Goal: Task Accomplishment & Management: Manage account settings

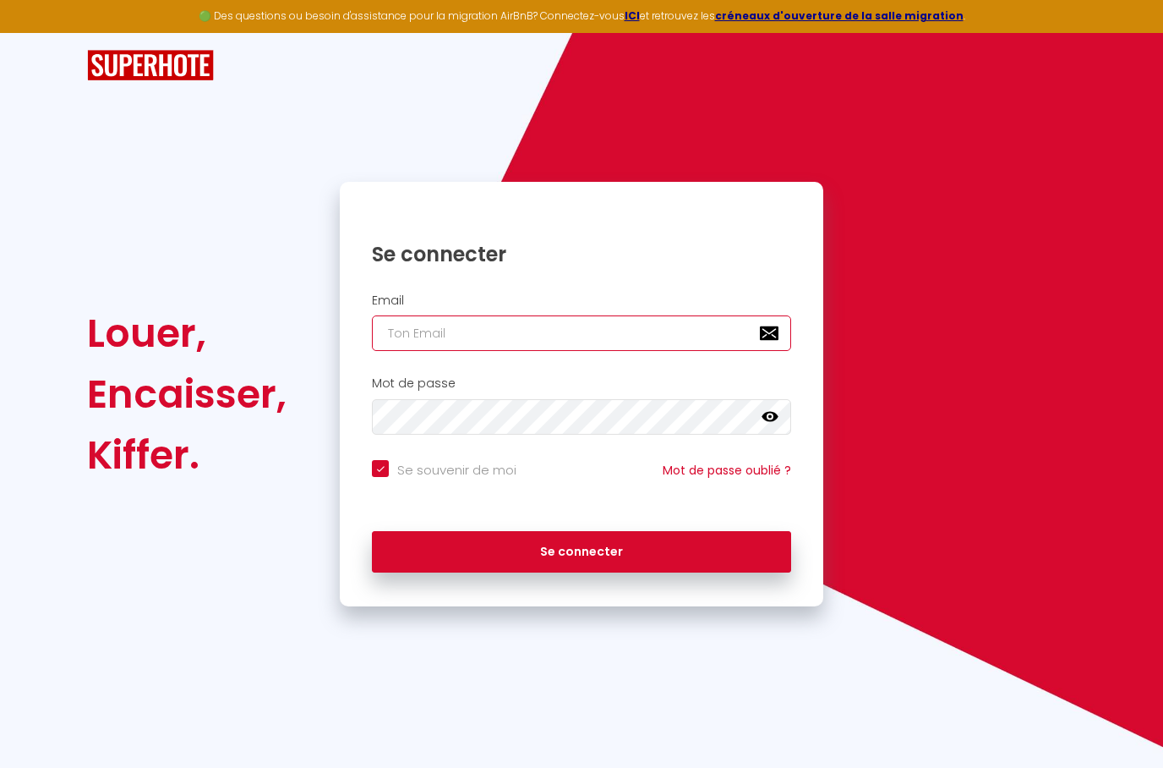
click at [656, 326] on input "email" at bounding box center [581, 333] width 419 height 36
click at [436, 326] on input "email" at bounding box center [581, 333] width 419 height 36
paste input "mailto:[EMAIL_ADDRESS][DOMAIN_NAME]"
type input "mailto:nrjinvest974@gmail.com"
checkbox input "true"
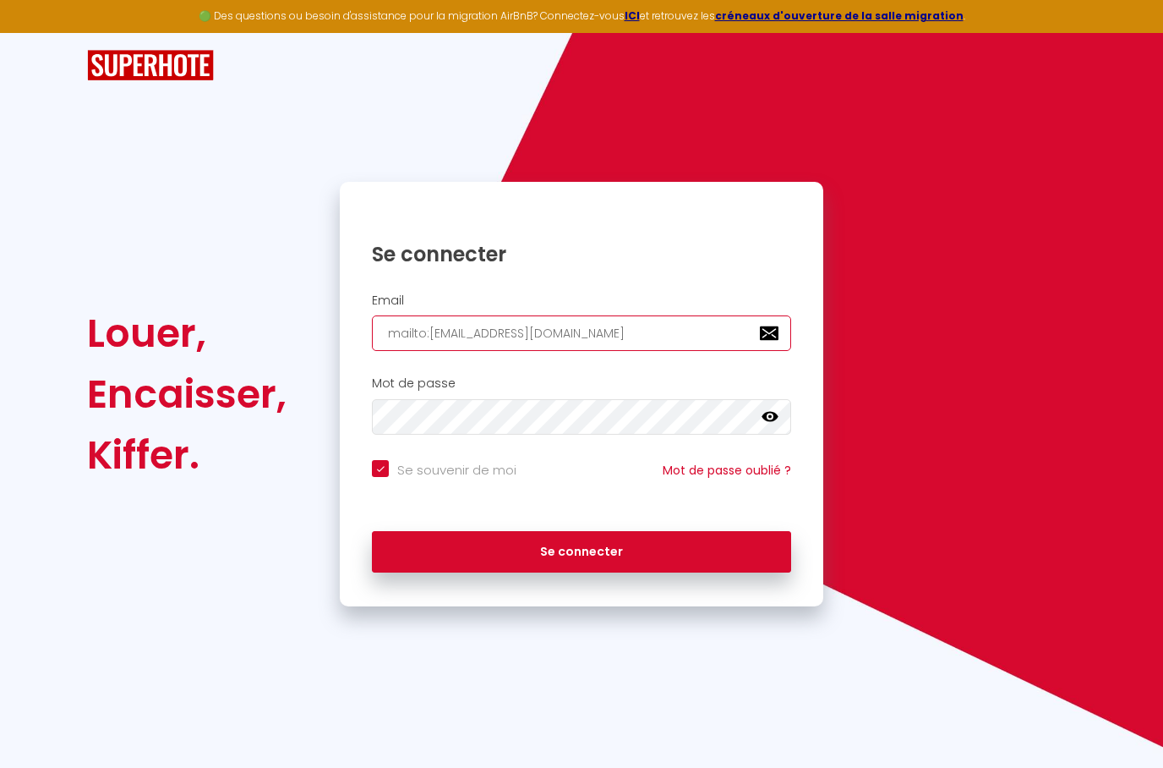
click at [428, 326] on input "mailto:nrjinvest974@gmail.com" at bounding box center [581, 333] width 419 height 36
type input "mailtonrjinvest974@gmail.com"
checkbox input "true"
type input "mailtnrjinvest974@gmail.com"
checkbox input "true"
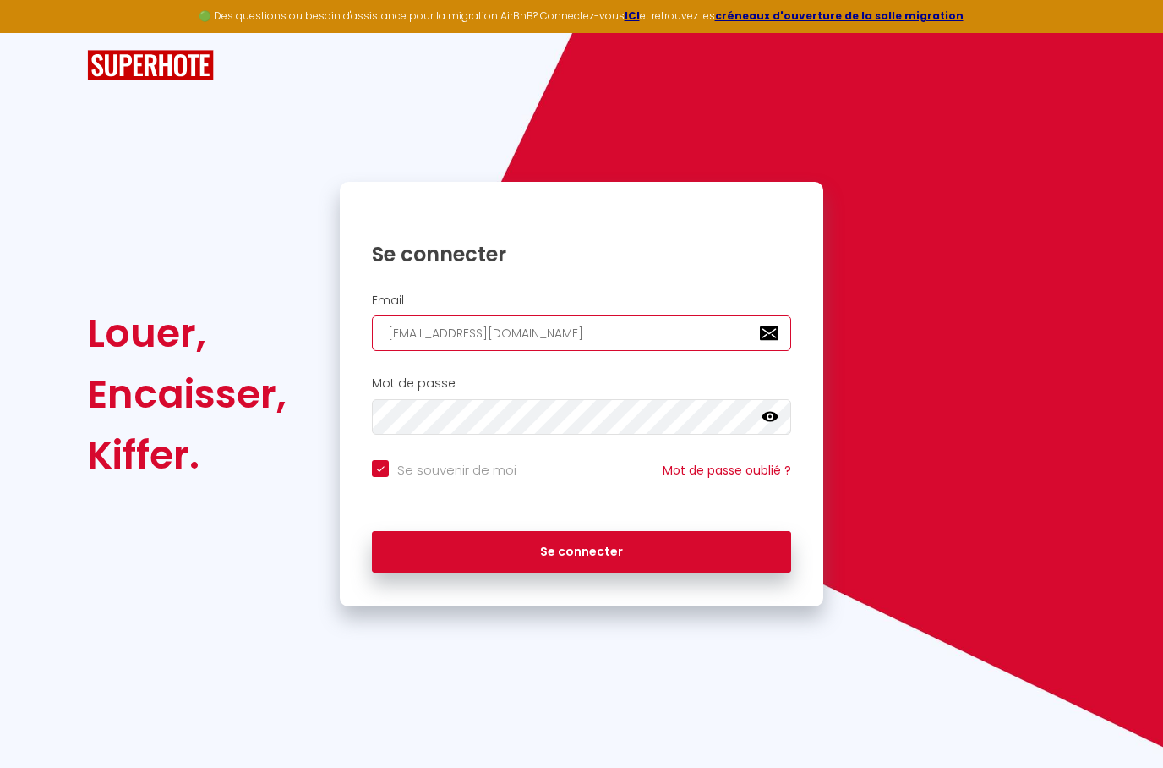
type input "mailnrjinvest974@gmail.com"
checkbox input "true"
type input "mainrjinvest974@gmail.com"
checkbox input "true"
type input "manrjinvest974@gmail.com"
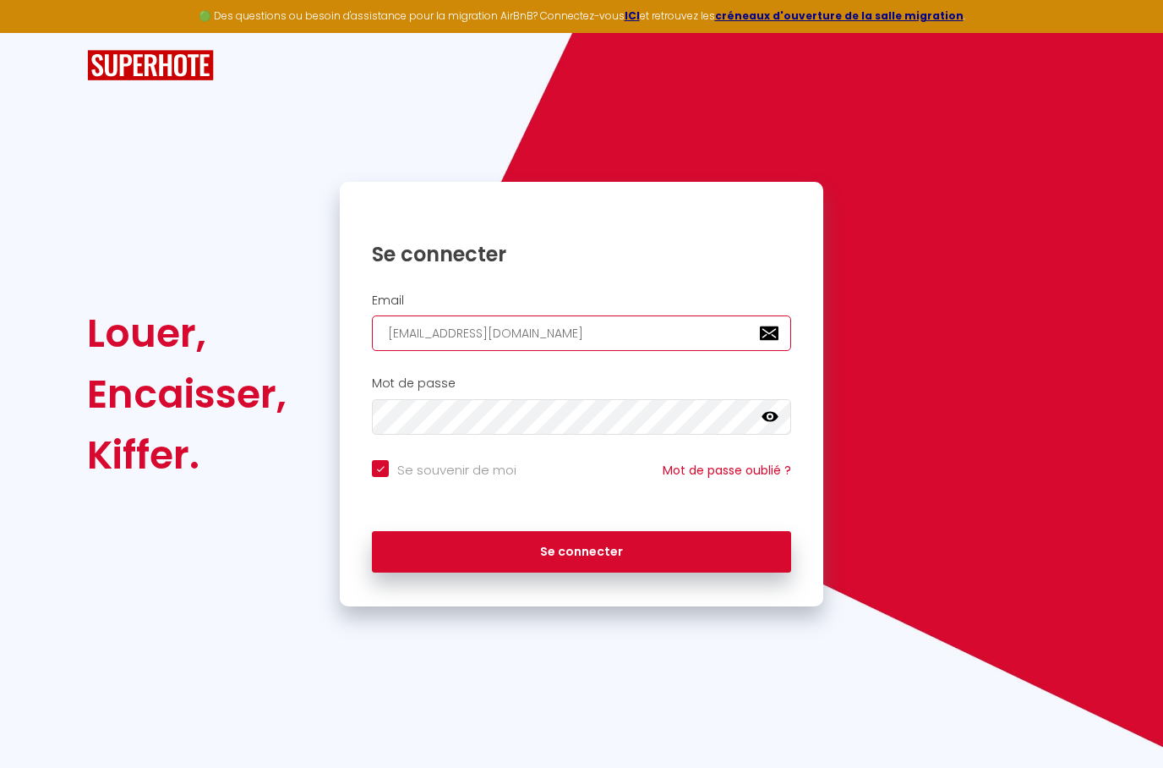
checkbox input "true"
type input "mnrjinvest974@gmail.com"
checkbox input "true"
type input "nrjinvest974@gmail.com"
checkbox input "true"
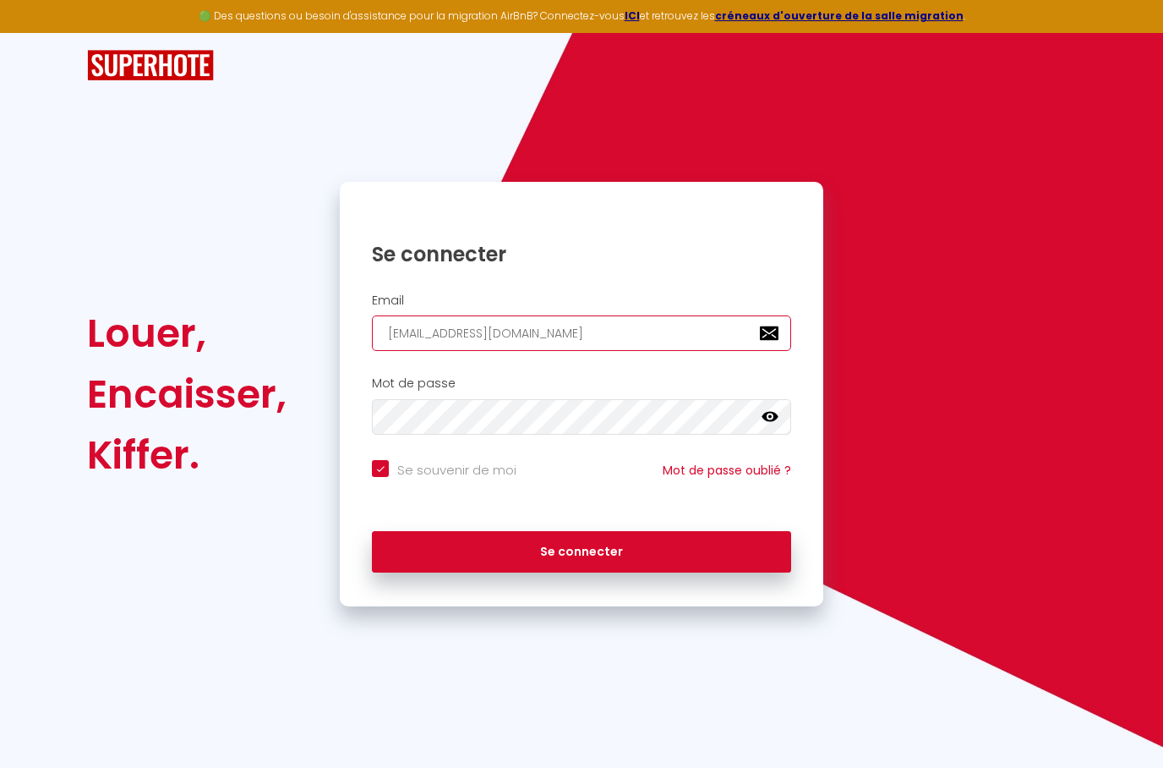
type input "nrjinvest974@gmail.com"
click at [767, 419] on icon at bounding box center [770, 416] width 17 height 17
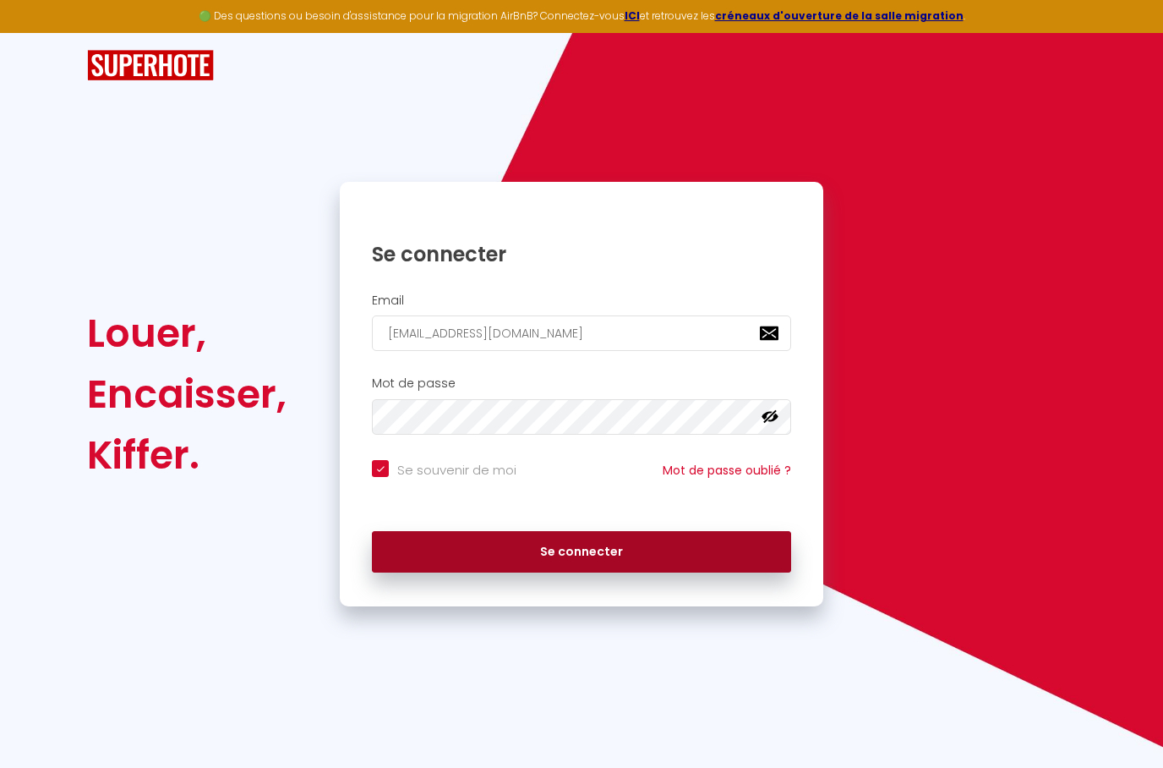
click at [718, 550] on button "Se connecter" at bounding box center [581, 552] width 419 height 42
checkbox input "true"
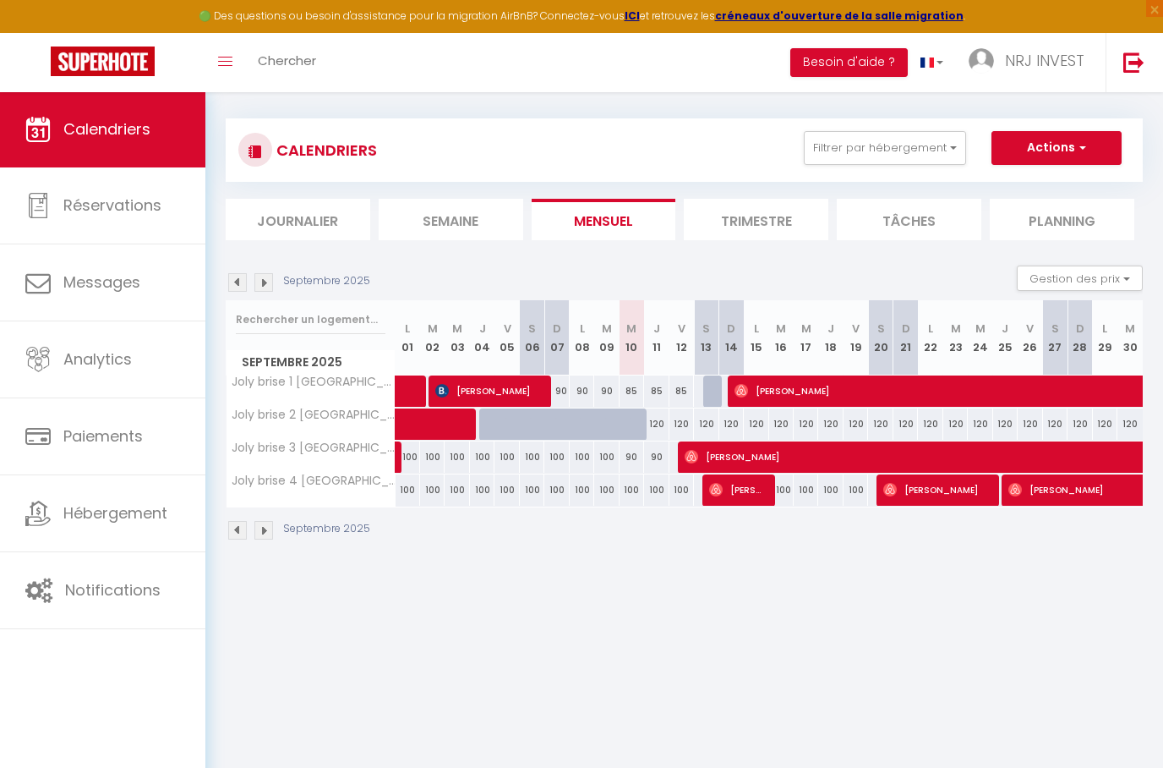
scroll to position [2, 0]
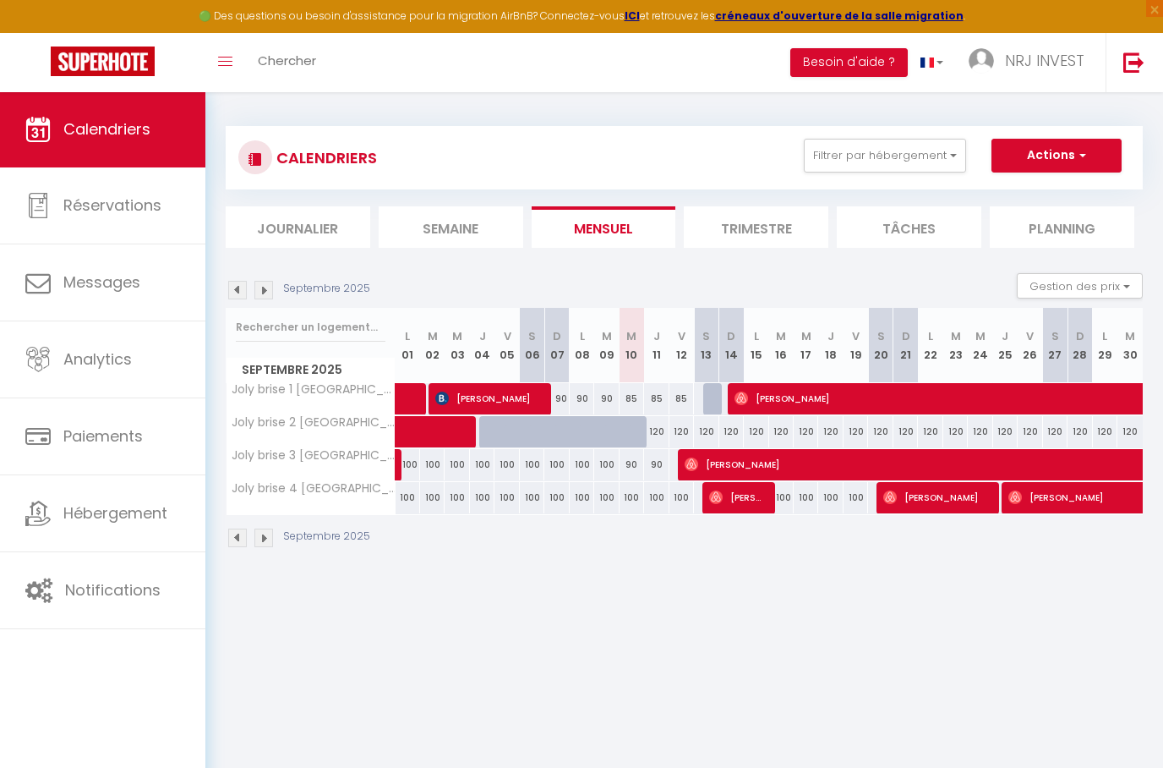
click at [759, 223] on li "Trimestre" at bounding box center [756, 226] width 145 height 41
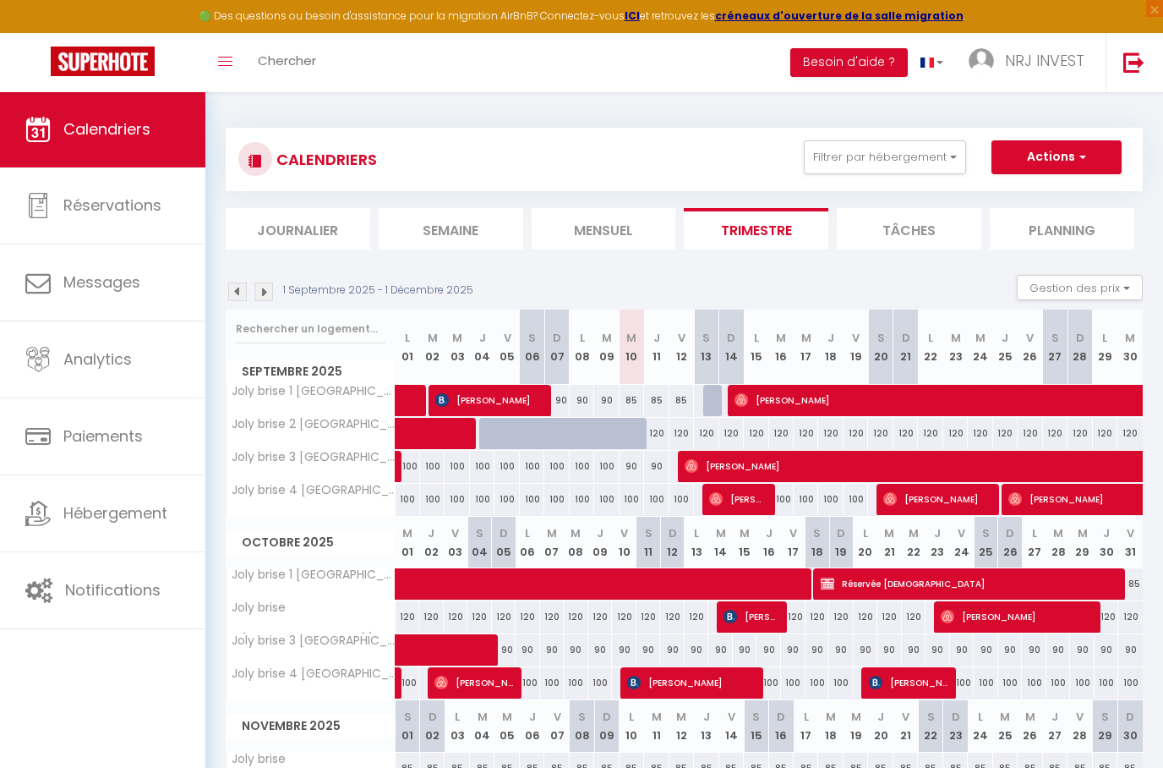
click at [632, 216] on li "Mensuel" at bounding box center [604, 228] width 145 height 41
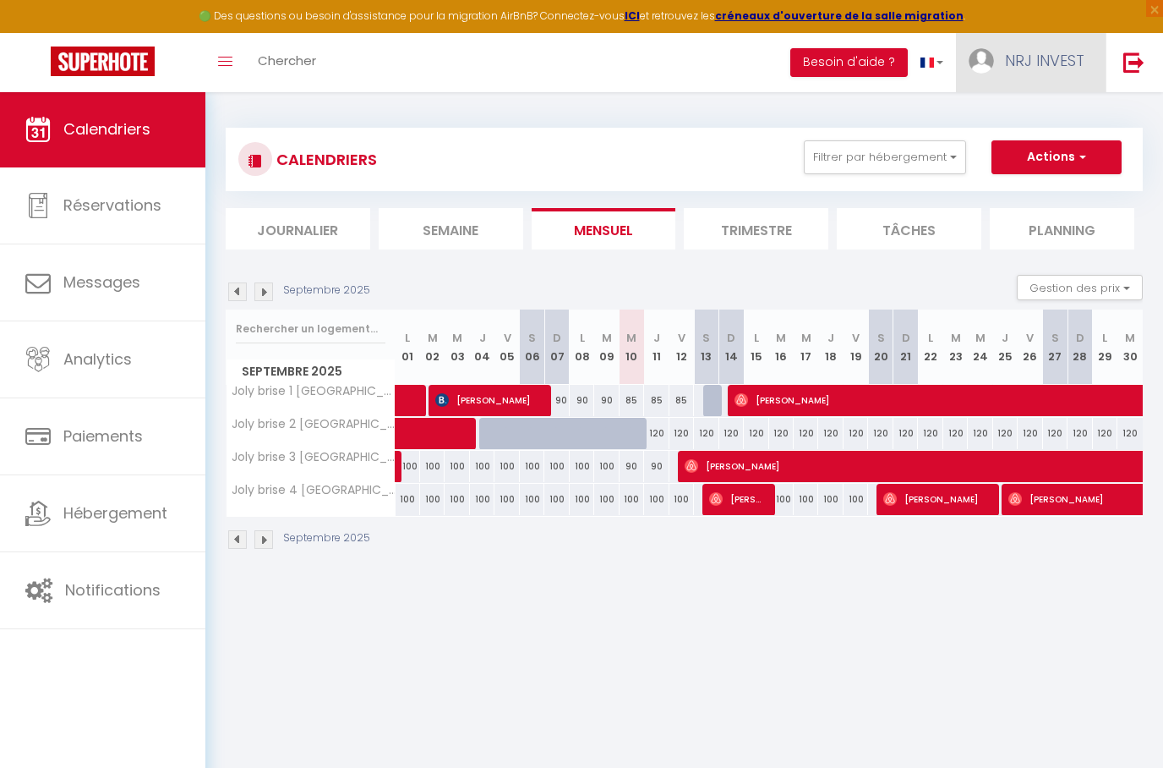
click at [1036, 54] on span "NRJ INVEST" at bounding box center [1044, 60] width 79 height 21
click at [1032, 110] on link "Paramètres" at bounding box center [1038, 117] width 125 height 29
select select "28"
select select "fr"
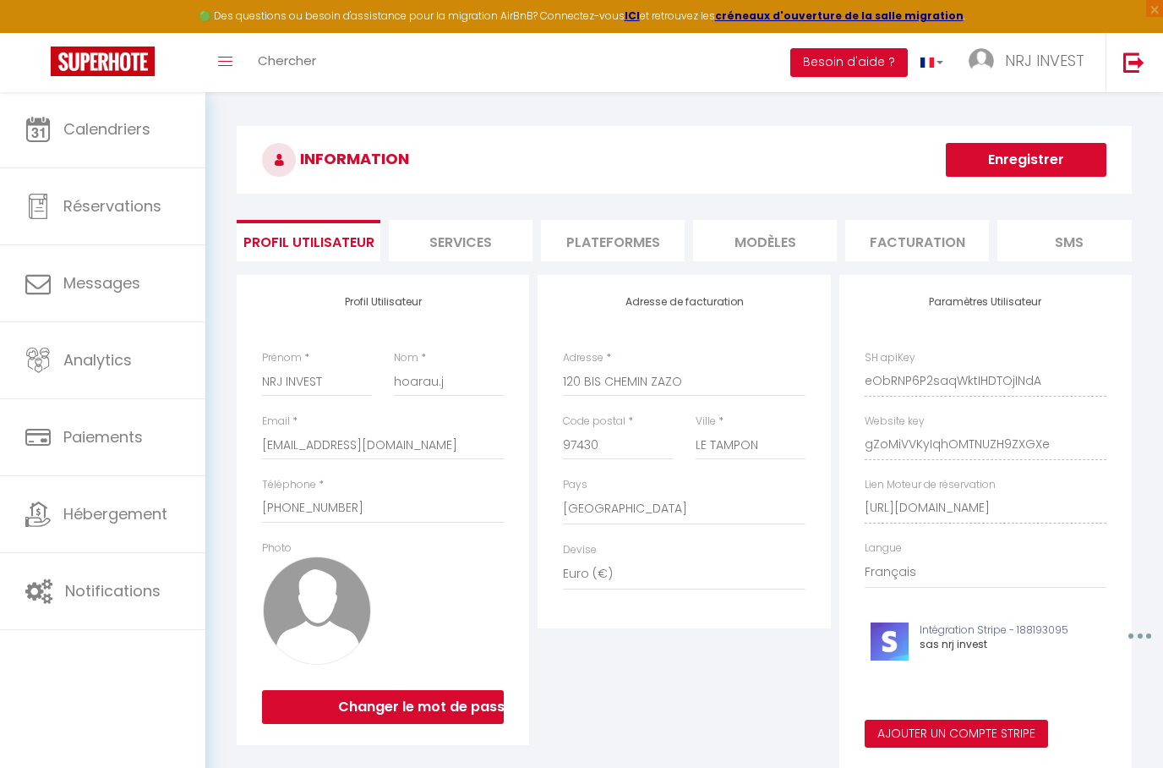
click at [654, 249] on li "Plateformes" at bounding box center [613, 240] width 144 height 41
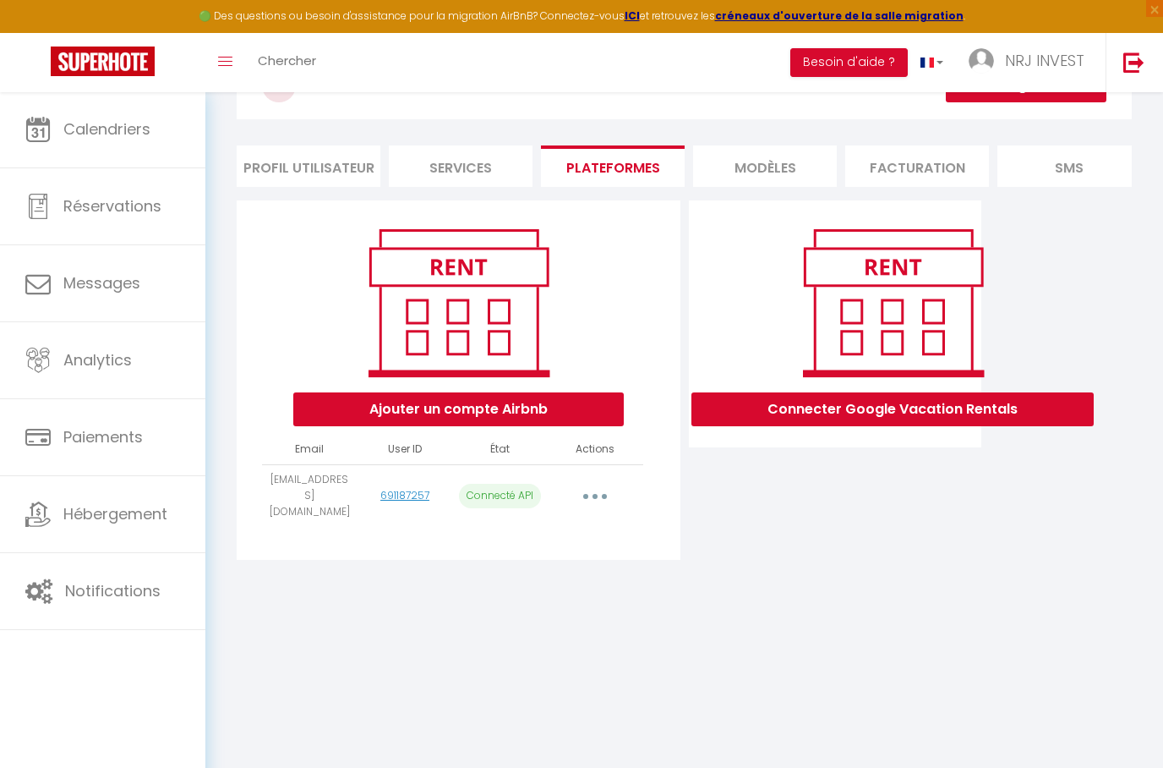
scroll to position [91, 0]
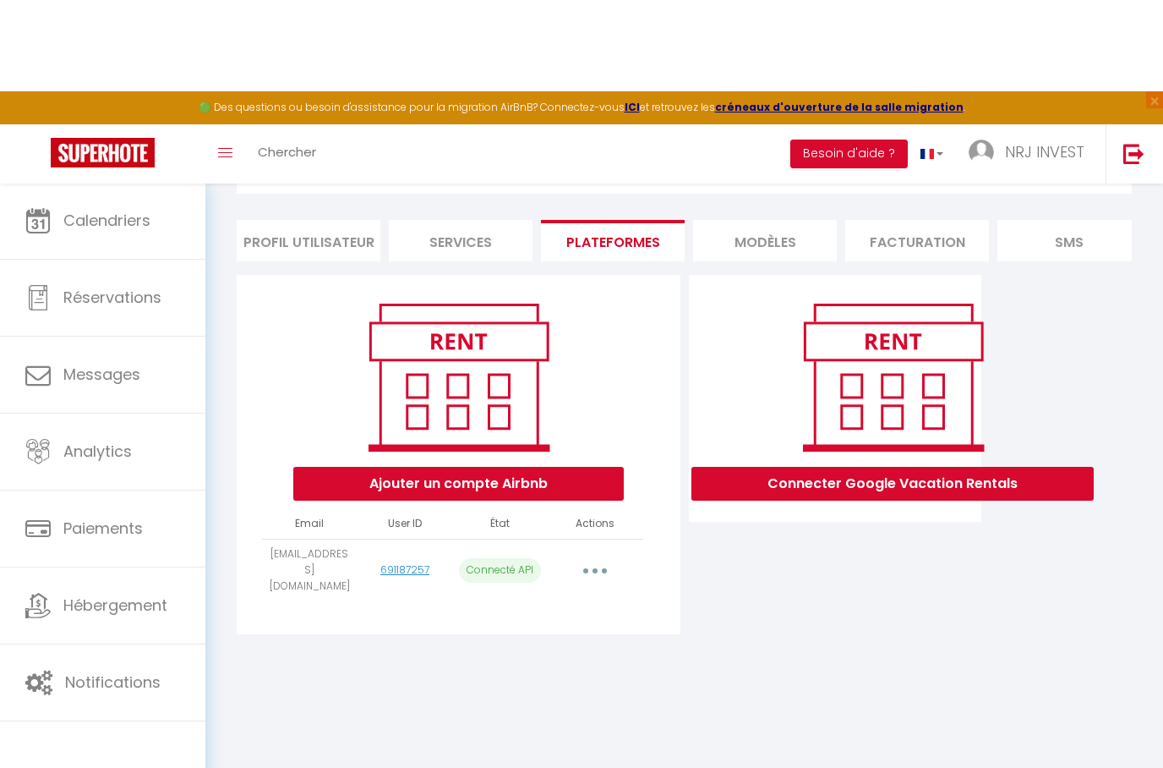
click at [761, 170] on li "MODÈLES" at bounding box center [765, 149] width 144 height 41
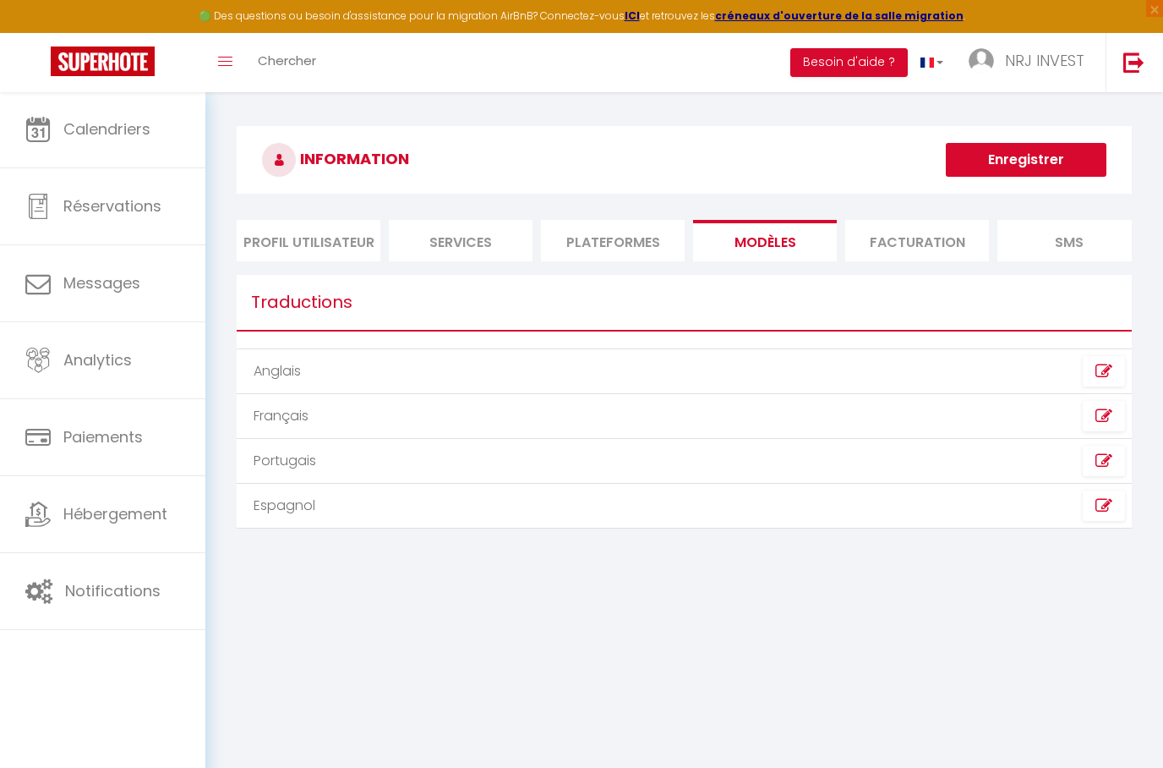
click at [950, 233] on li "Facturation" at bounding box center [917, 240] width 144 height 41
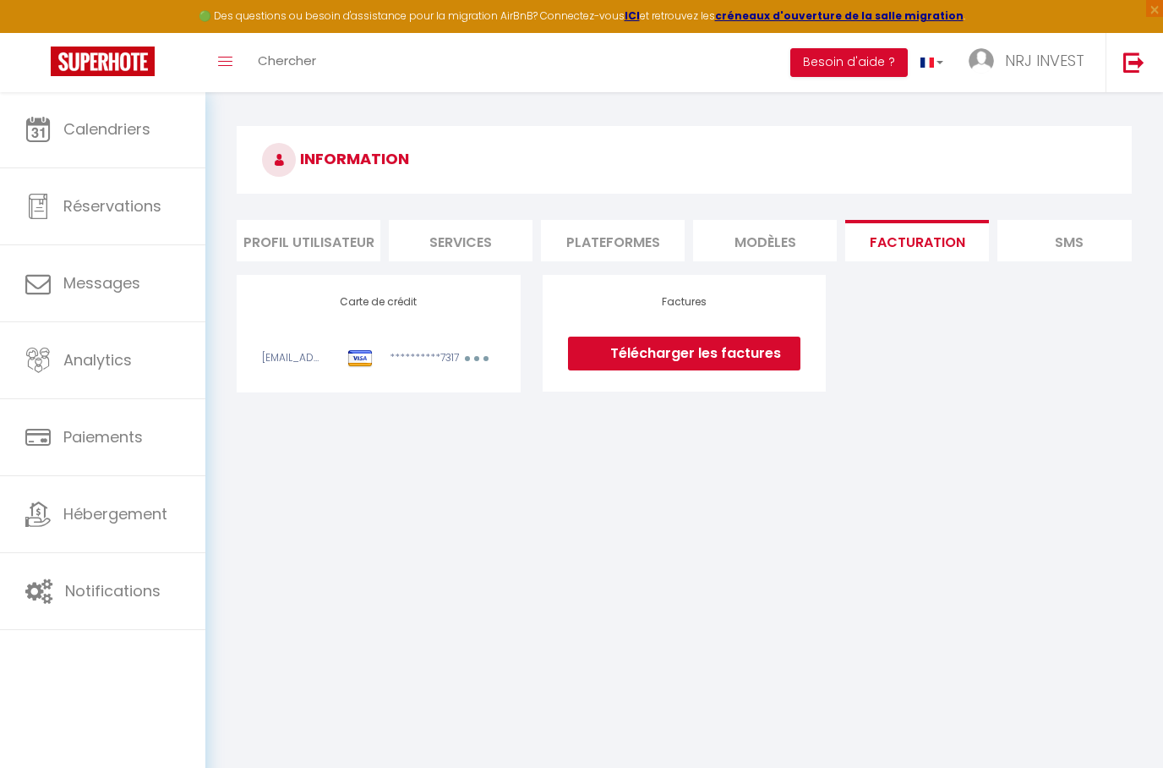
click at [624, 246] on li "Plateformes" at bounding box center [613, 240] width 144 height 41
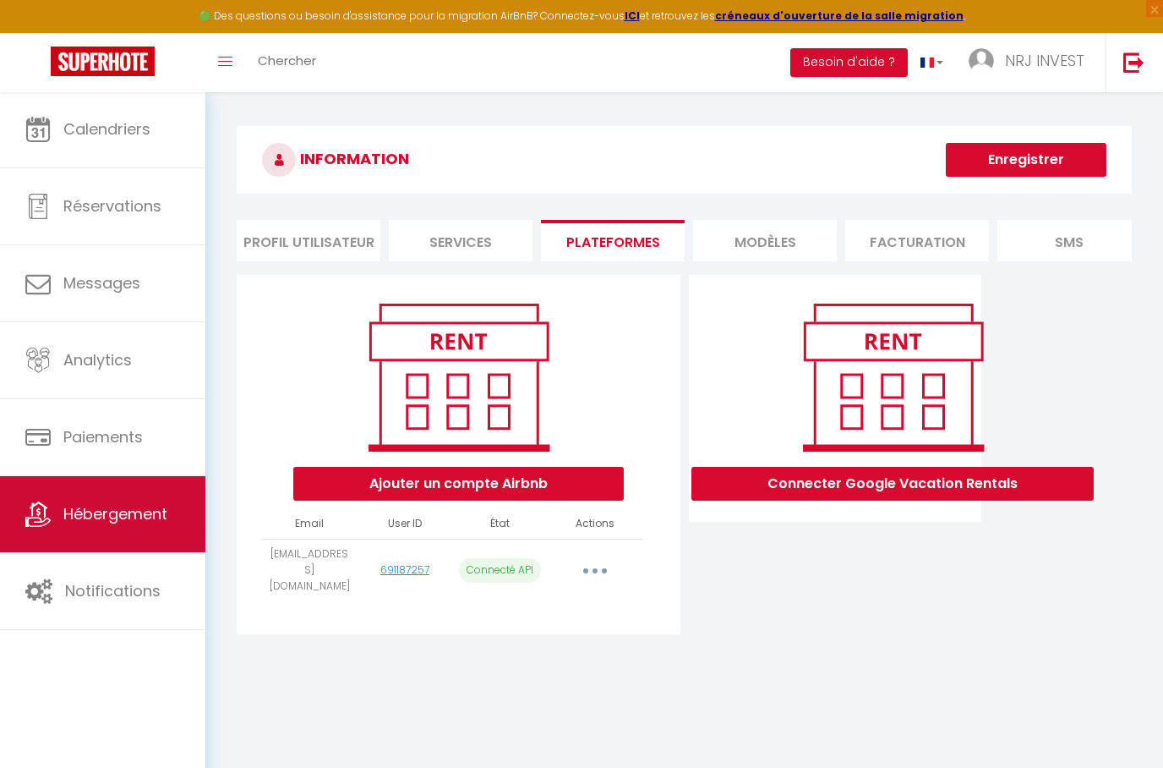
click at [113, 508] on span "Hébergement" at bounding box center [115, 513] width 104 height 21
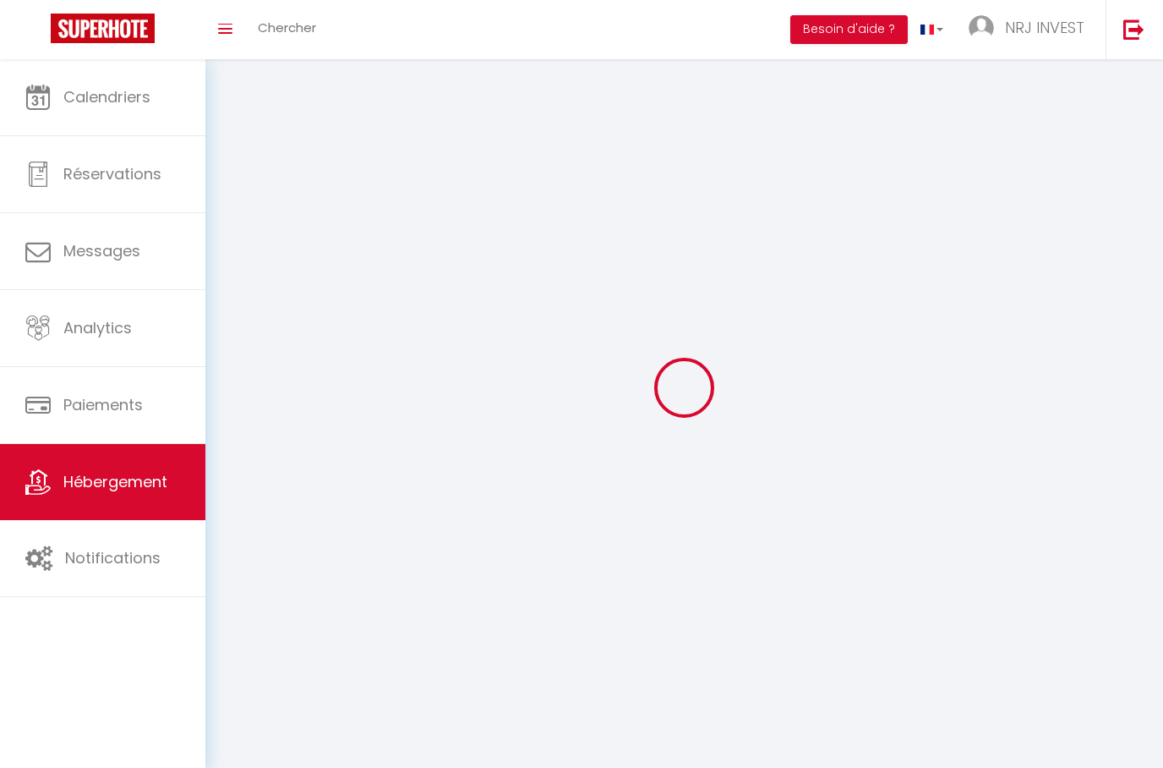
scroll to position [68, 0]
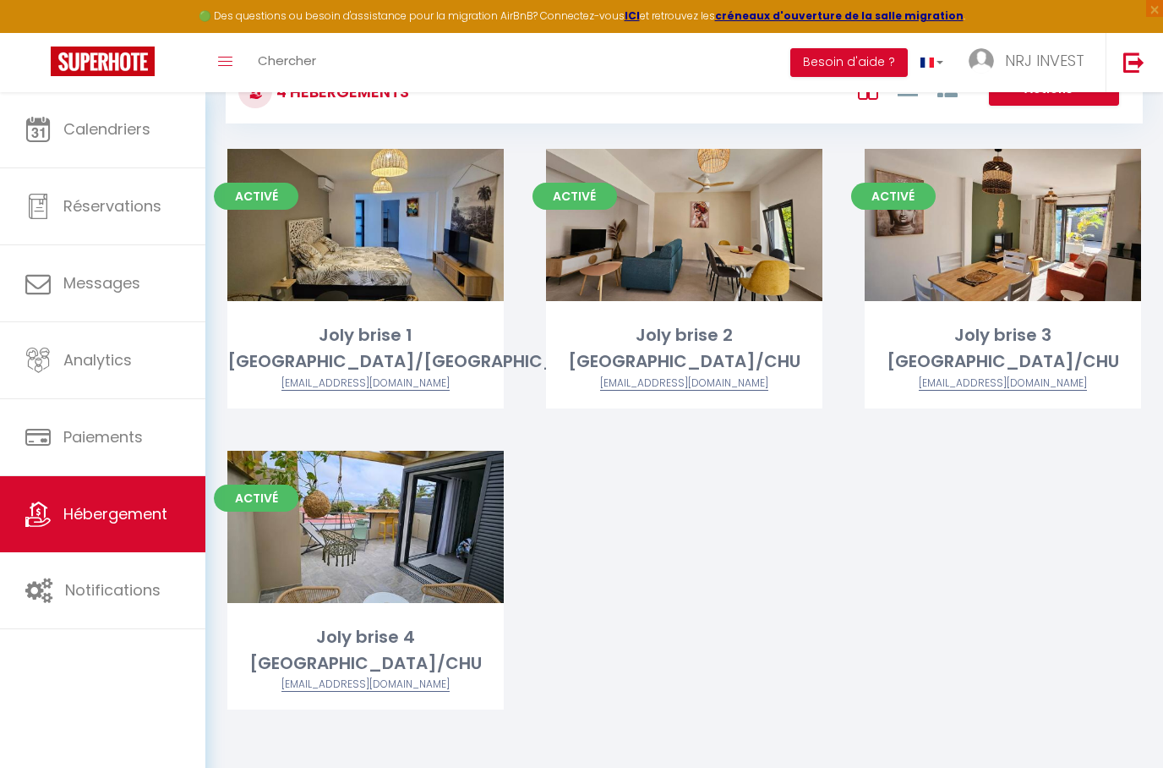
click at [628, 521] on div "Activé Editer Joly brise 1 Terre Sainte plage/CHU nrjinvest974@gmail.com Activé…" at bounding box center [684, 450] width 956 height 603
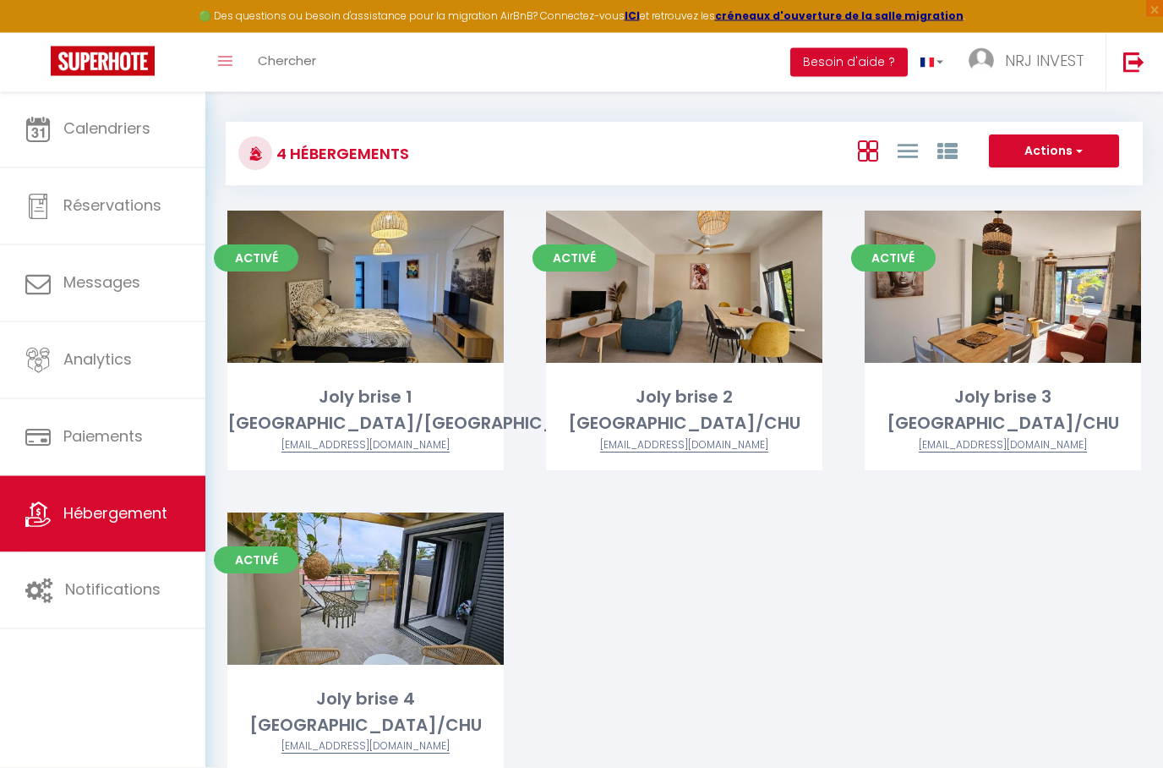
scroll to position [0, 0]
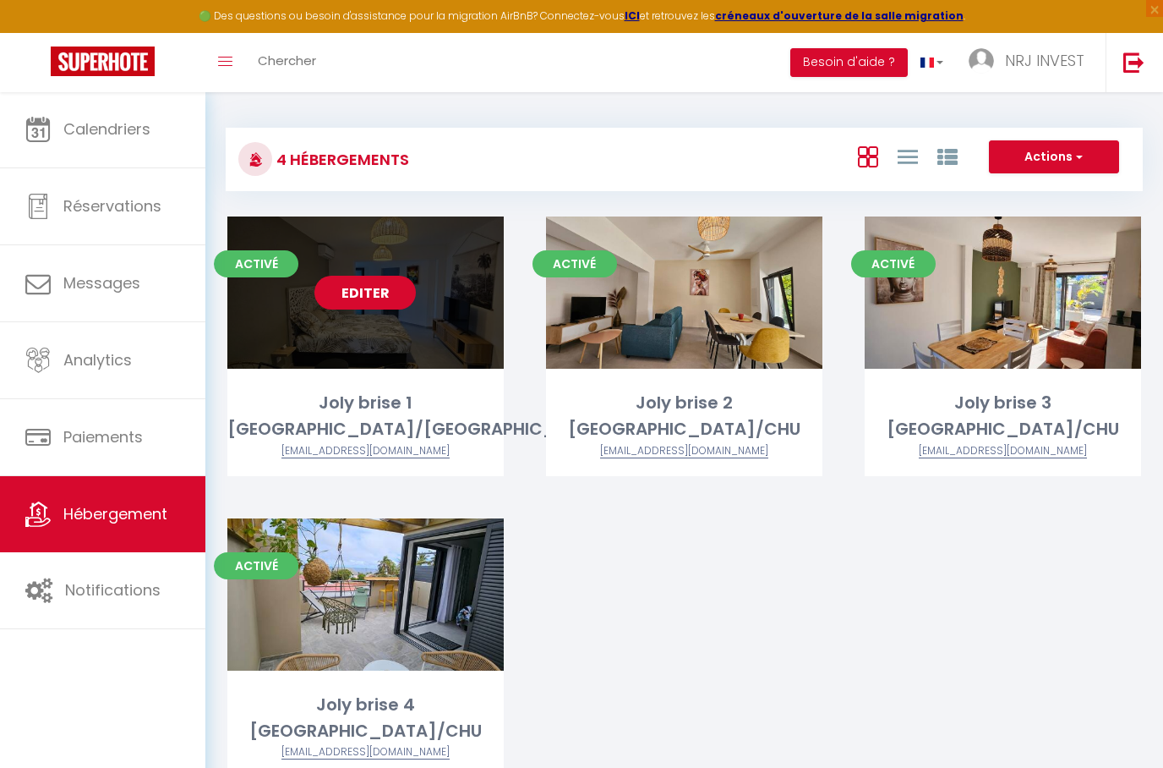
click at [345, 295] on link "Editer" at bounding box center [365, 293] width 101 height 34
select select "3"
select select "2"
select select "1"
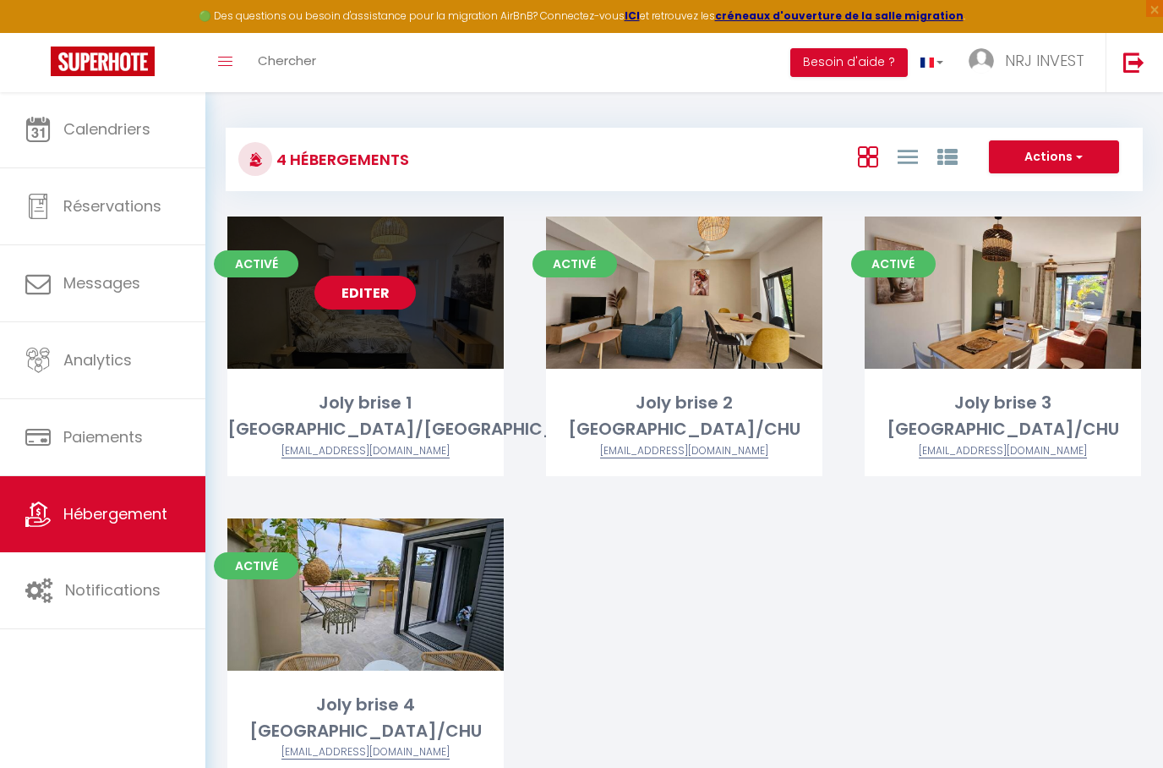
select select
select select "28"
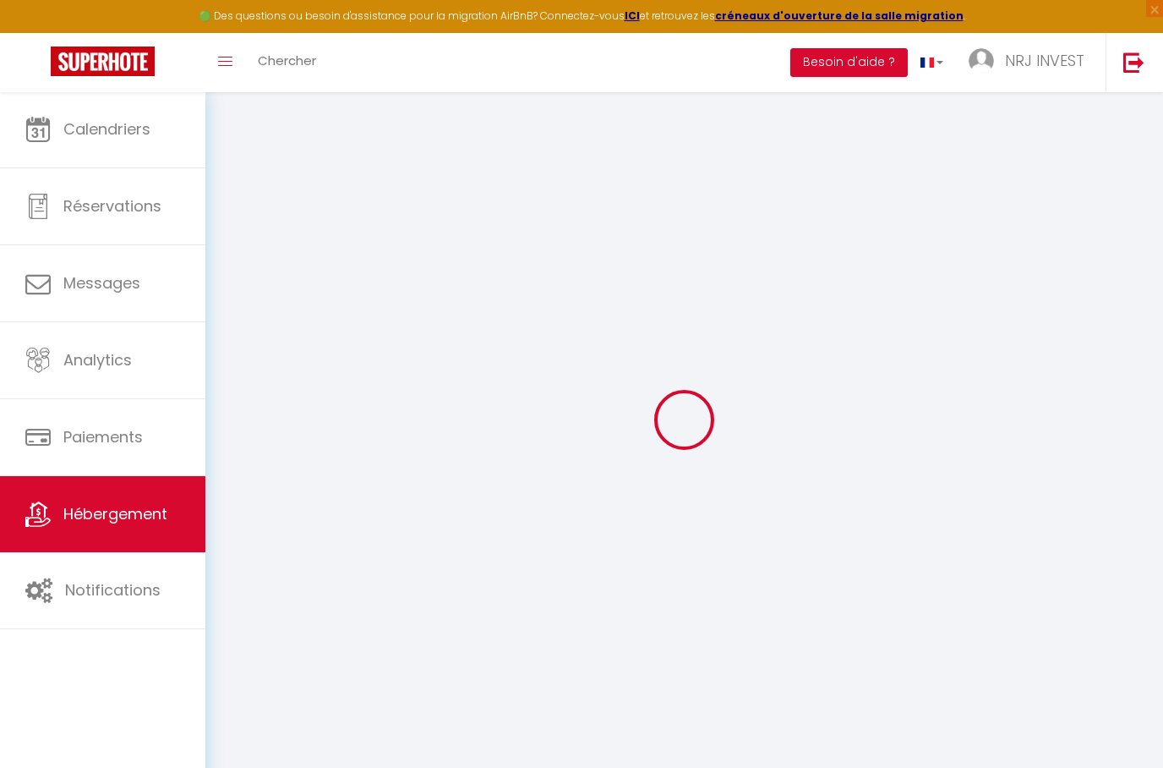
select select
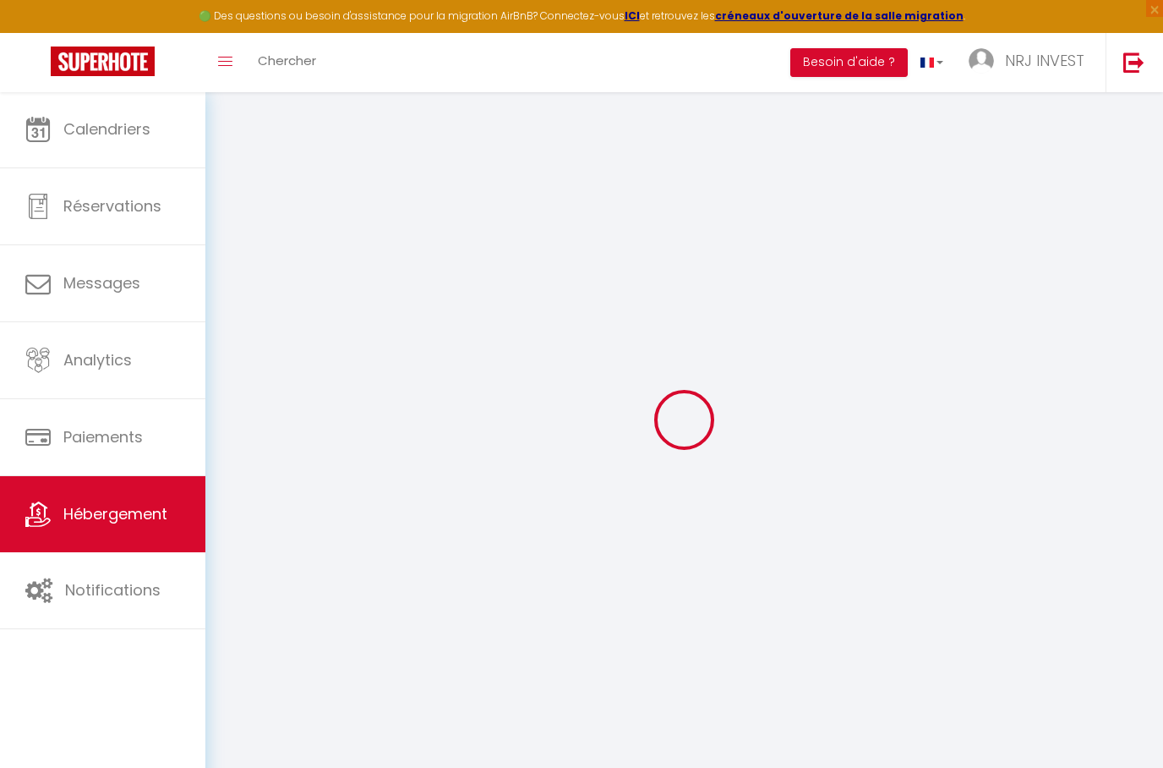
select select
checkbox input "false"
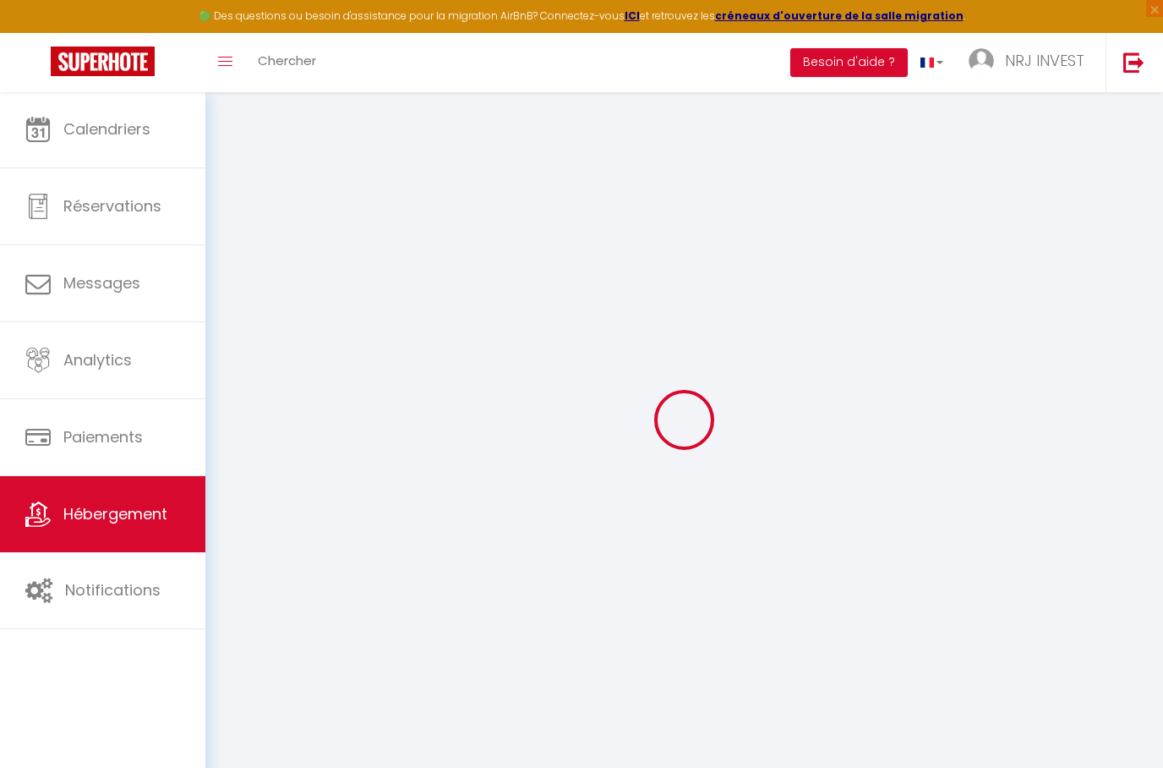
select select
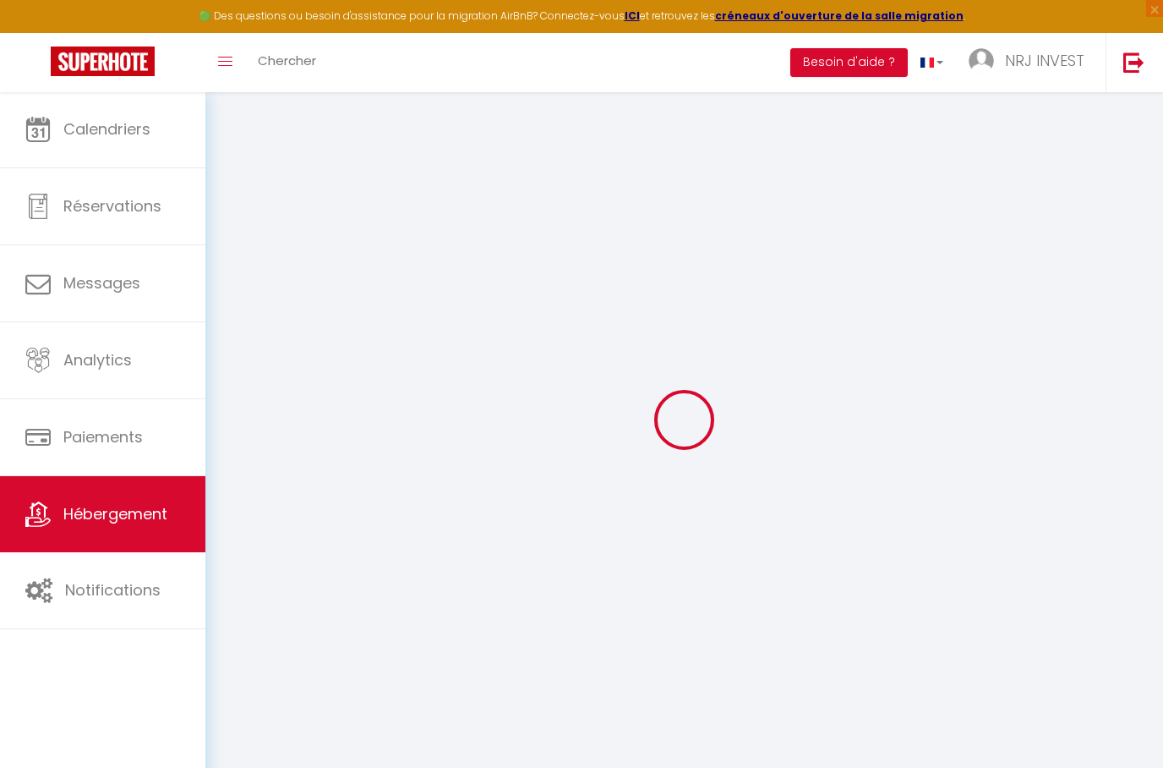
select select
checkbox input "false"
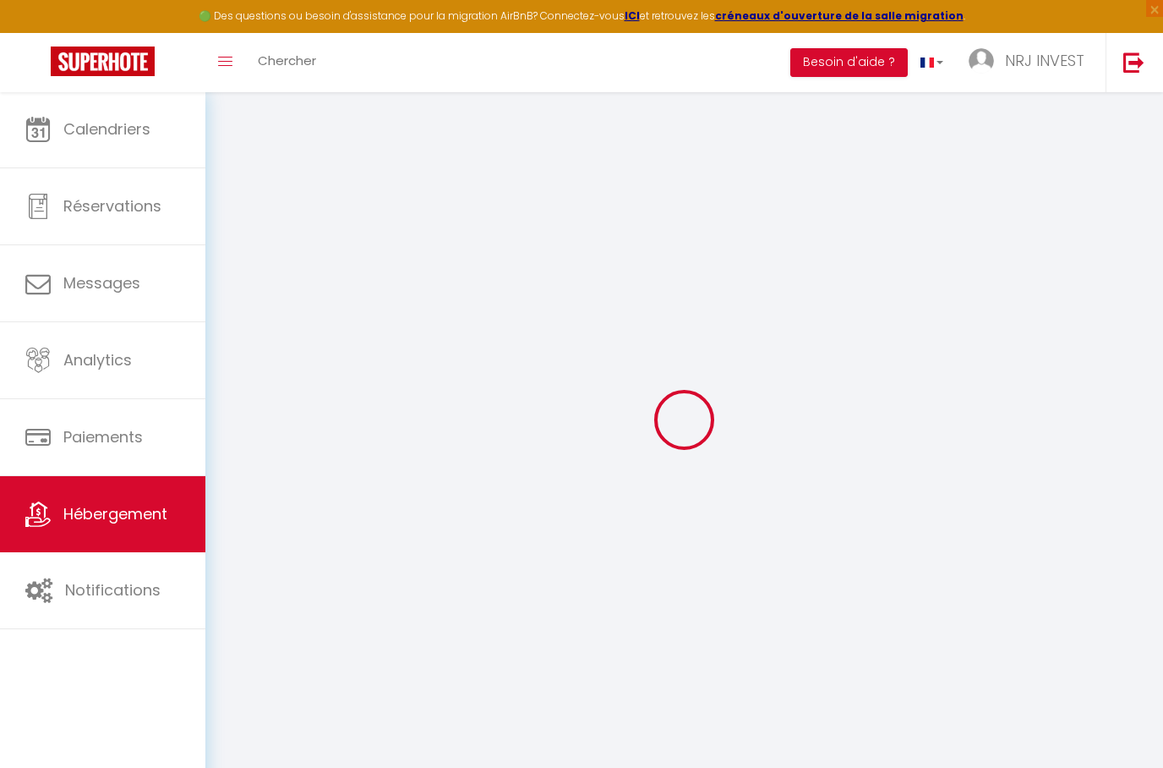
checkbox input "false"
select select
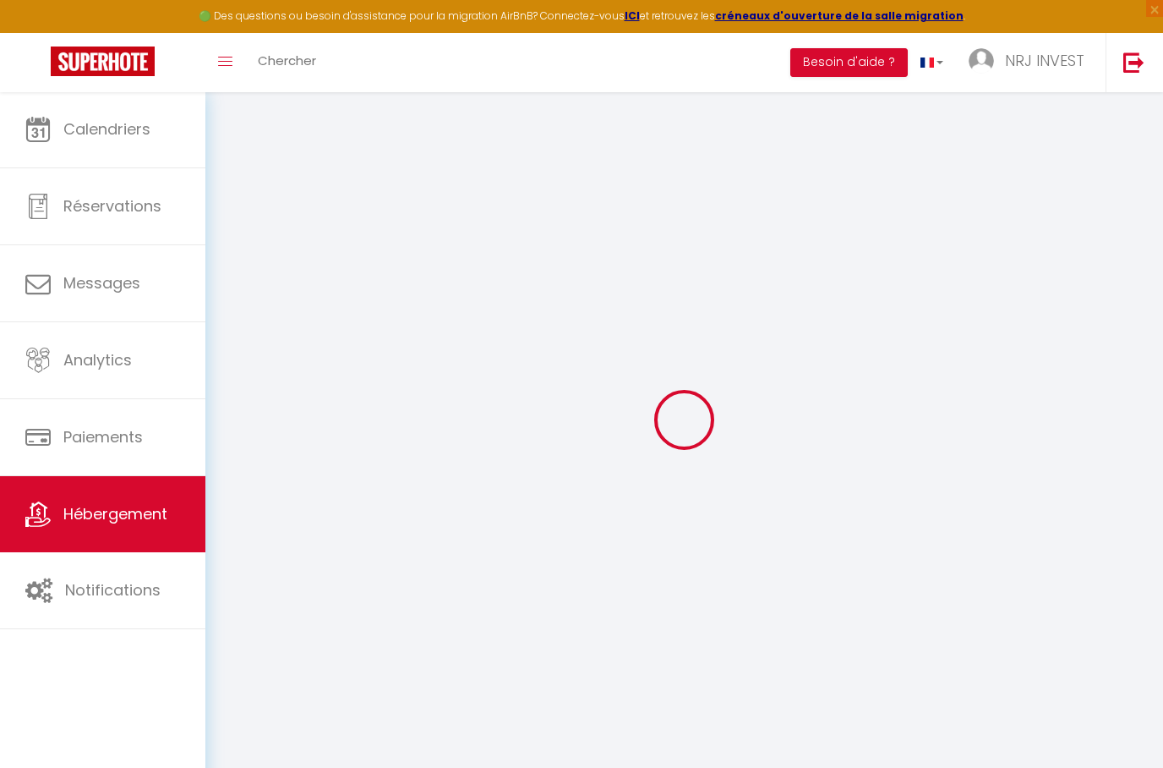
select select
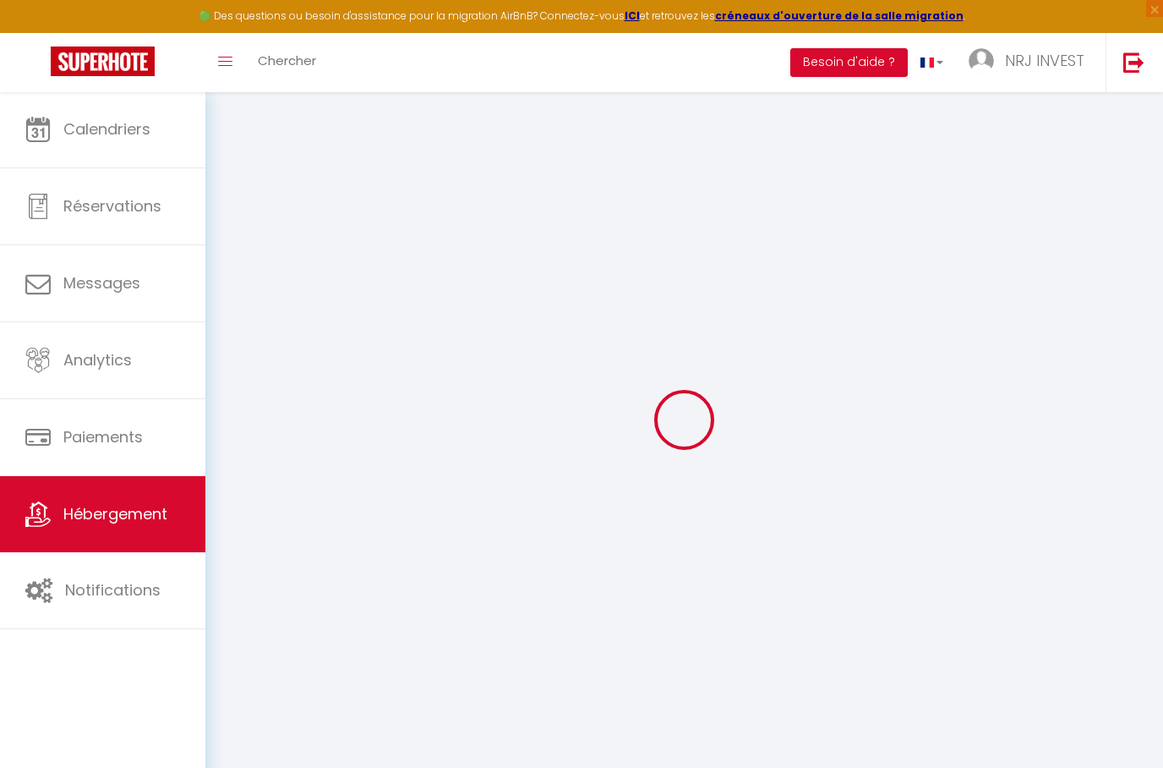
checkbox input "false"
select select
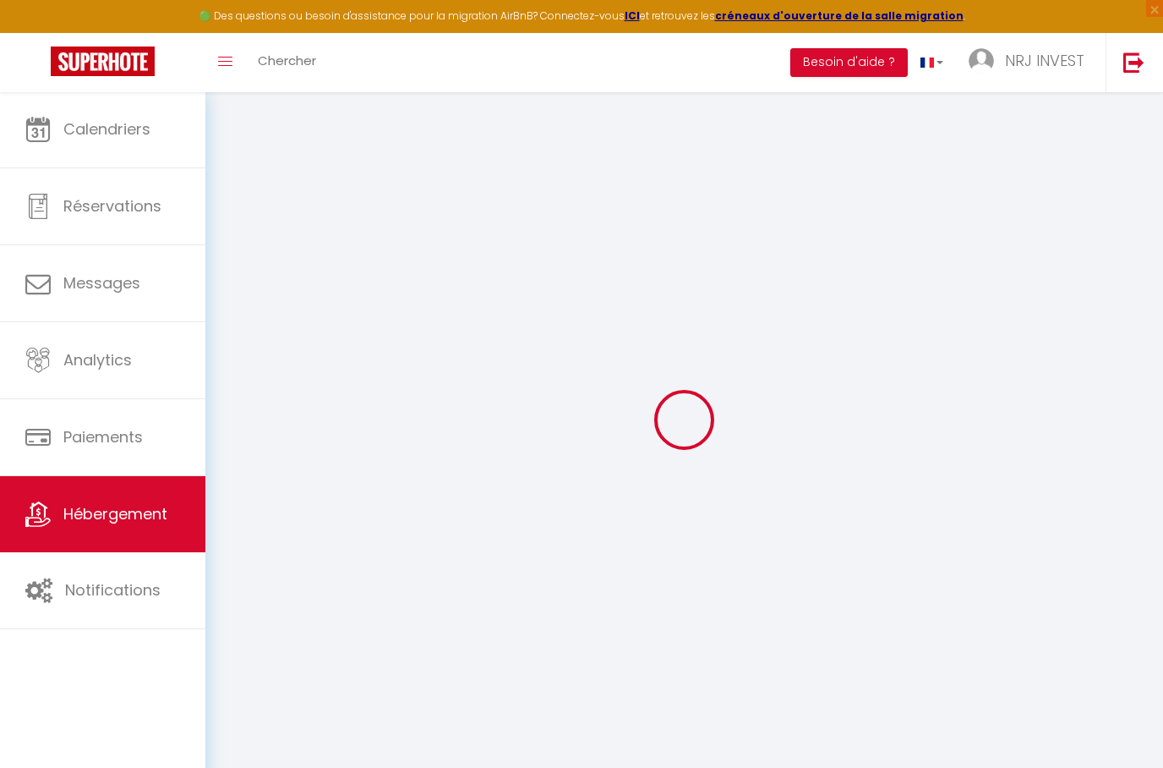
select select
type input "Joly brise 1 [GEOGRAPHIC_DATA]/[GEOGRAPHIC_DATA]"
type input "jeremy"
type input "hoarau"
type input "ch zazo"
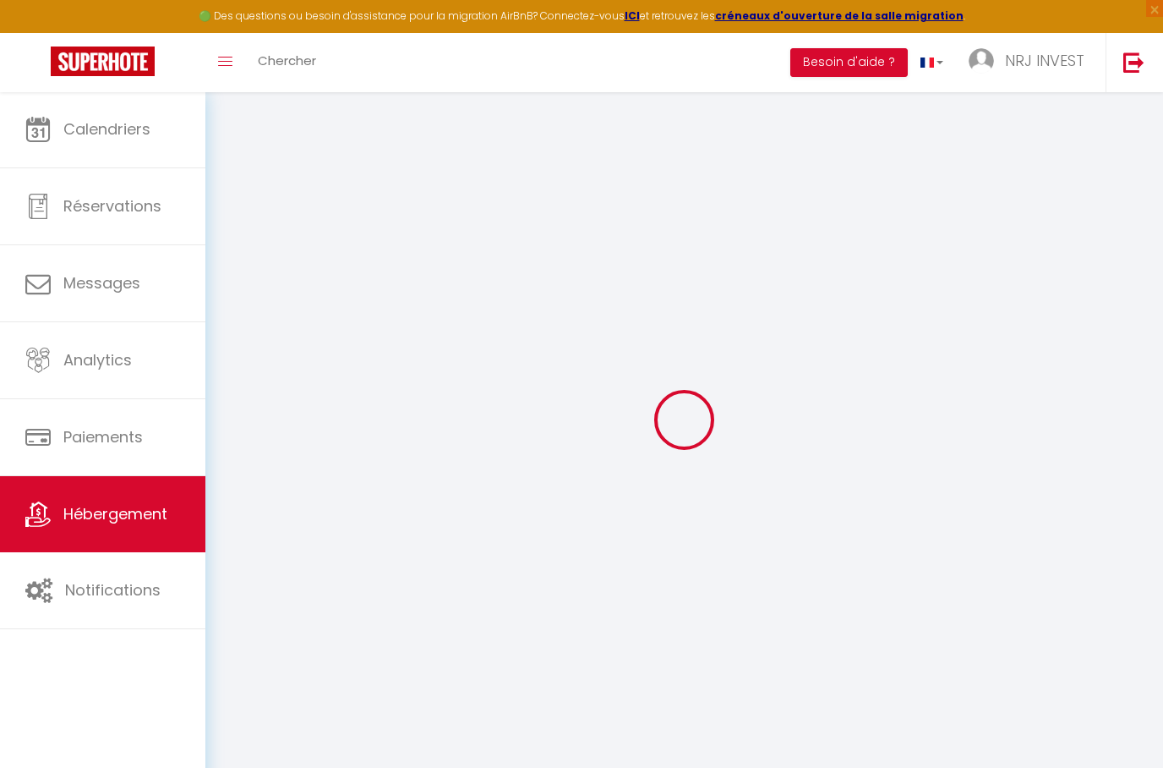
type input "97430"
type input "Tampon"
select select "2"
type input "90"
type input "50"
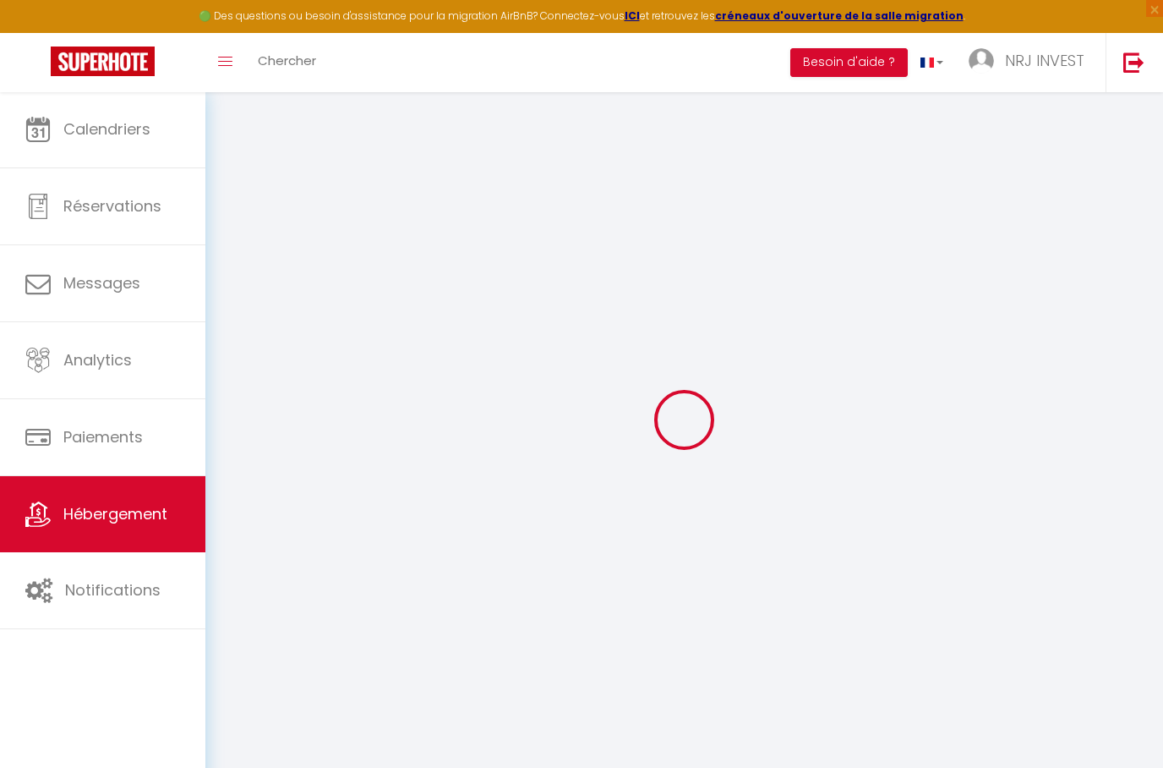
type input "5"
type input "4"
select select
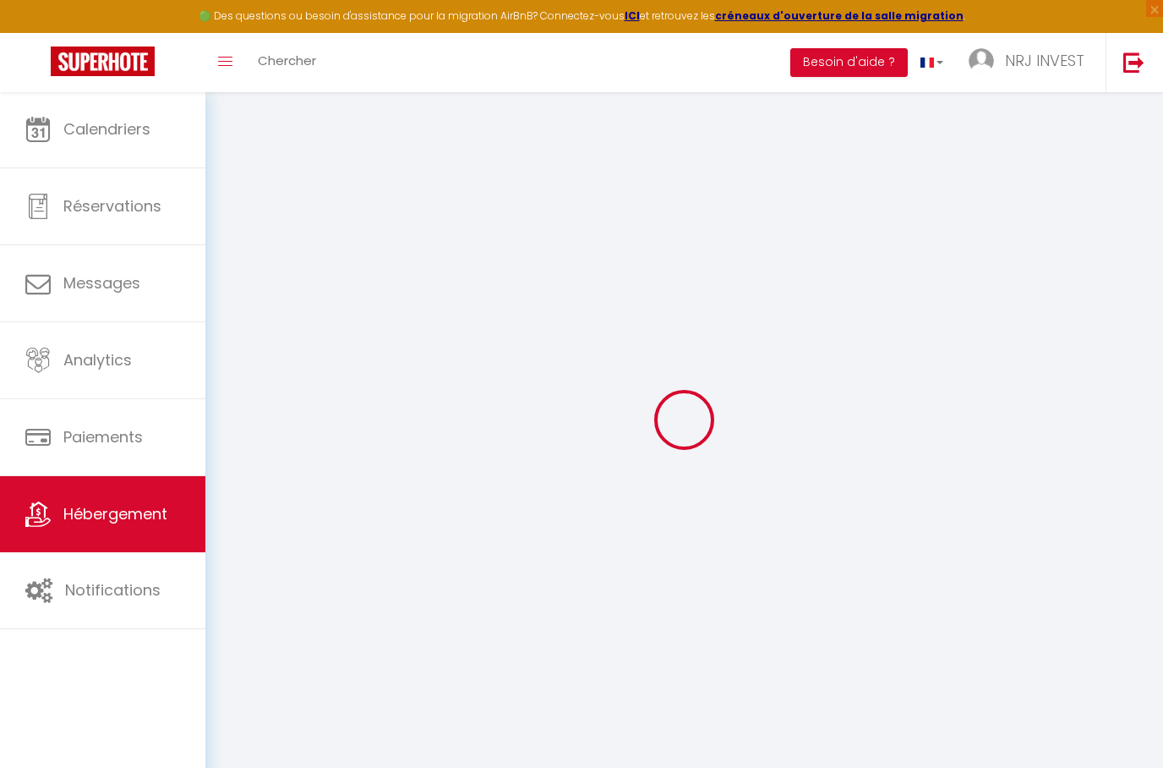
select select
type input "50 rue georges moy de la croix"
type input "97410"
type input "saint pierre"
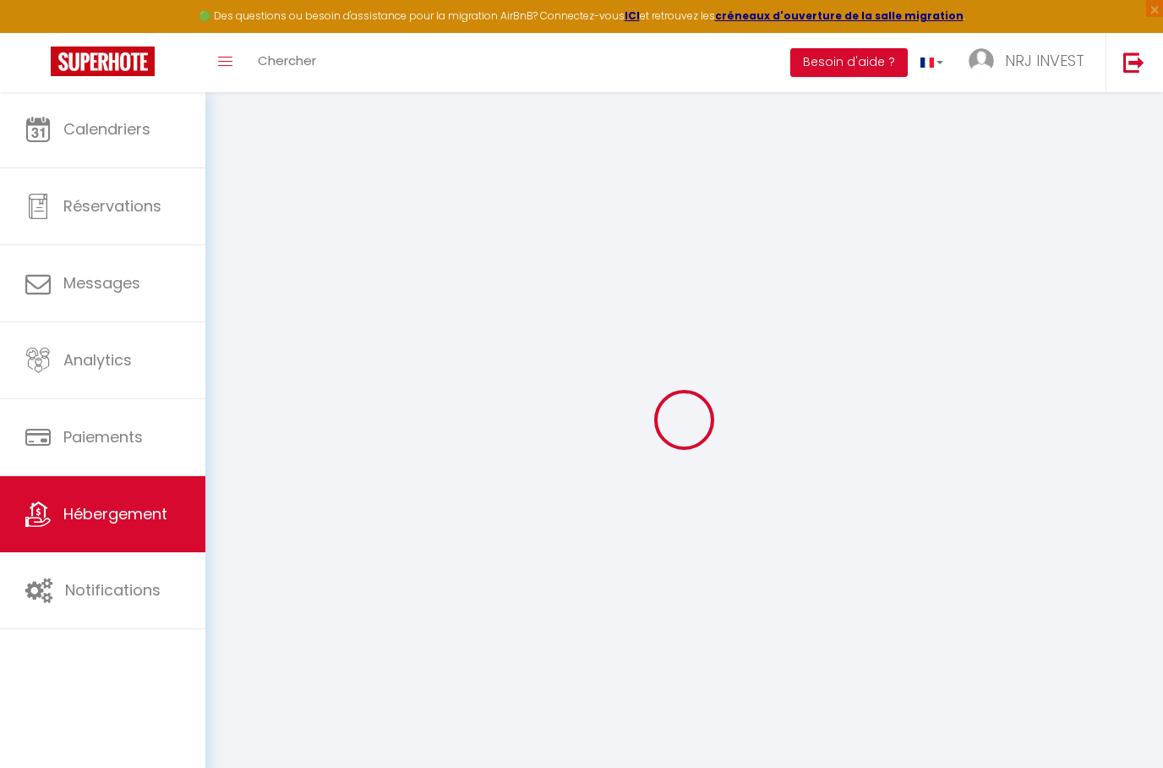
select select "177"
type input "nrjinvest974@gmail.com"
select select "15397"
checkbox input "false"
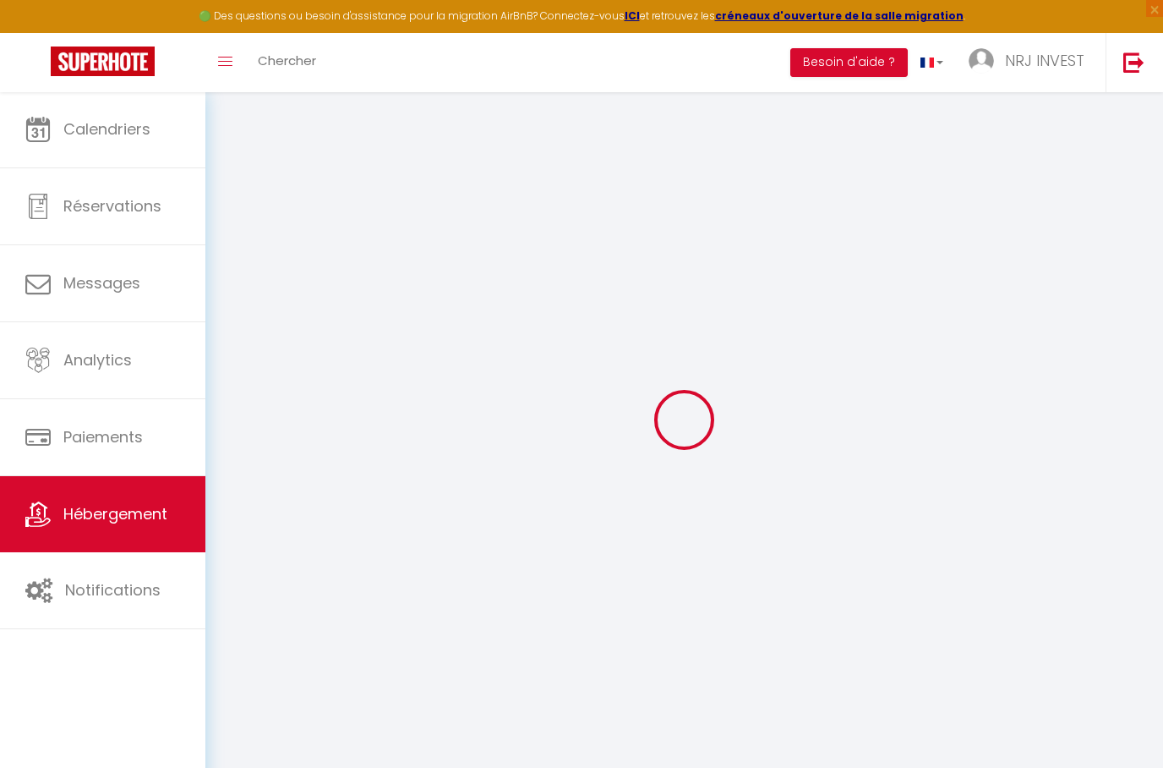
checkbox input "false"
radio input "true"
type input "0"
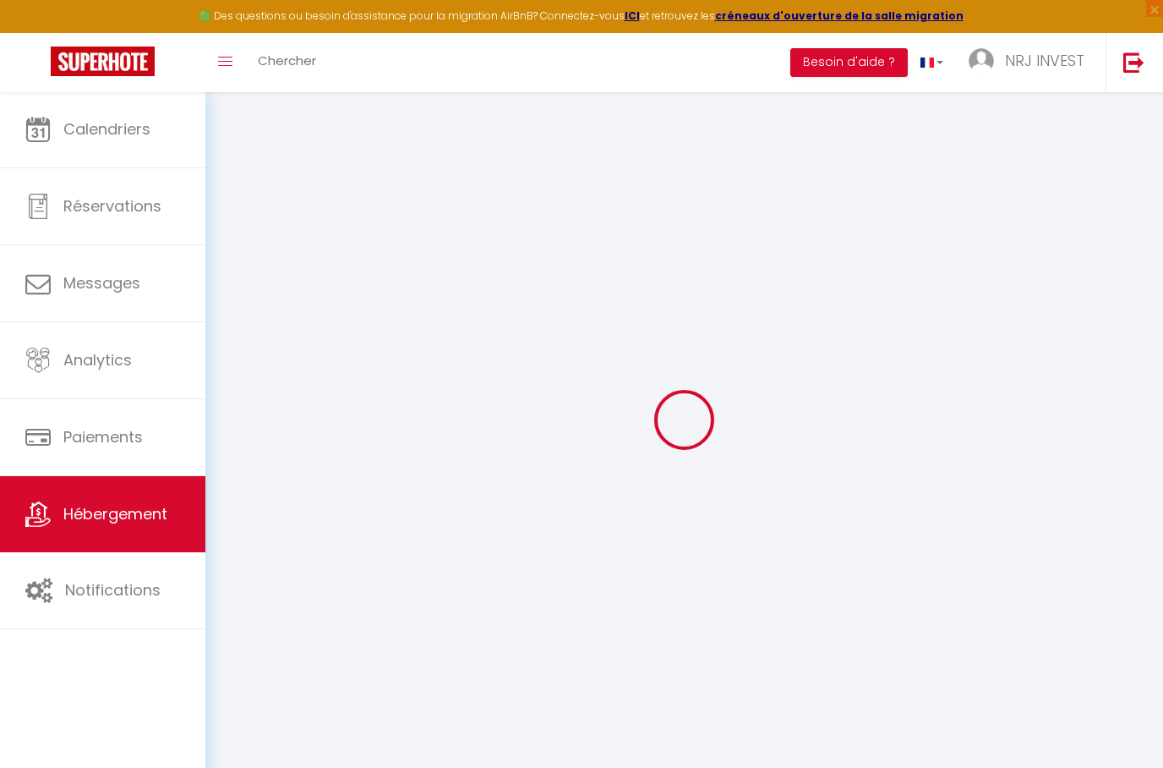
type input "0"
select select
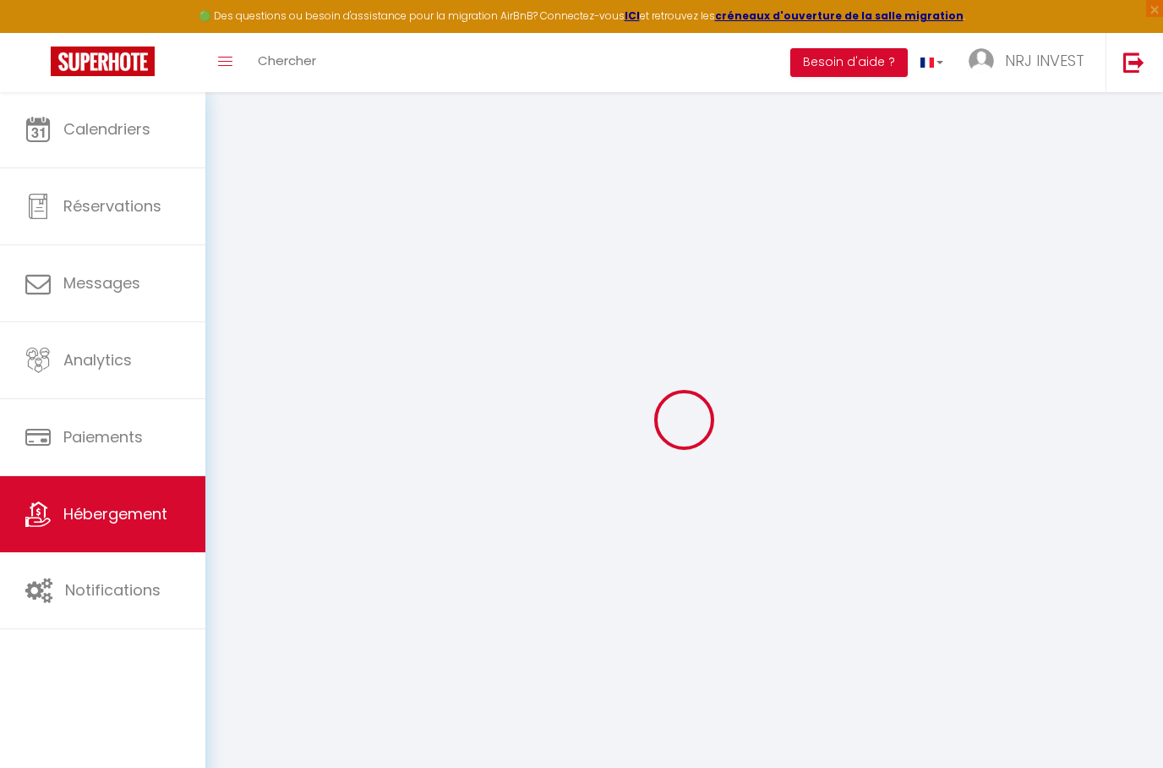
select select
checkbox input "false"
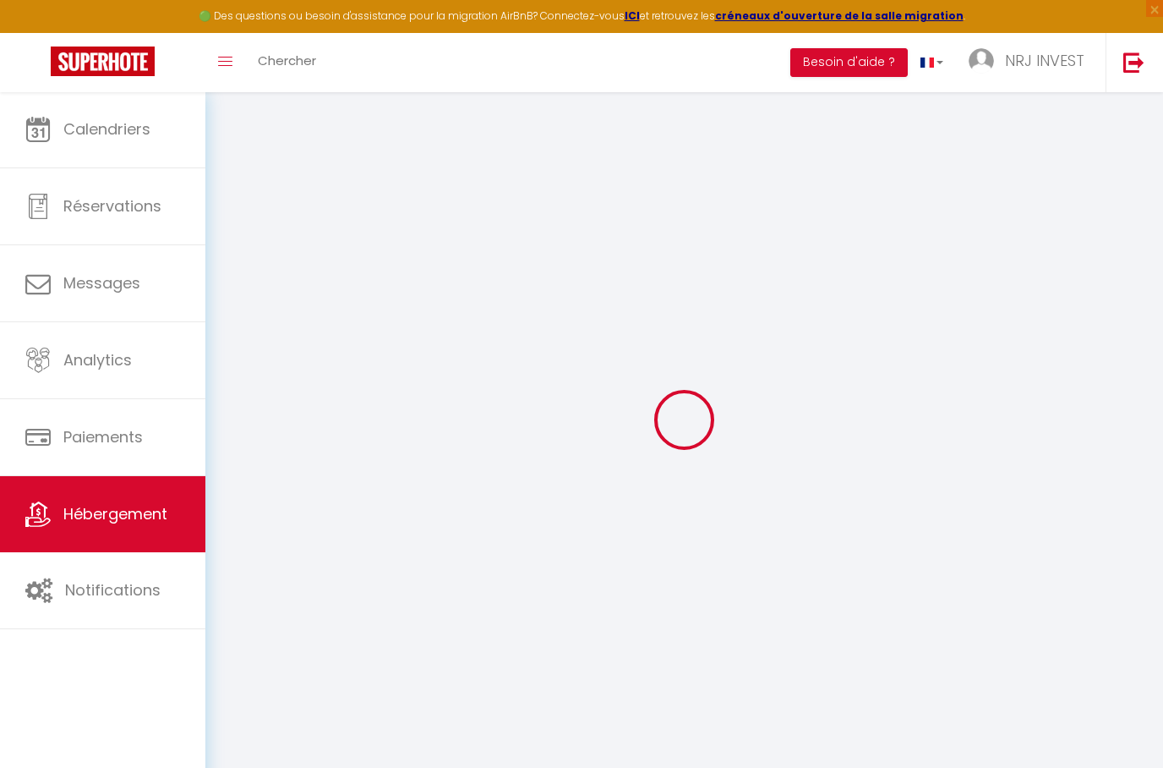
checkbox input "false"
select select
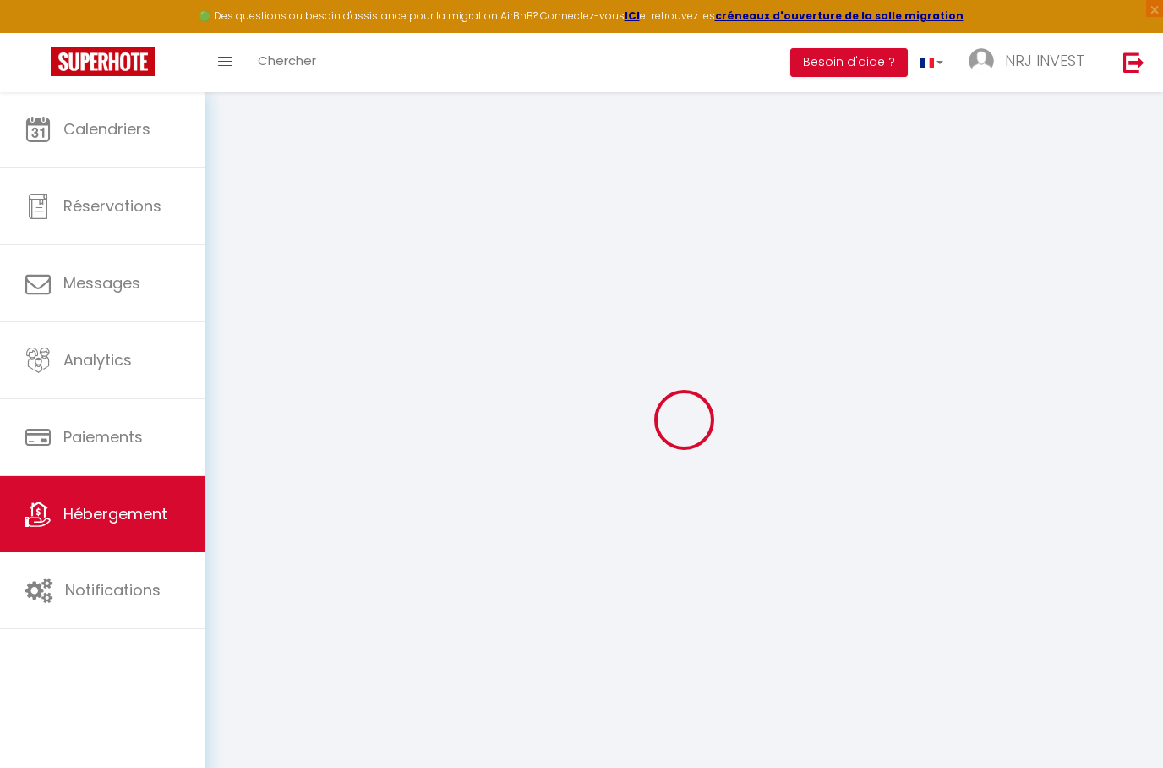
select select
checkbox input "false"
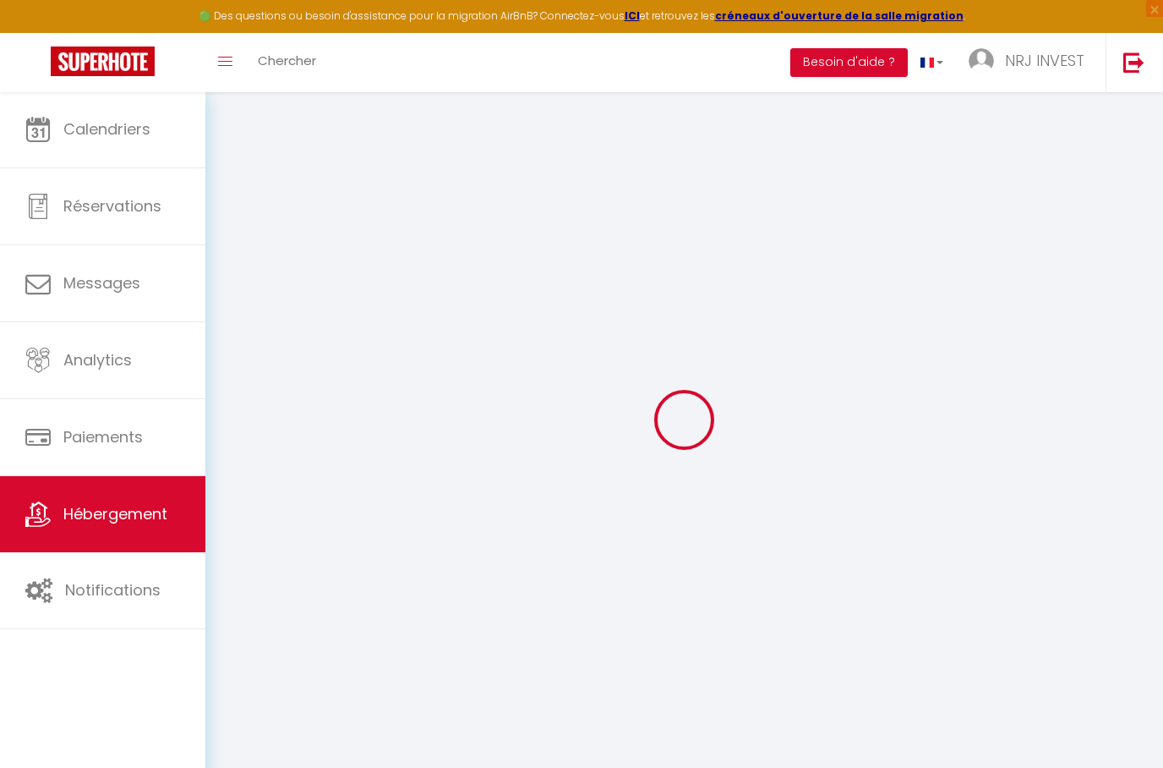
checkbox input "false"
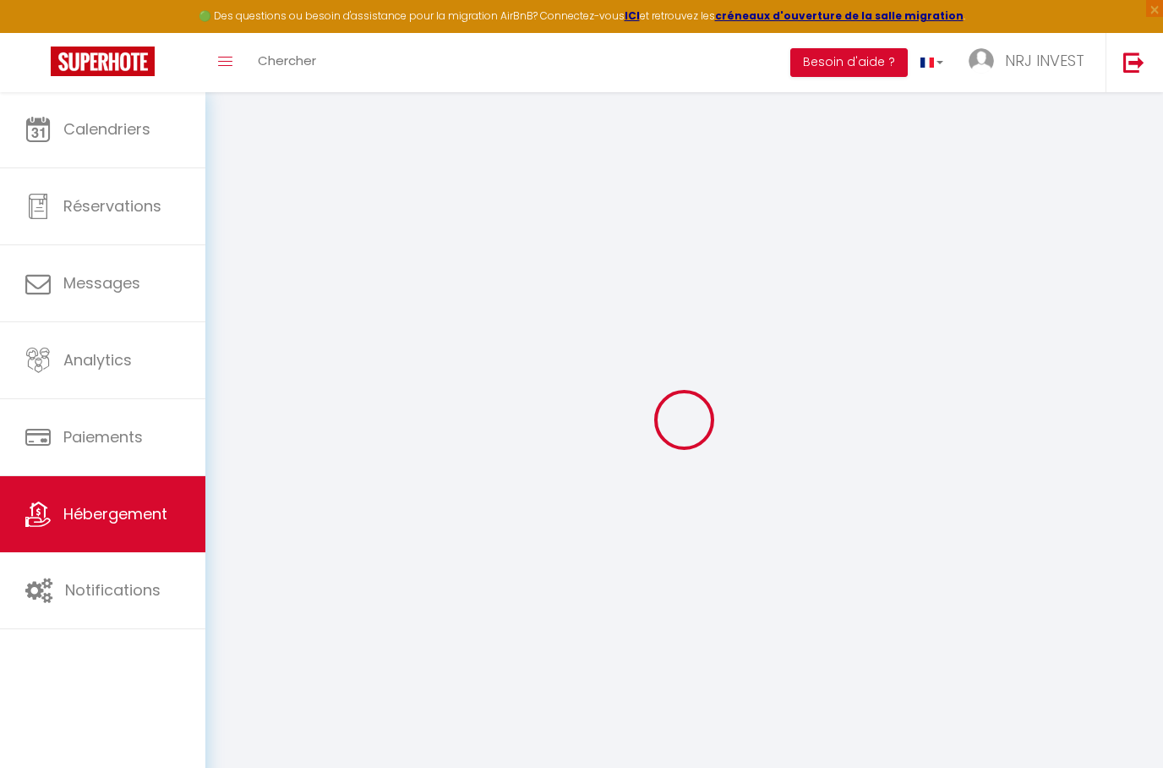
checkbox input "false"
select select "15:00"
select select "19:00"
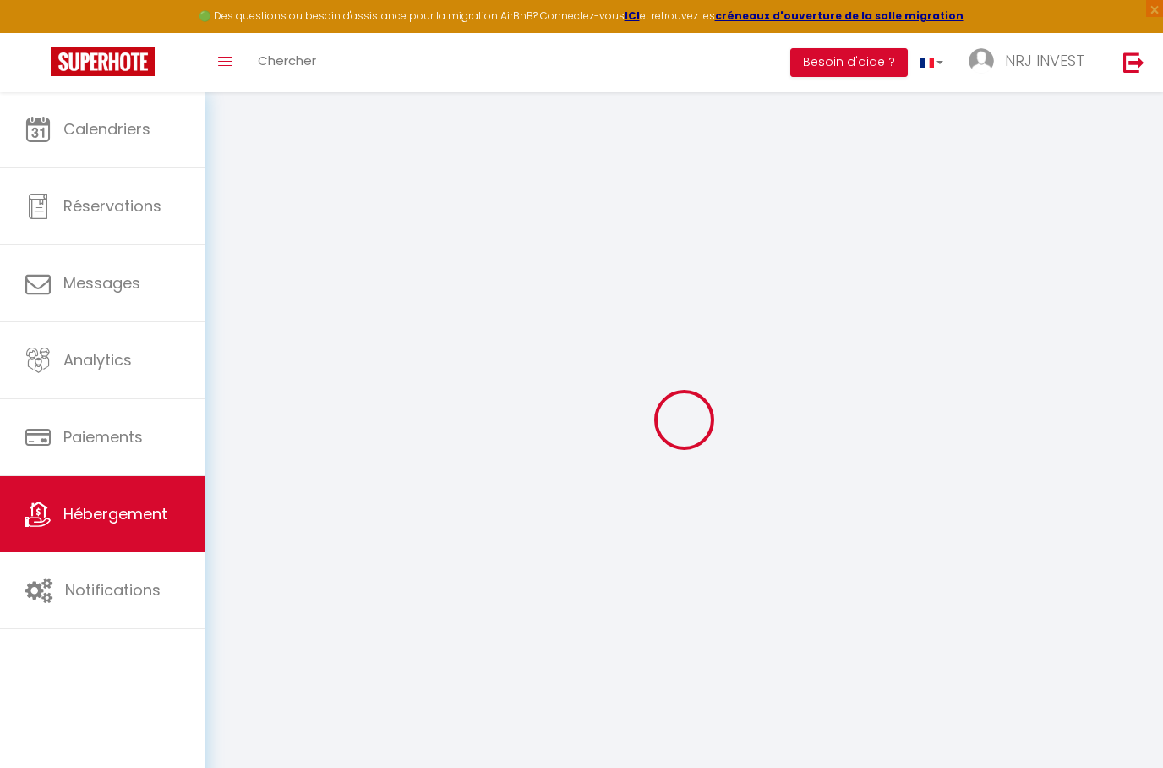
select select "11:00"
select select "30"
select select "120"
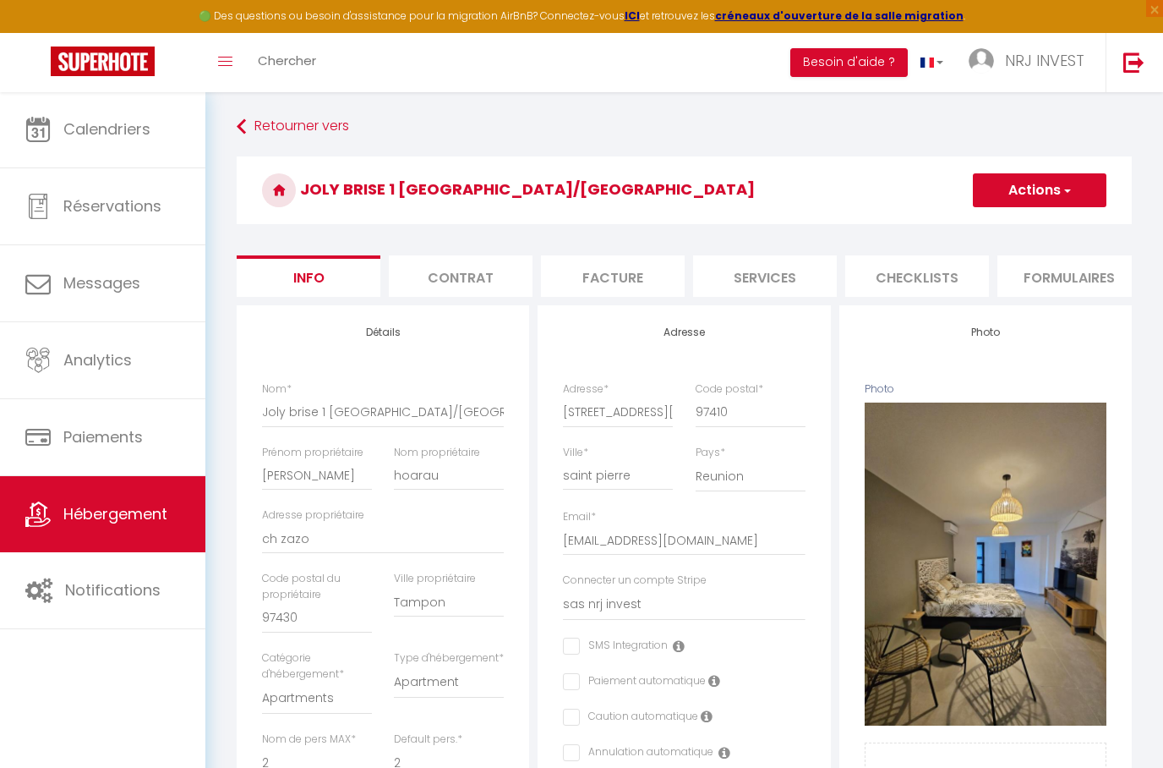
checkbox input "false"
click at [1077, 183] on button "Actions" at bounding box center [1040, 190] width 134 height 34
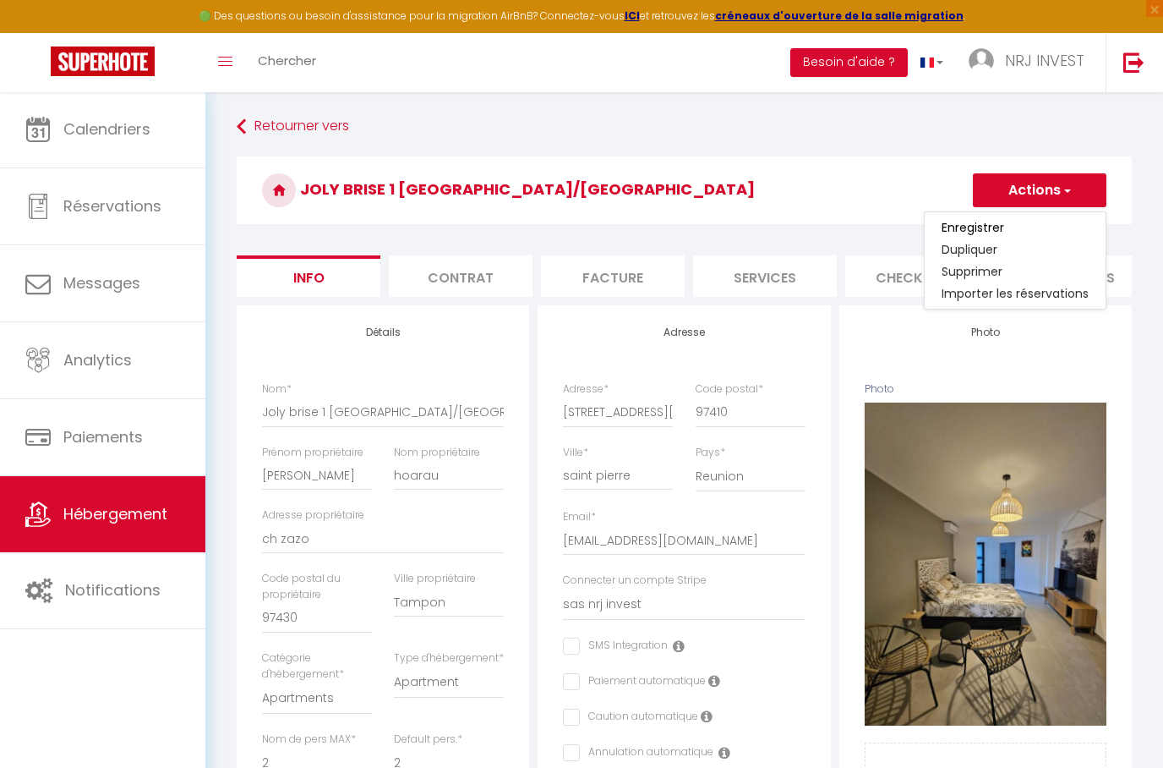
click at [1140, 157] on div "Retourner vers Joly brise 1 Terre Sainte plage/CHU Actions Enregistrer Duplique…" at bounding box center [684, 779] width 917 height 1334
click at [755, 278] on li "Services" at bounding box center [765, 275] width 144 height 41
select select
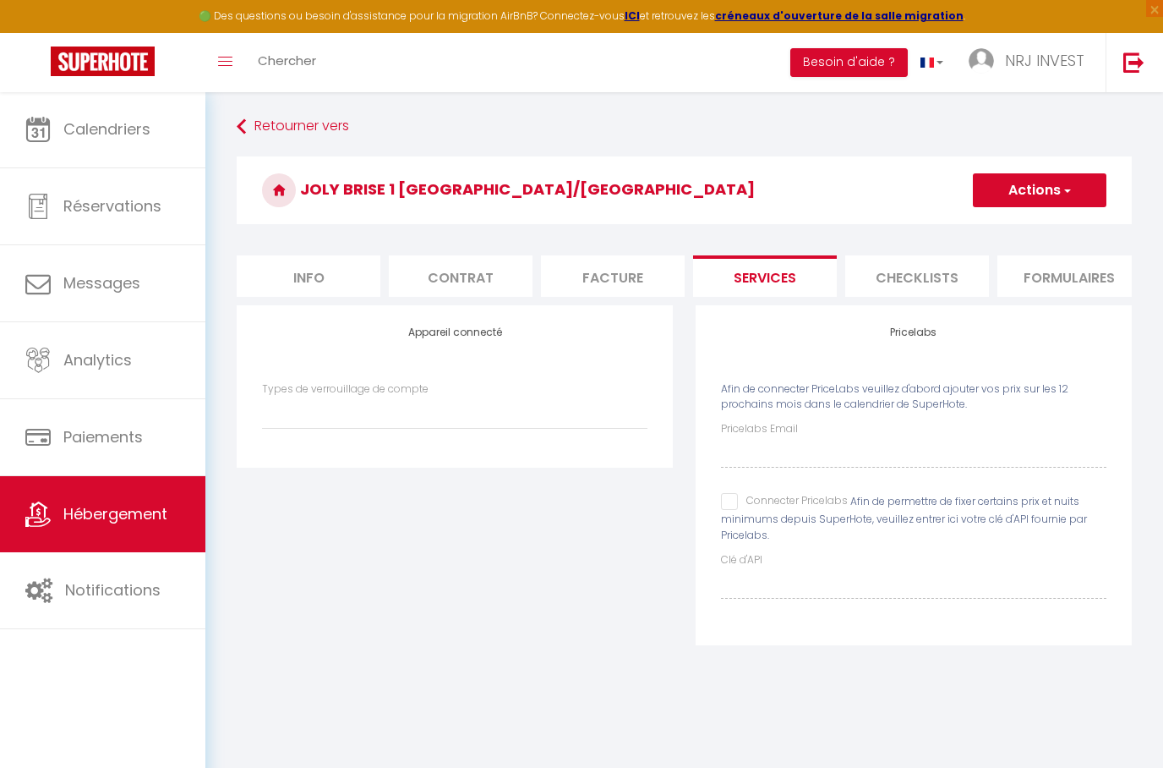
click at [1059, 279] on li "Formulaires" at bounding box center [1070, 275] width 144 height 41
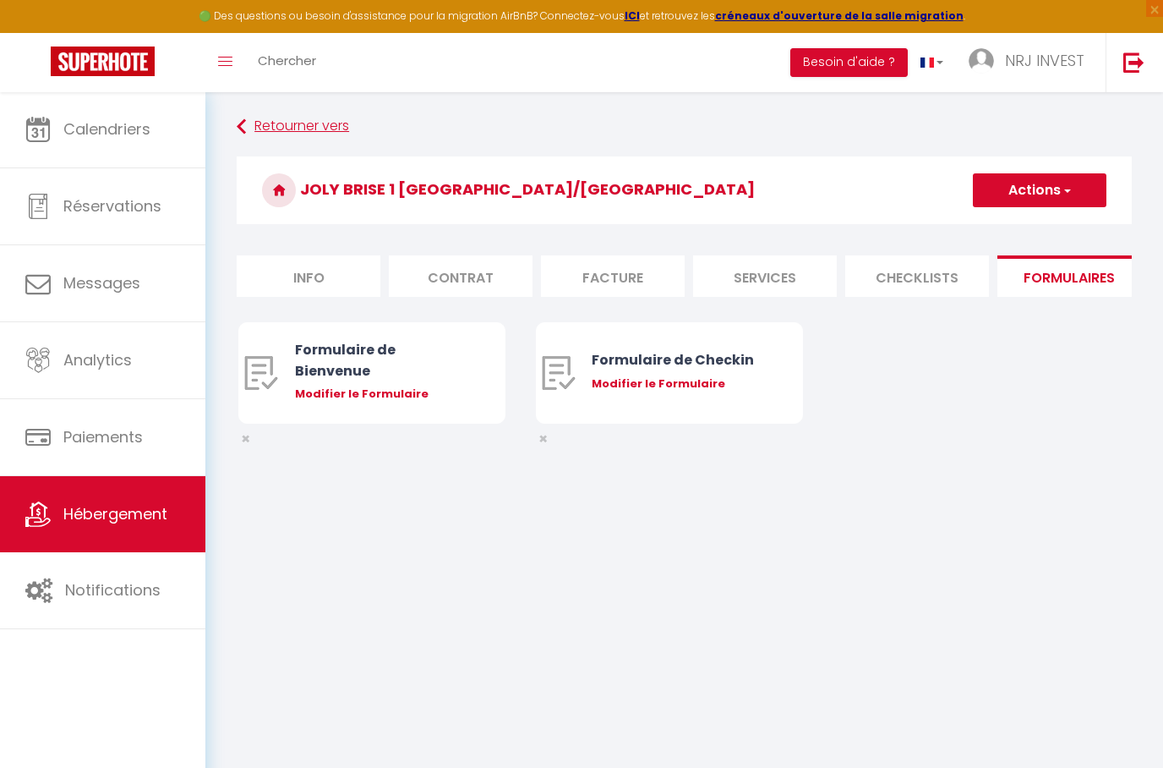
click at [259, 133] on link "Retourner vers" at bounding box center [684, 127] width 895 height 30
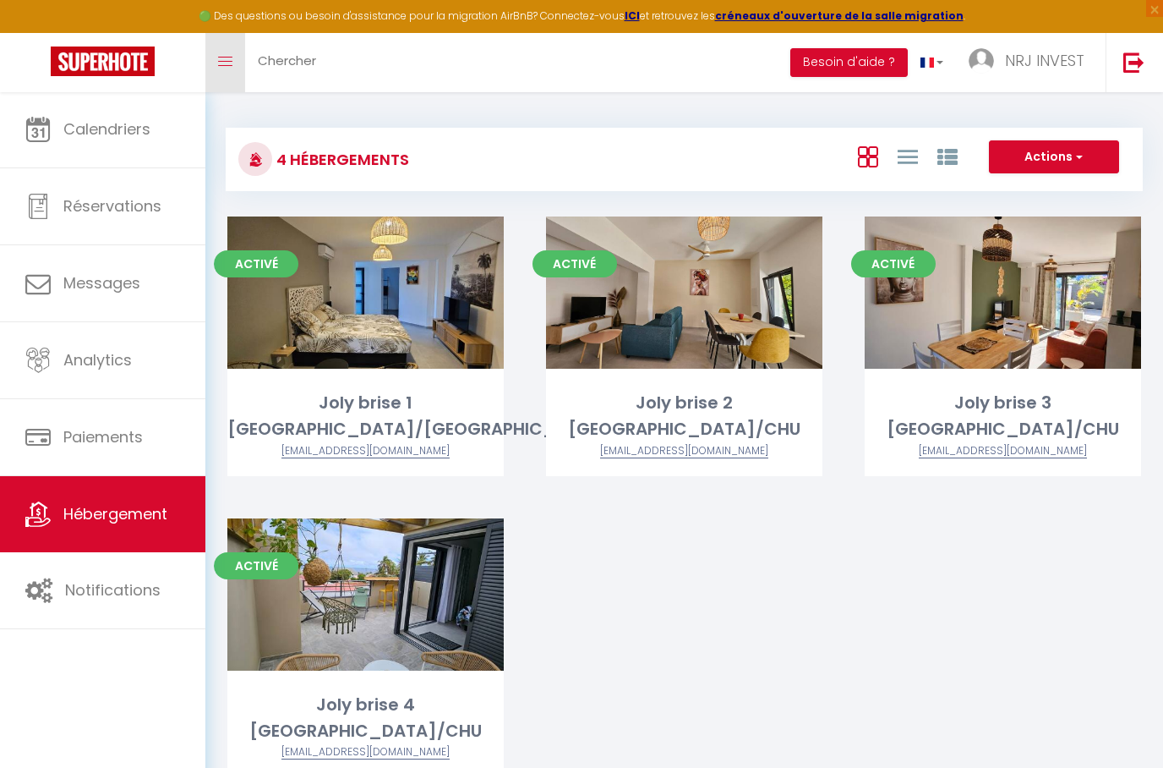
click at [238, 41] on link "Toggle menubar" at bounding box center [225, 62] width 40 height 59
click at [225, 64] on icon "Toggle menubar" at bounding box center [225, 62] width 14 height 10
click at [1046, 58] on span "NRJ INVEST" at bounding box center [1044, 60] width 79 height 21
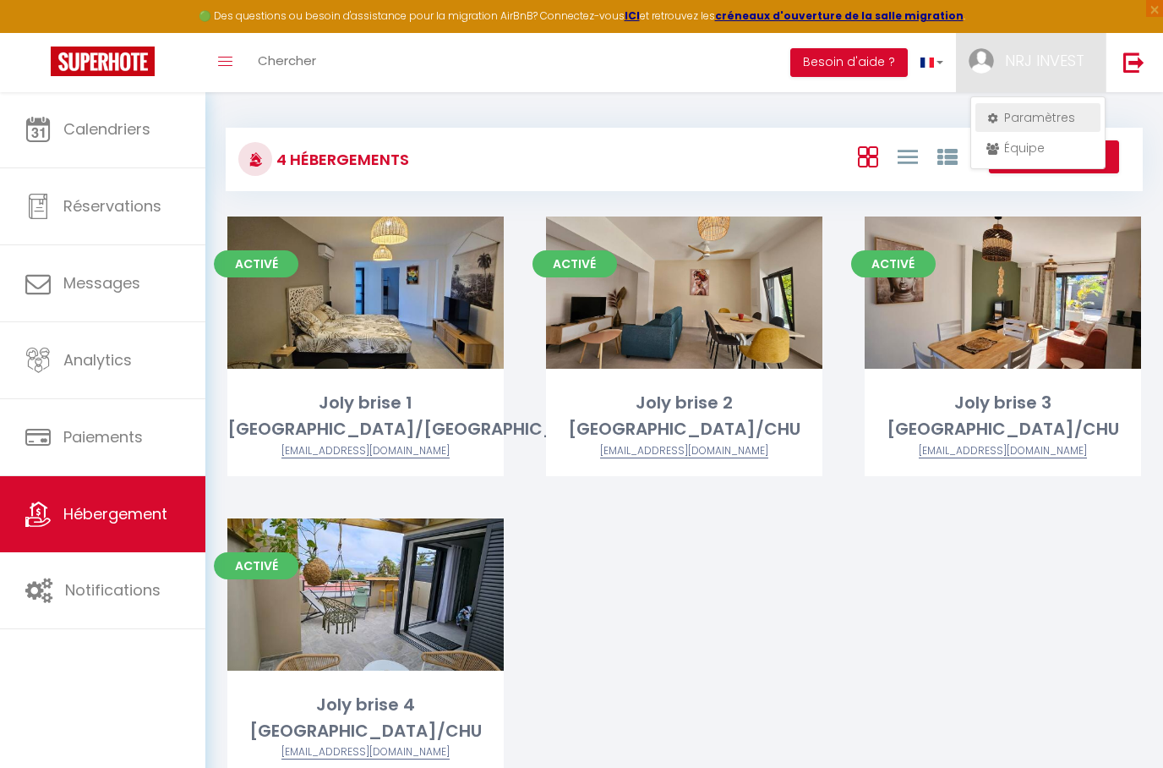
click at [1034, 111] on link "Paramètres" at bounding box center [1038, 117] width 125 height 29
select select "28"
select select "fr"
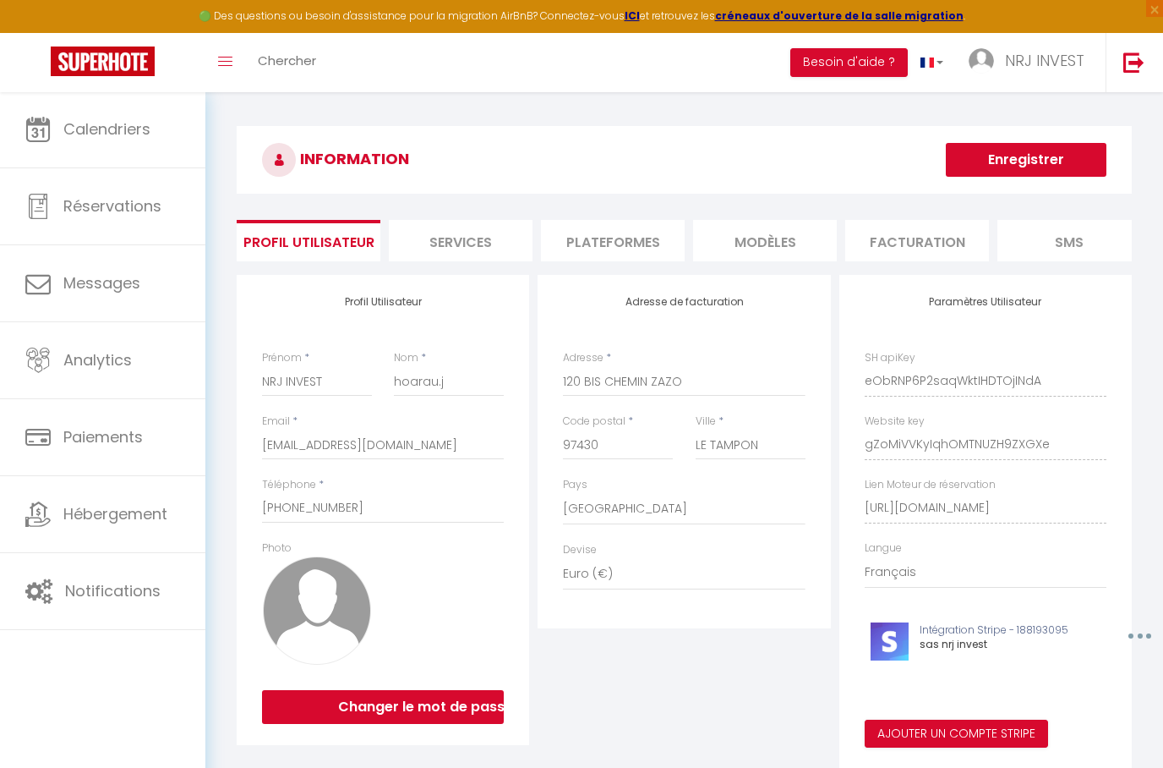
scroll to position [19, 0]
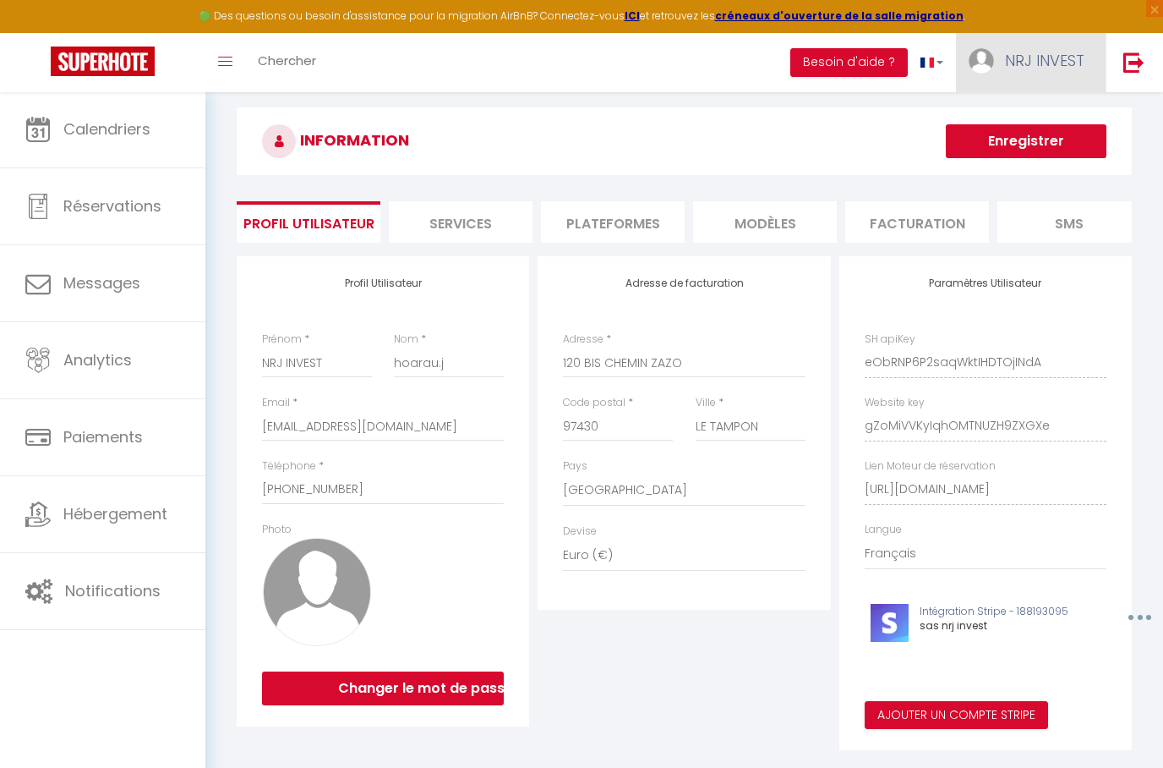
click at [1054, 60] on span "NRJ INVEST" at bounding box center [1044, 60] width 79 height 21
click at [1063, 114] on link "Paramètres" at bounding box center [1038, 117] width 125 height 29
click at [1044, 120] on link "Paramètres" at bounding box center [1038, 117] width 125 height 29
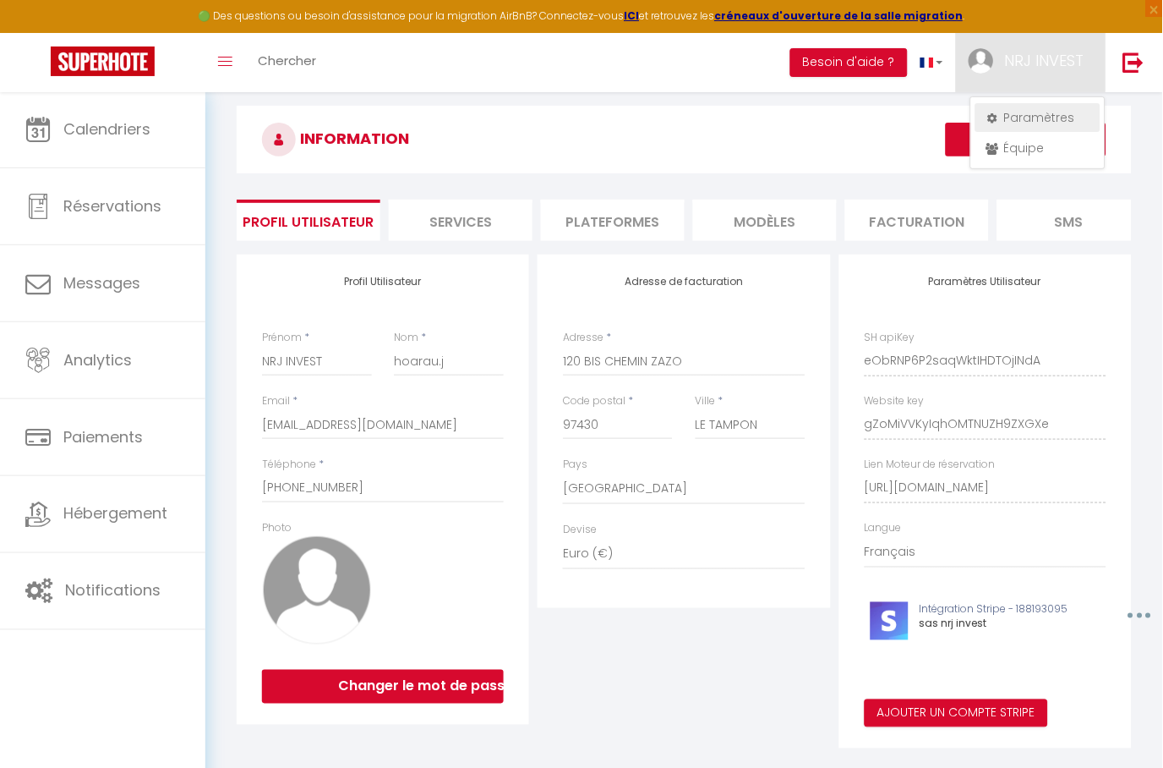
scroll to position [0, 0]
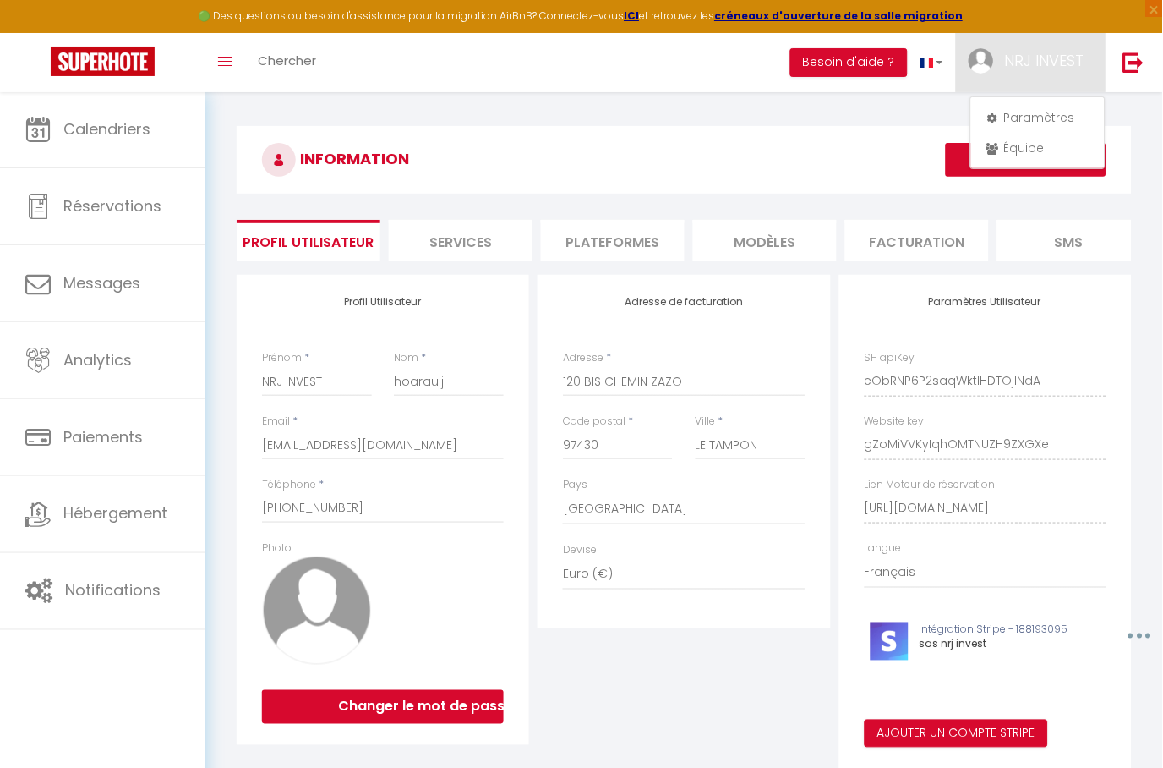
click at [878, 175] on div at bounding box center [581, 384] width 1163 height 768
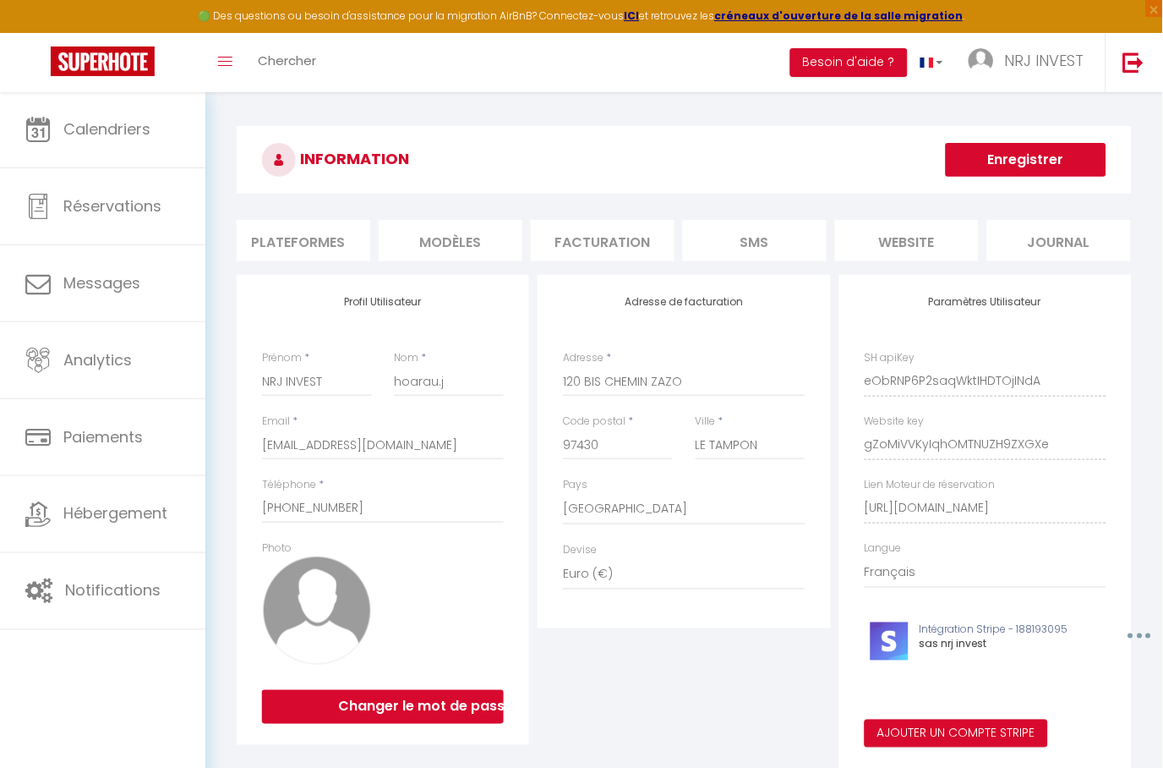
scroll to position [0, 314]
click at [934, 238] on li "website" at bounding box center [908, 240] width 144 height 41
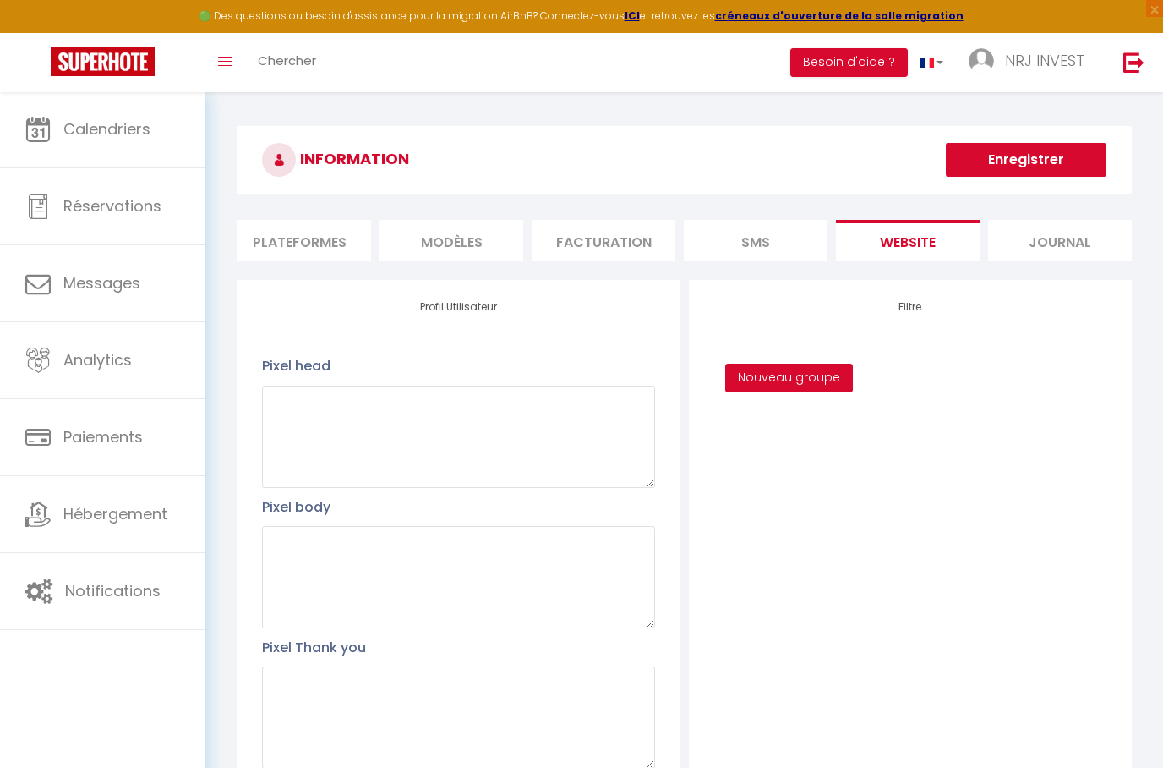
click at [800, 387] on button "Nouveau groupe" at bounding box center [789, 378] width 128 height 29
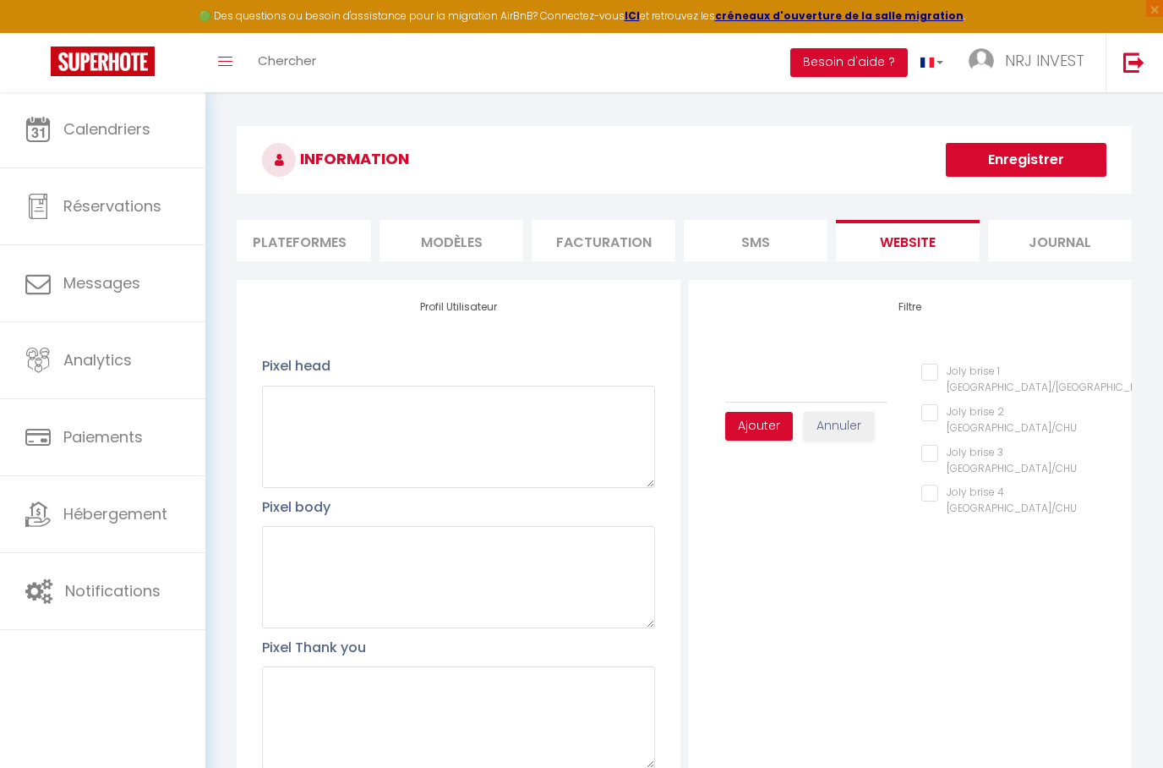
type input "G"
checkbox plage\/CHU "false"
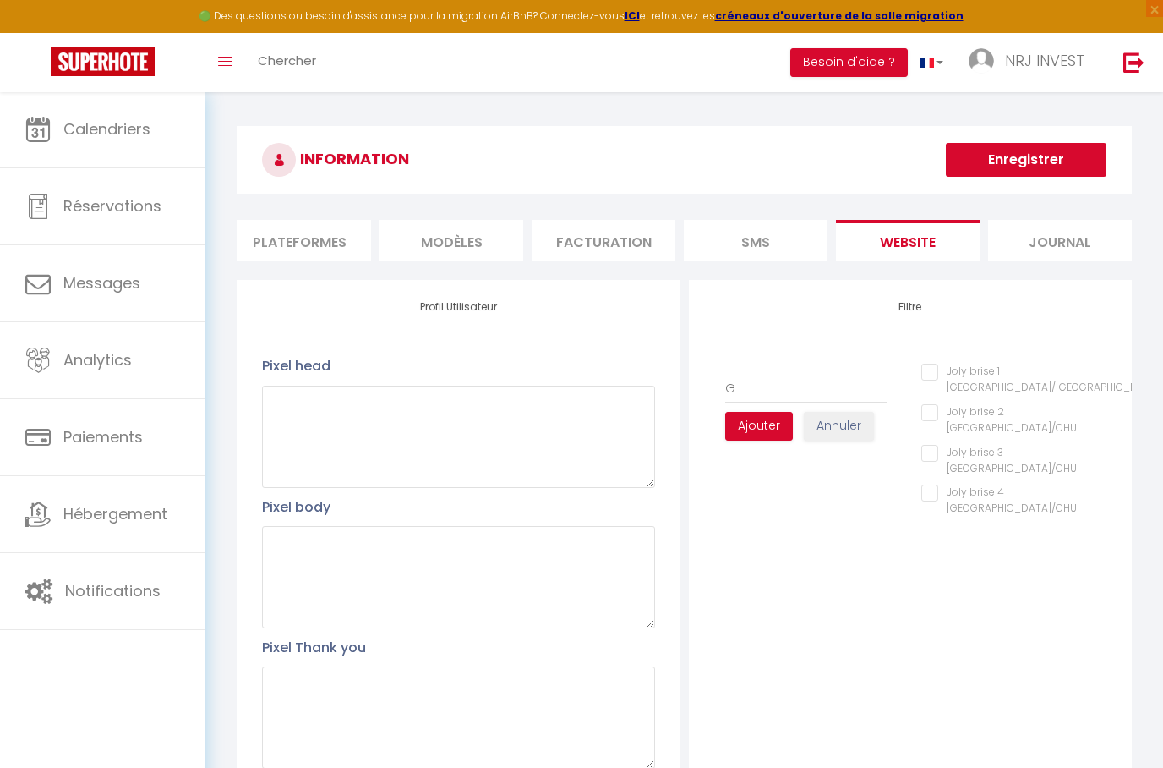
type input "Gr"
checkbox plage\/CHU "false"
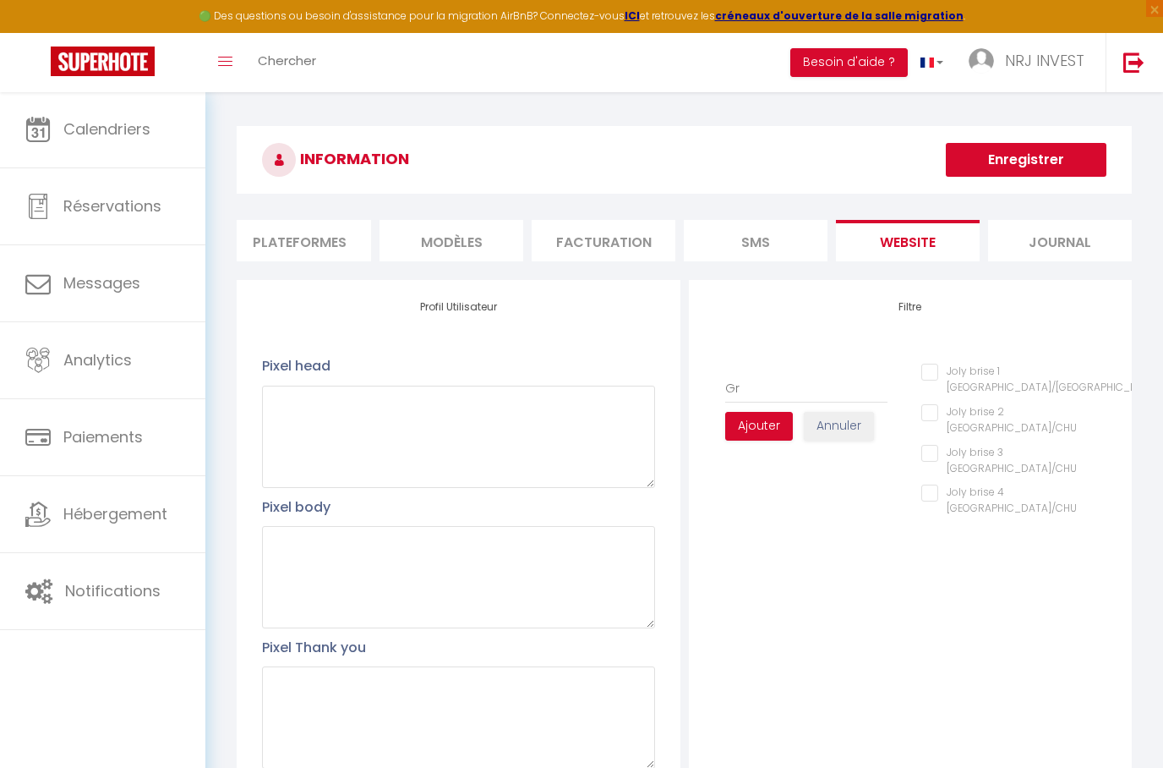
type input "Gro"
checkbox plage\/CHU "false"
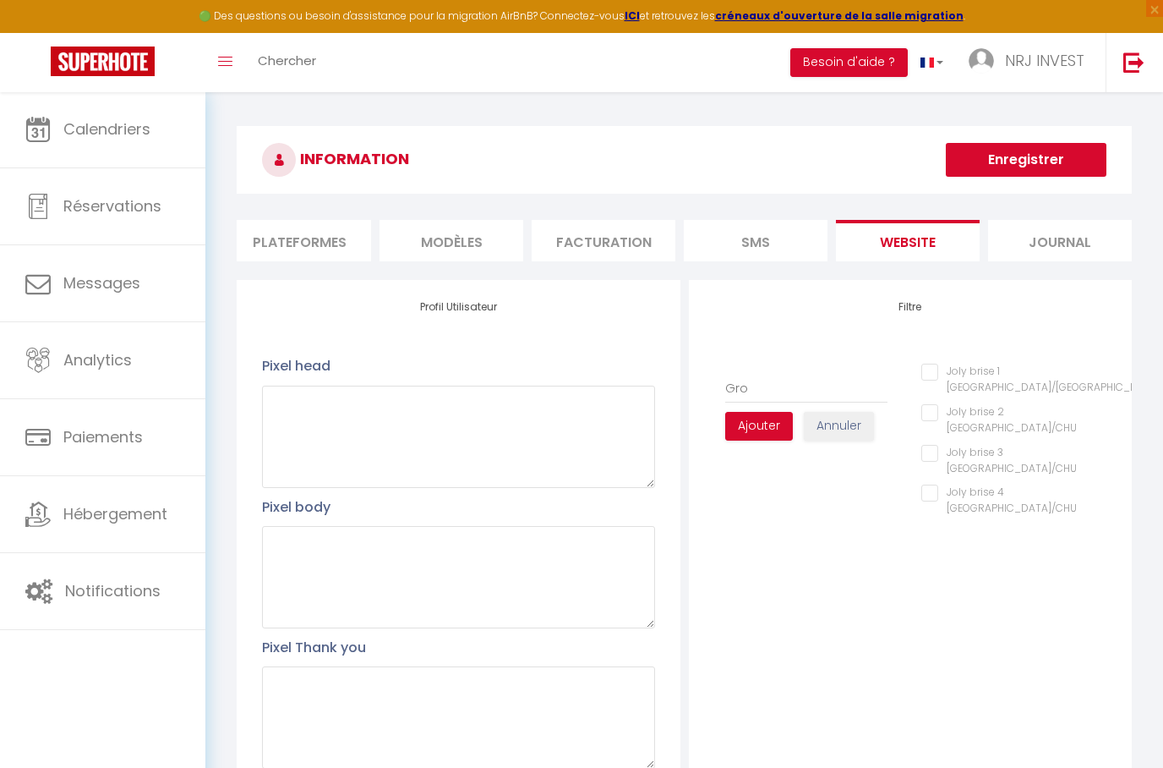
type input "Grou"
checkbox plage\/CHU "false"
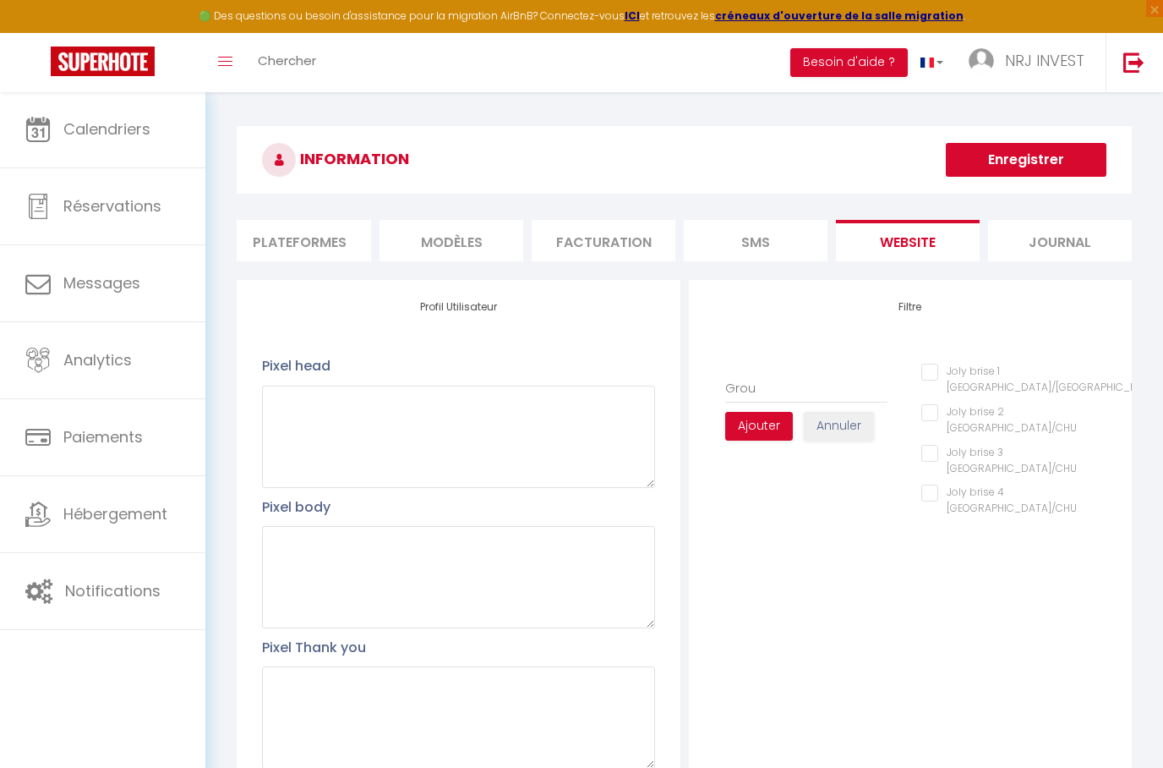
type input "Group"
checkbox plage\/CHU "false"
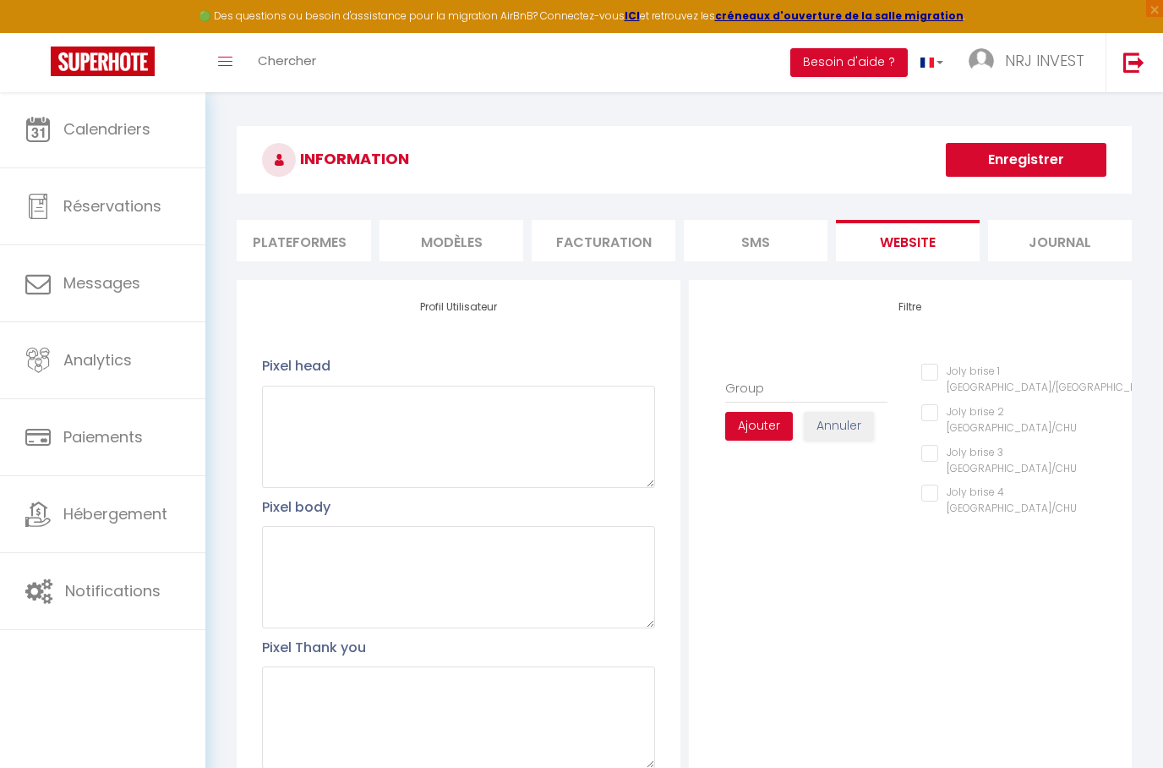
type input "Groupe"
checkbox plage\/CHU "false"
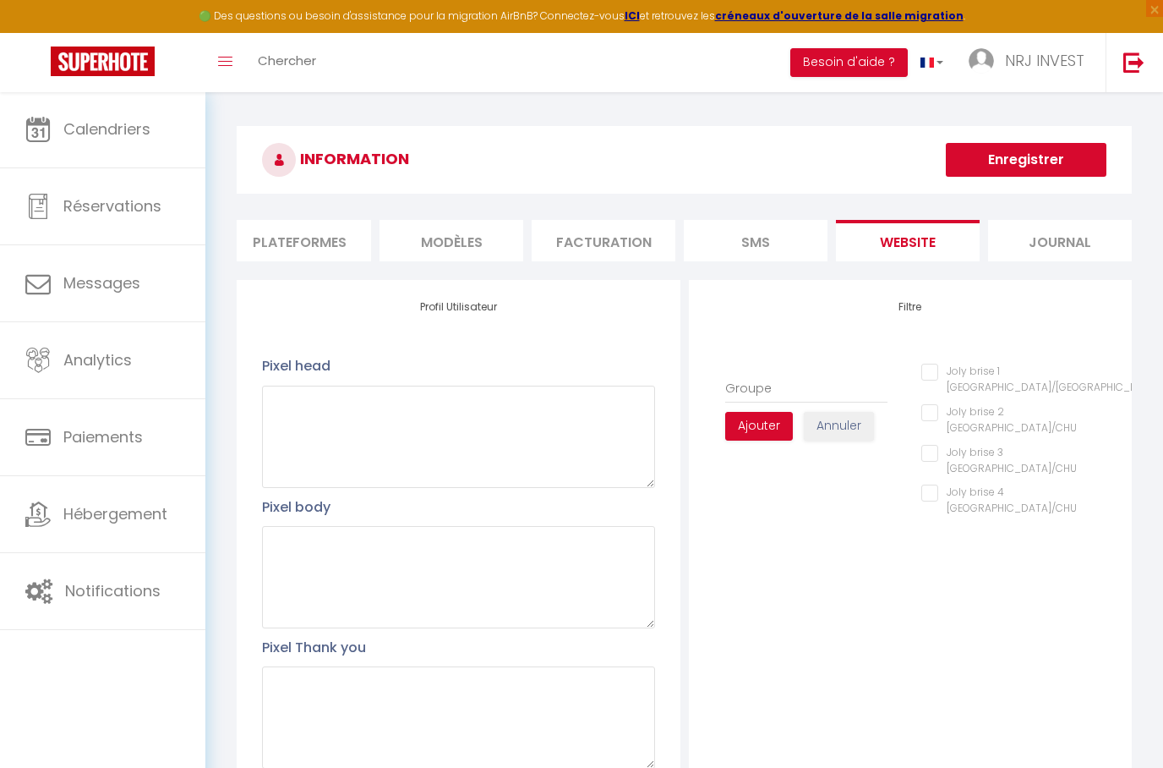
type input "Groupe"
checkbox plage\/CHU "false"
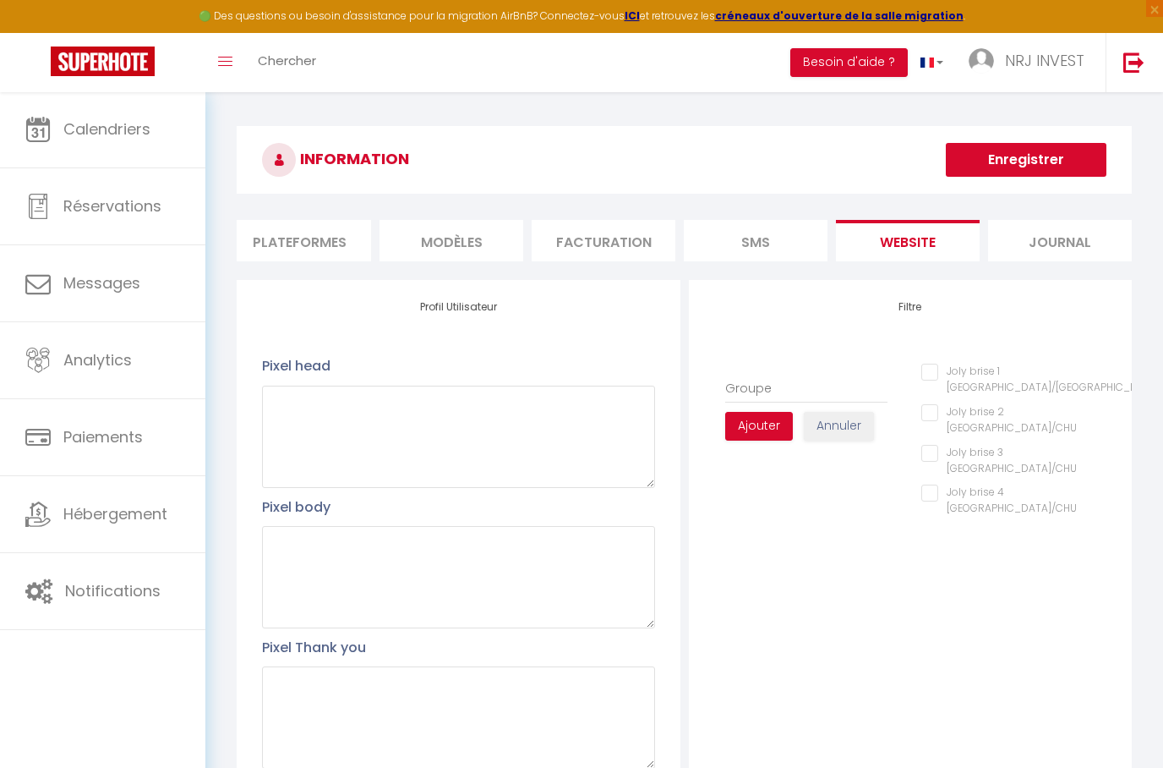
type input "Groupe 1"
checkbox plage\/CHU "false"
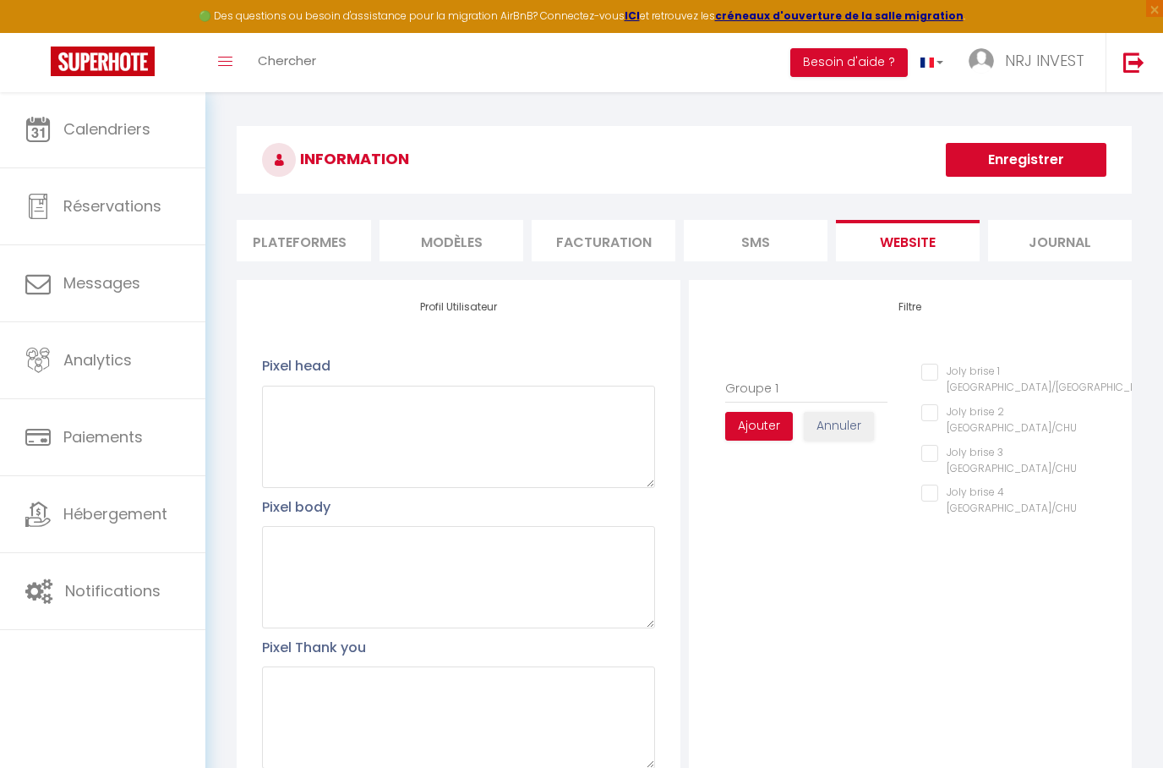
type input "Groupe 1"
click at [925, 372] on plage\/CHU "Joly brise 1 [GEOGRAPHIC_DATA]/[GEOGRAPHIC_DATA]" at bounding box center [1014, 372] width 185 height 17
checkbox plage\/CHU "true"
checkbox plage\/CHU "false"
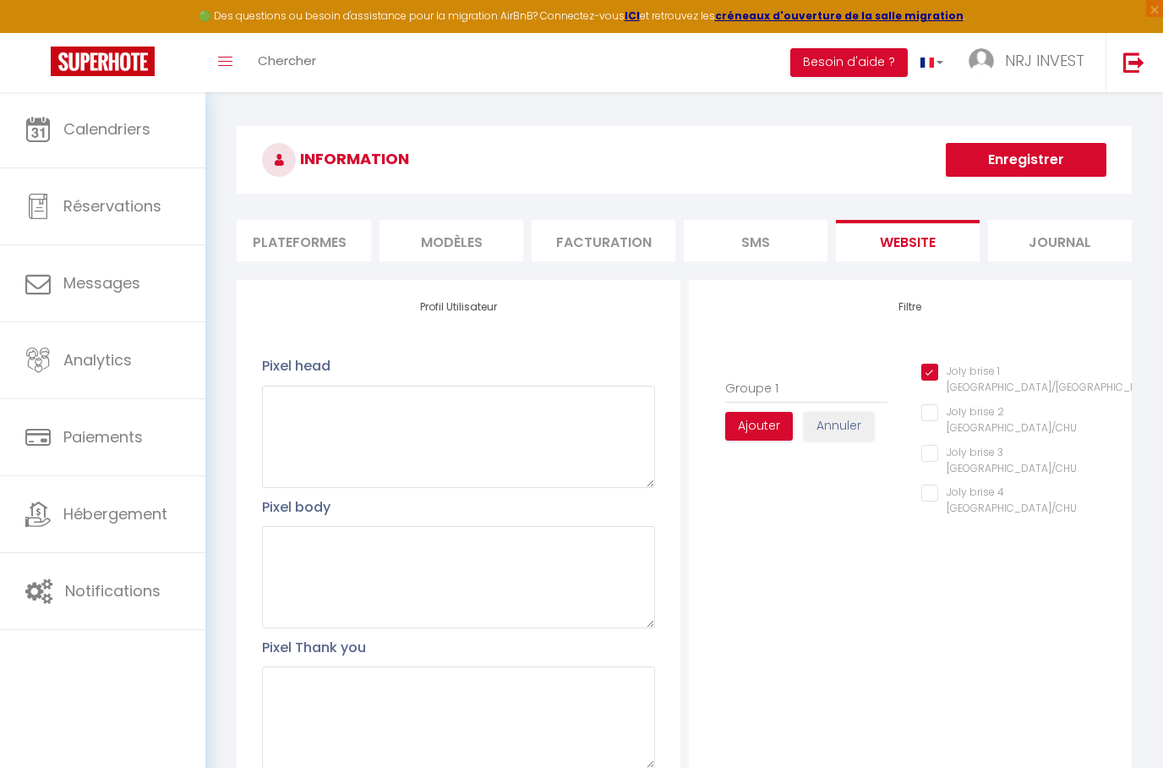
checkbox plage\/CHU "false"
click at [935, 406] on plage\/CHU "Joly brise 2 [GEOGRAPHIC_DATA]/CHU" at bounding box center [1014, 412] width 185 height 17
checkbox plage\/CHU "true"
checkbox plage\/CHU "false"
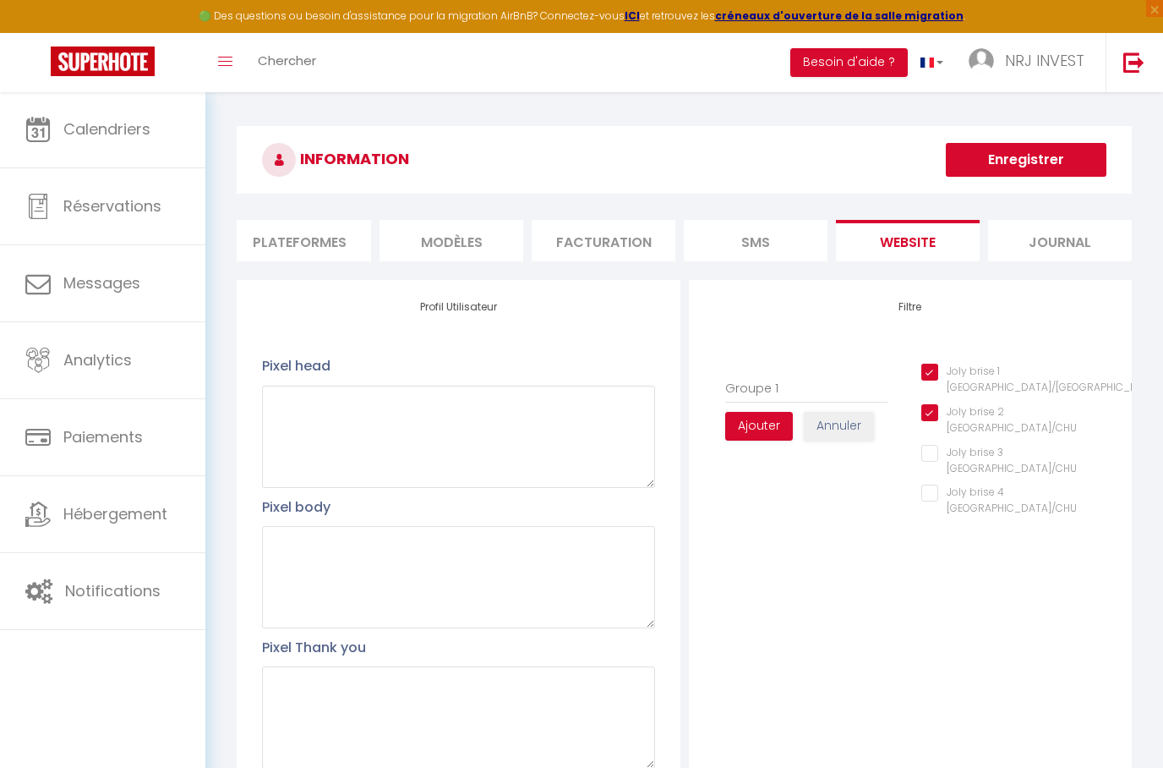
click at [944, 445] on plage\/CHU "Joly brise 3 [GEOGRAPHIC_DATA]/CHU" at bounding box center [1014, 453] width 185 height 17
checkbox plage\/CHU "true"
click at [937, 484] on plage\/CHU "Joly brise 4 [GEOGRAPHIC_DATA]/CHU" at bounding box center [1014, 492] width 185 height 17
checkbox plage\/CHU "true"
click at [769, 433] on button "Ajouter" at bounding box center [759, 426] width 68 height 29
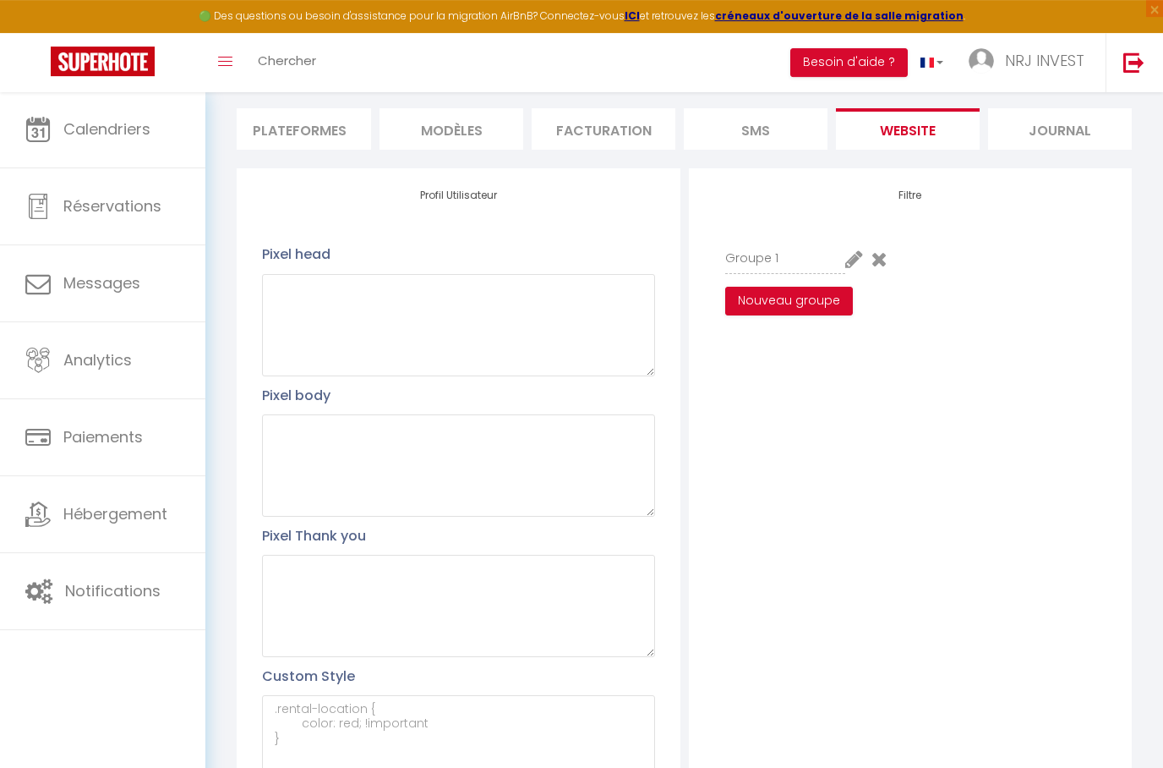
scroll to position [112, 0]
click at [292, 472] on textarea at bounding box center [458, 465] width 392 height 102
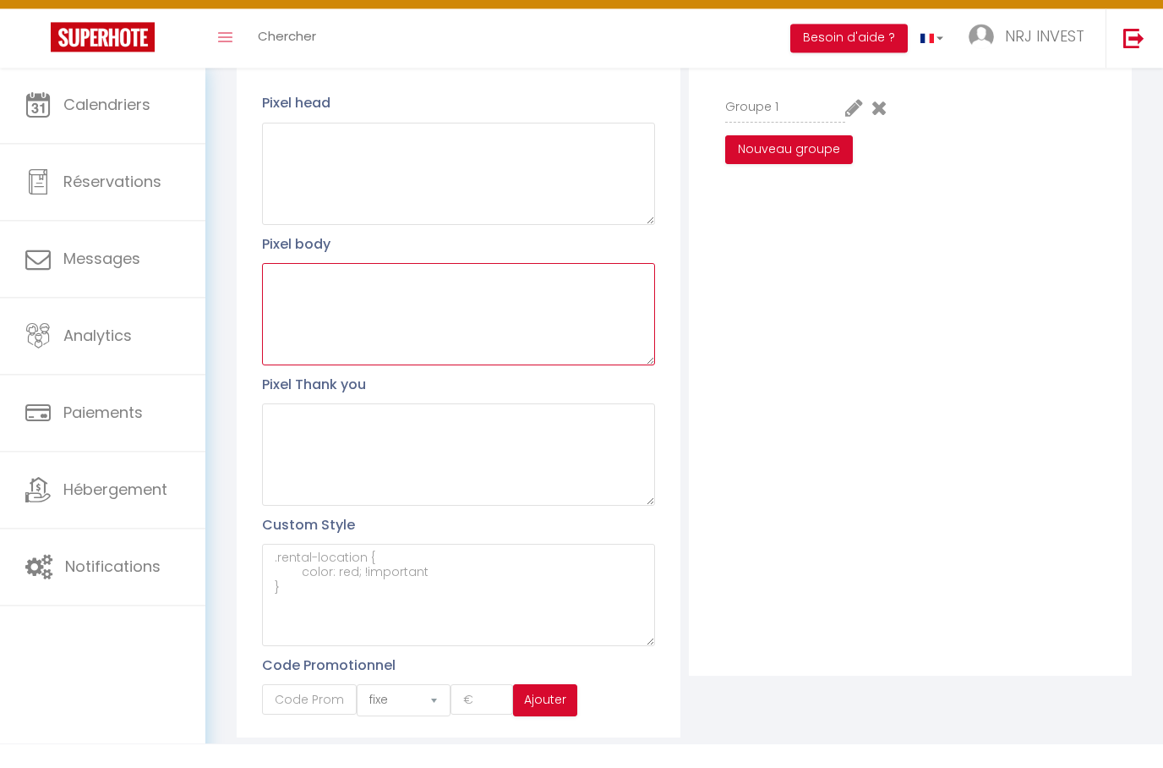
scroll to position [242, 0]
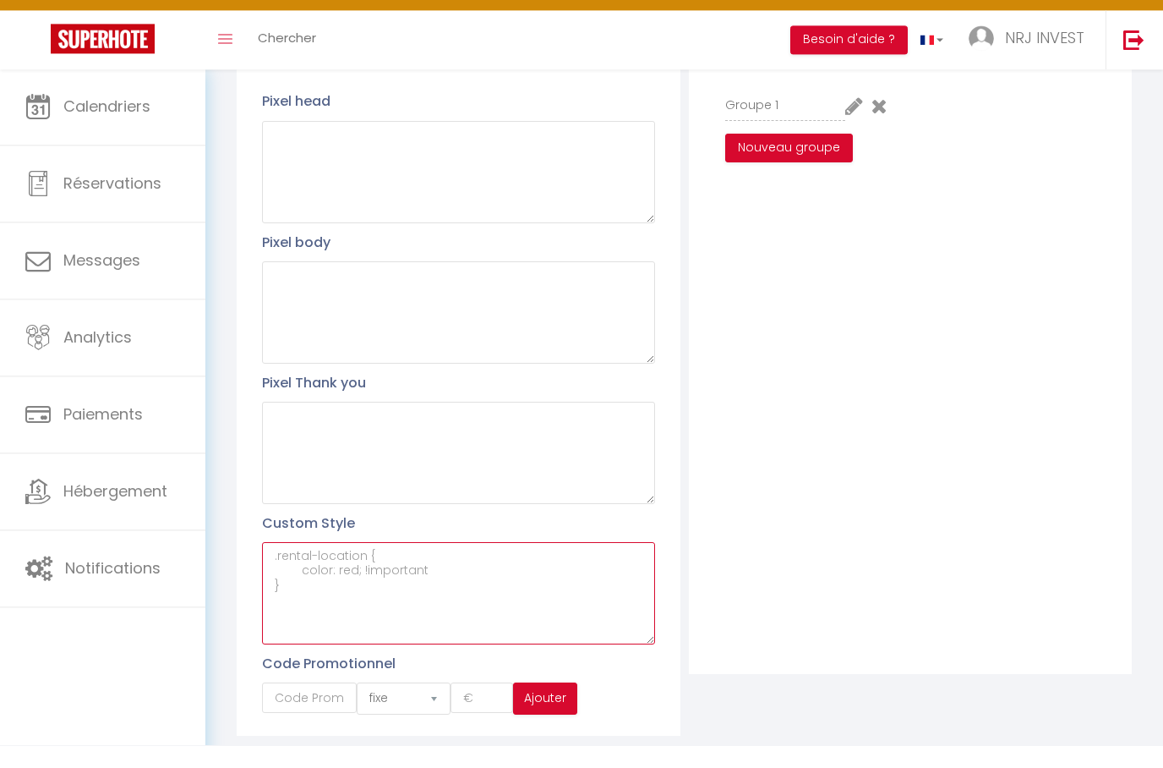
click at [311, 587] on textarea at bounding box center [458, 616] width 392 height 102
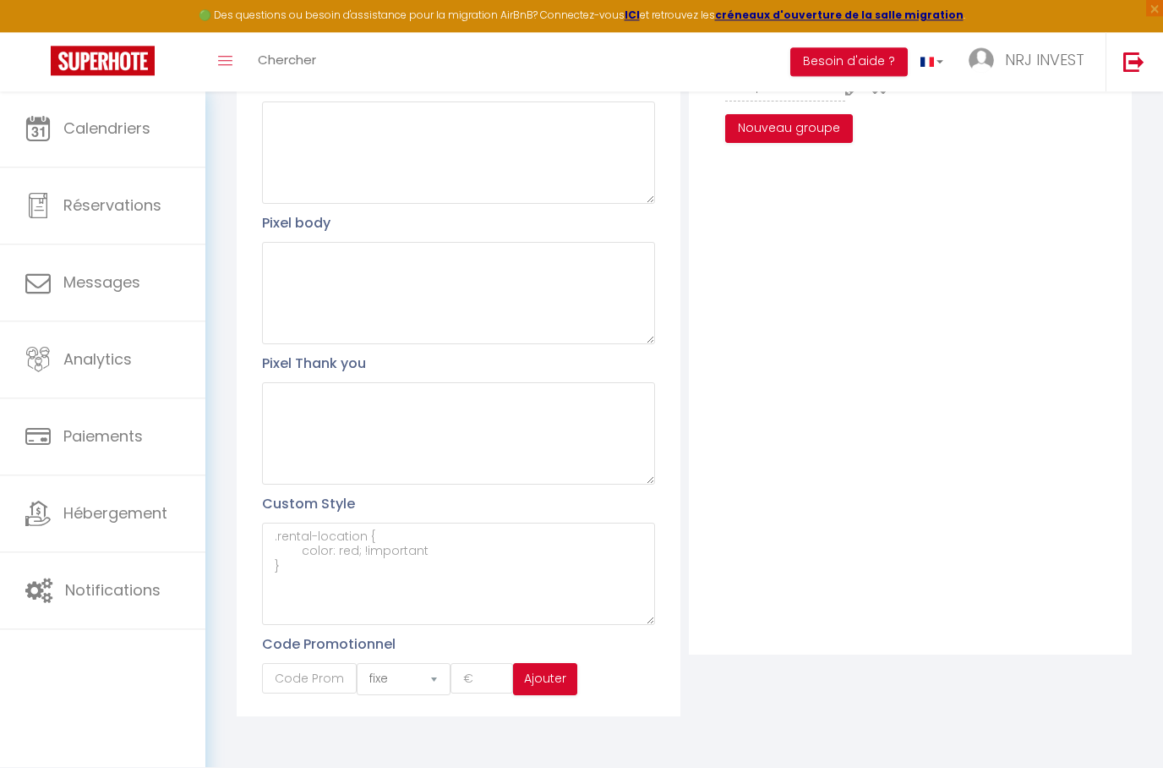
scroll to position [283, 0]
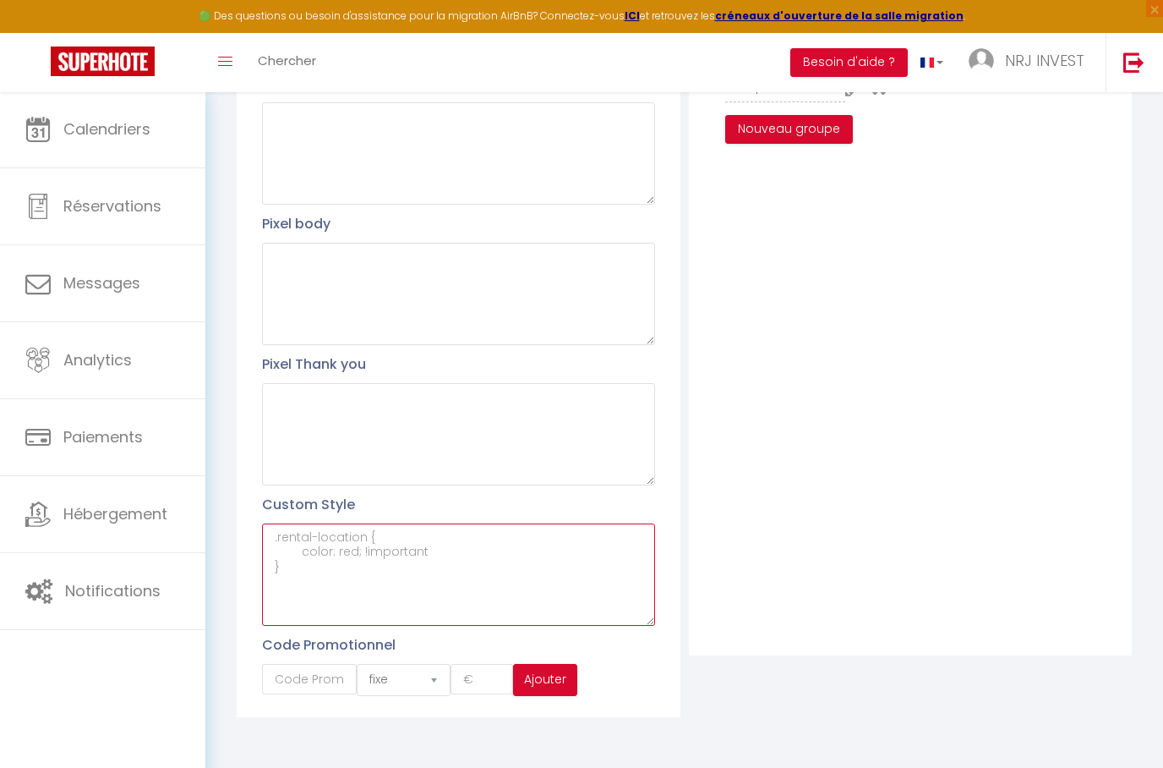
click at [571, 561] on textarea at bounding box center [458, 574] width 392 height 102
paste textarea "body > div:nth-child(2) > div:nth-child(1) > div:nth-child(1) > div:nth-child(1…"
type textarea "body > div:nth-child(2) > div:nth-child(1) > div:nth-child(1) > div:nth-child(1…"
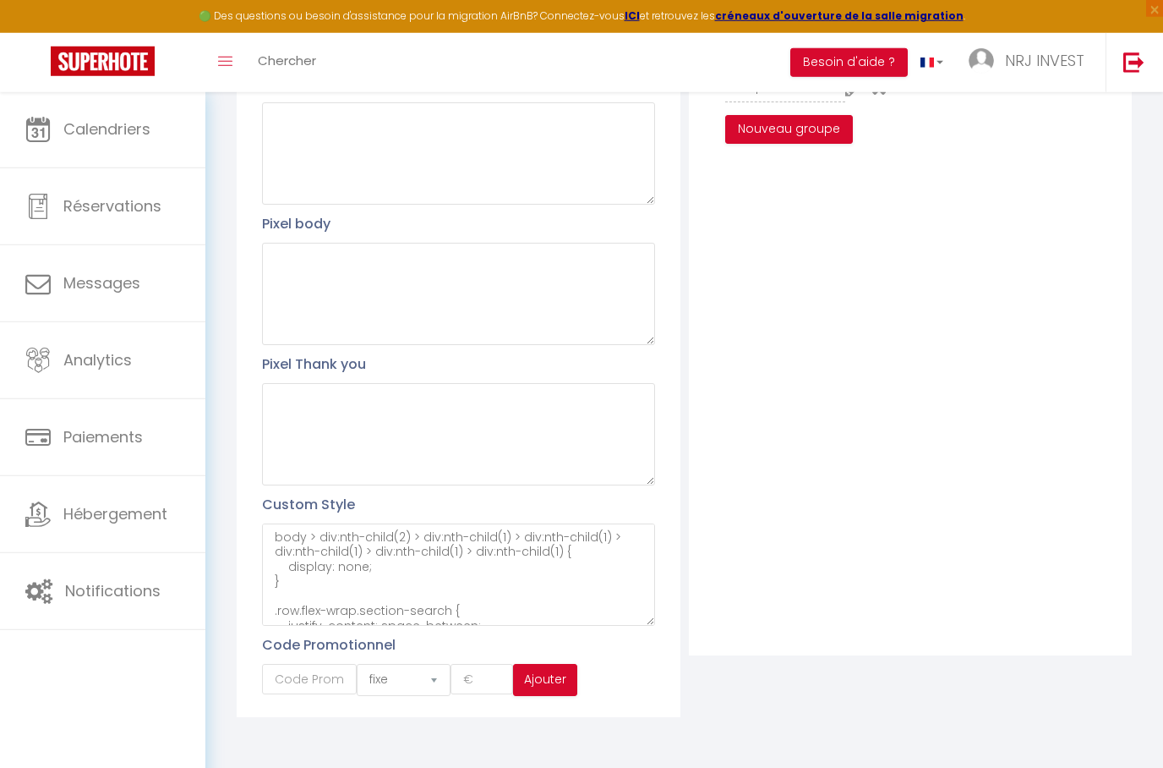
click at [227, 619] on div "INFORMATION Enregistrer Profil Utilisateur Services Plateformes MODÈLES Factura…" at bounding box center [684, 285] width 917 height 884
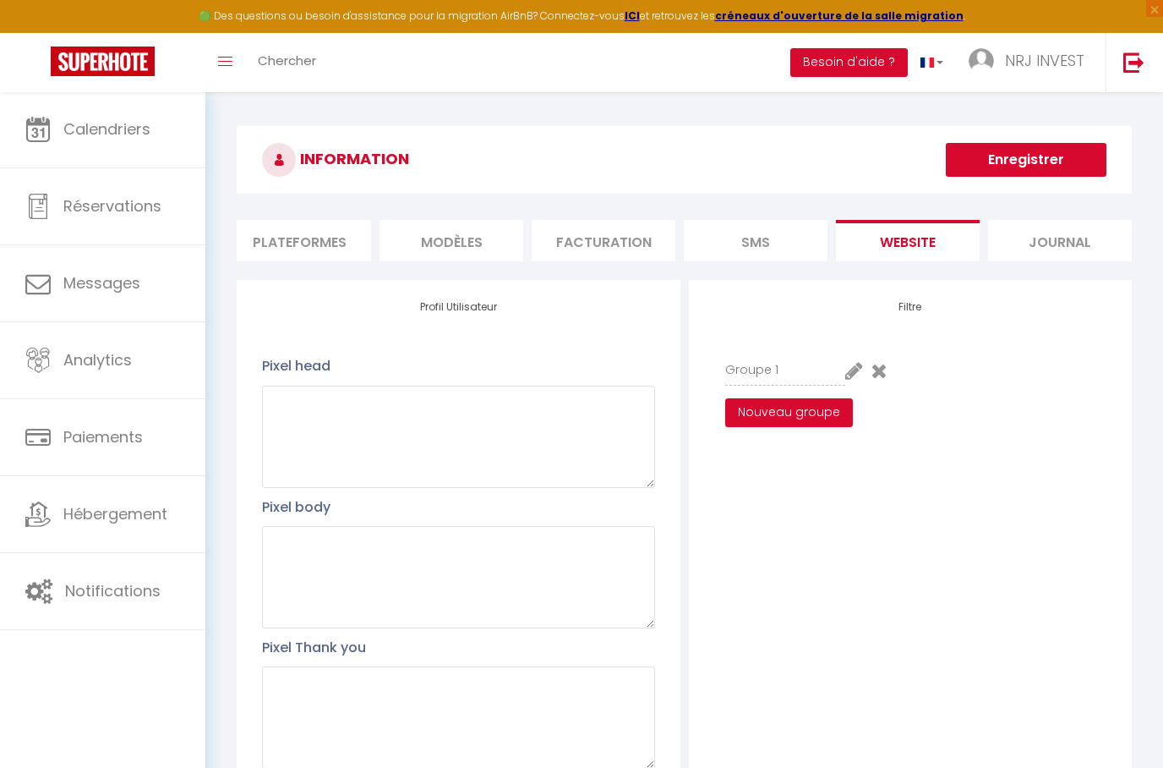
click at [1065, 149] on button "Enregistrer" at bounding box center [1026, 160] width 161 height 34
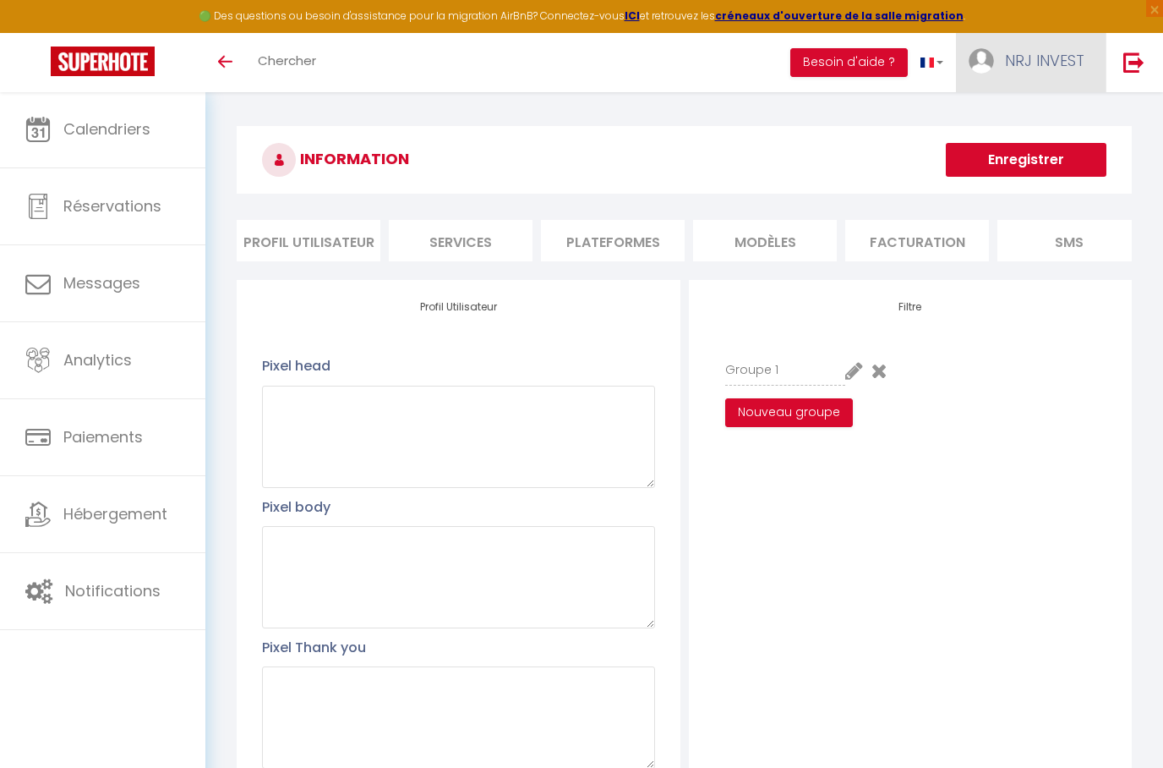
click at [1024, 74] on link "NRJ INVEST" at bounding box center [1031, 62] width 150 height 59
click at [1152, 315] on div at bounding box center [581, 384] width 1163 height 768
click at [355, 247] on li "Profil Utilisateur" at bounding box center [309, 240] width 144 height 41
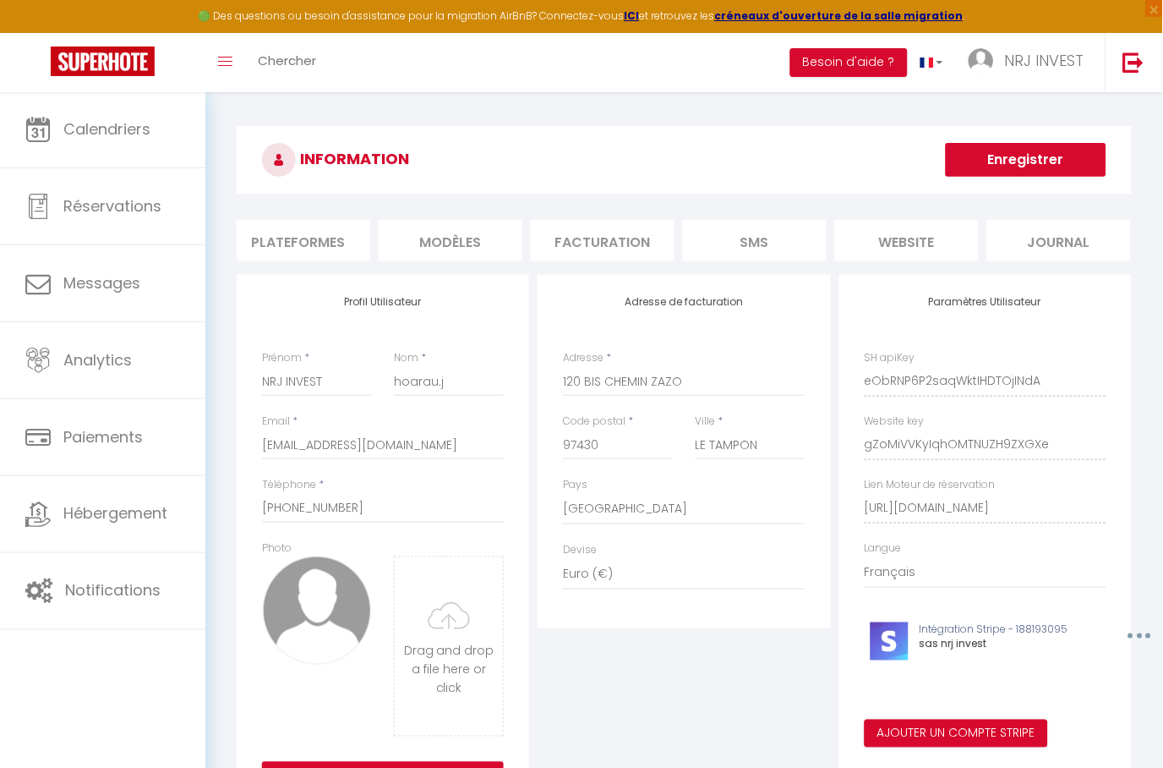
scroll to position [0, 314]
click at [920, 238] on li "website" at bounding box center [908, 240] width 144 height 41
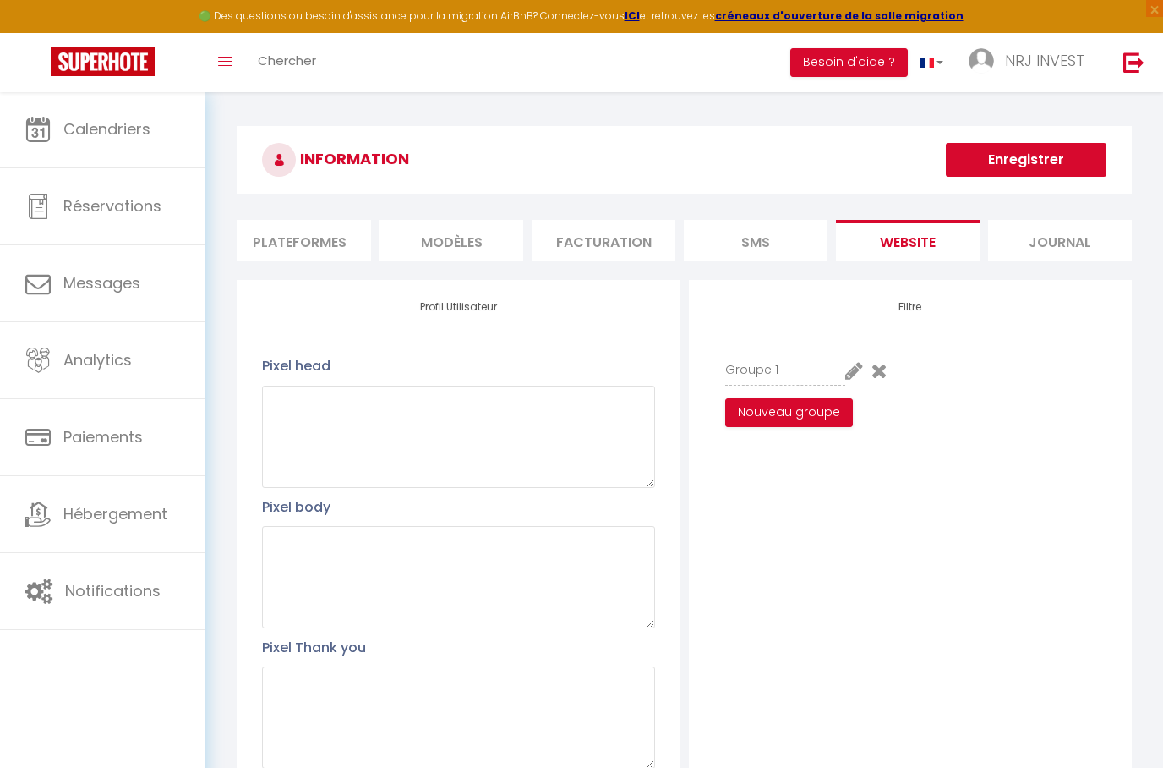
click at [862, 372] on icon at bounding box center [854, 370] width 18 height 20
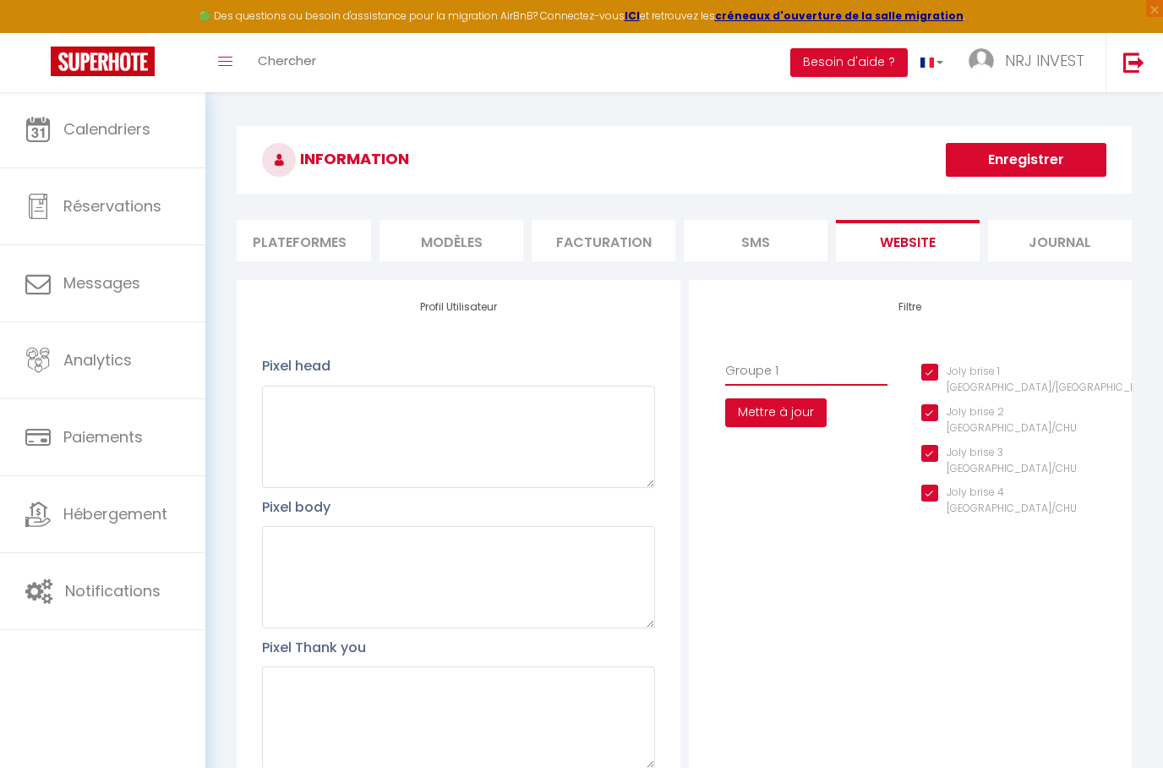
click at [776, 371] on input "Groupe 1" at bounding box center [806, 370] width 163 height 30
type input "groupe1"
click at [800, 403] on button "Mettre à jour" at bounding box center [775, 412] width 101 height 29
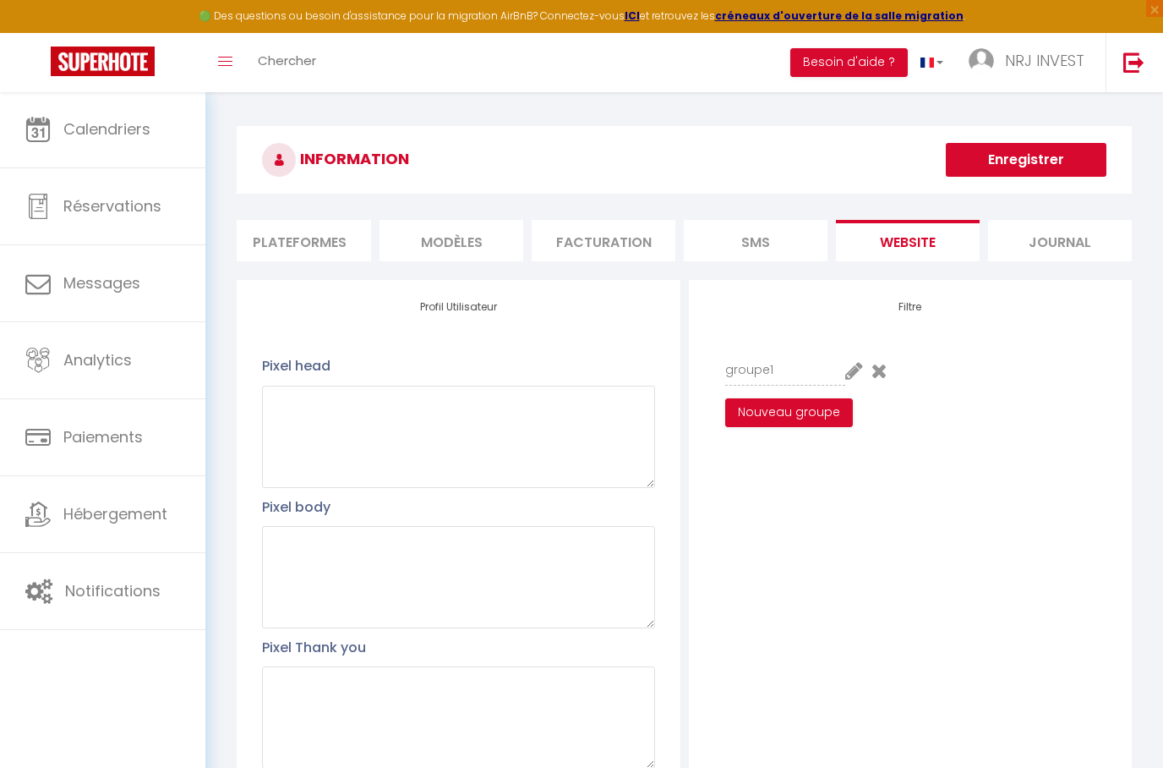
click at [318, 247] on li "Plateformes" at bounding box center [299, 240] width 144 height 41
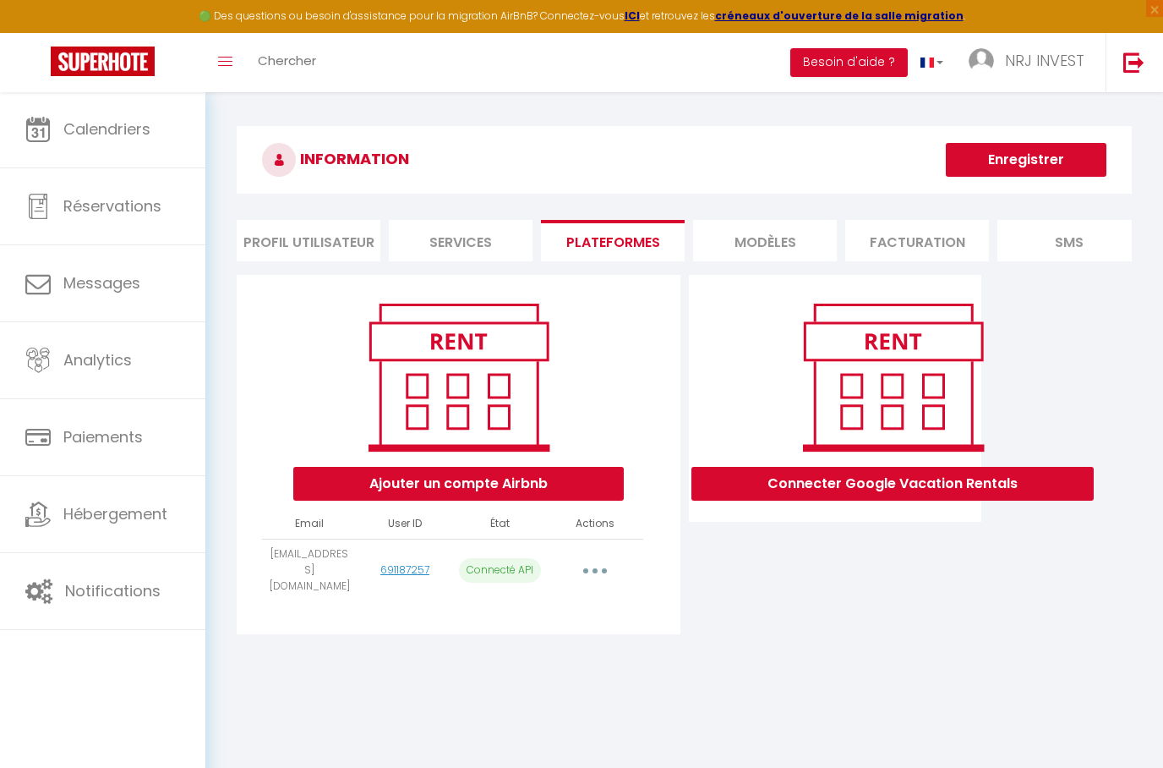
click at [313, 239] on li "Profil Utilisateur" at bounding box center [309, 240] width 144 height 41
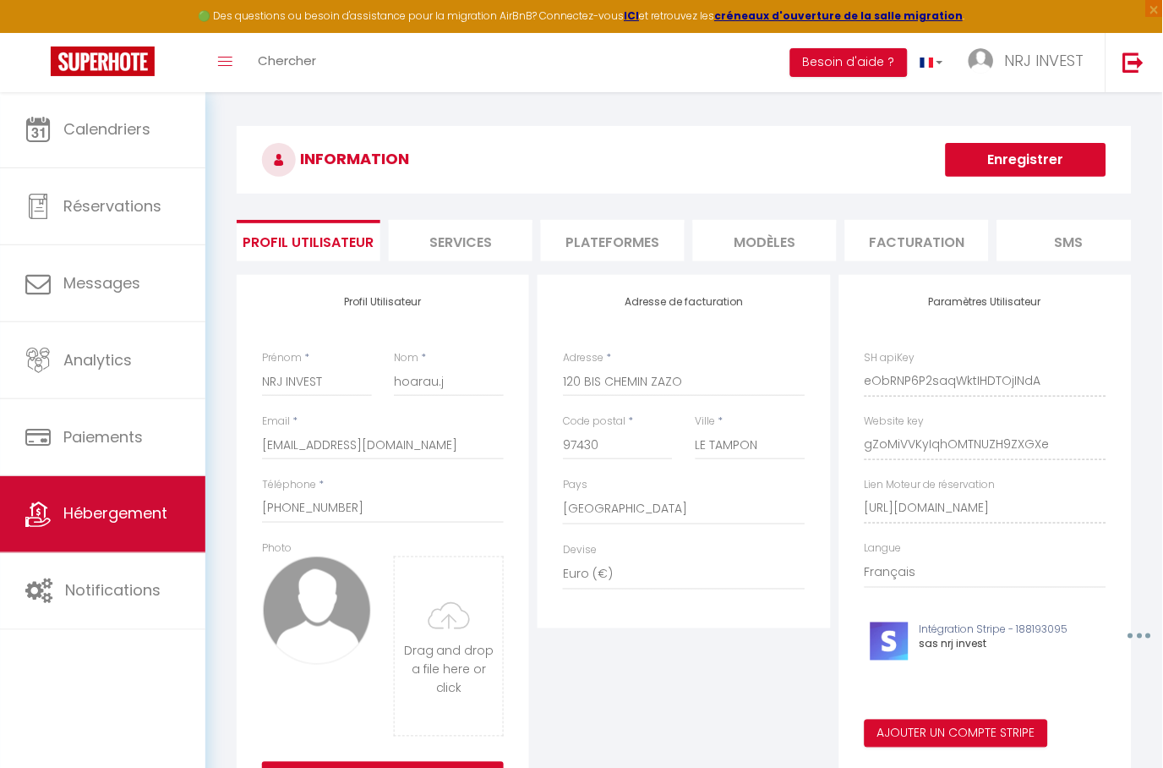
click at [101, 528] on link "Hébergement" at bounding box center [102, 514] width 205 height 76
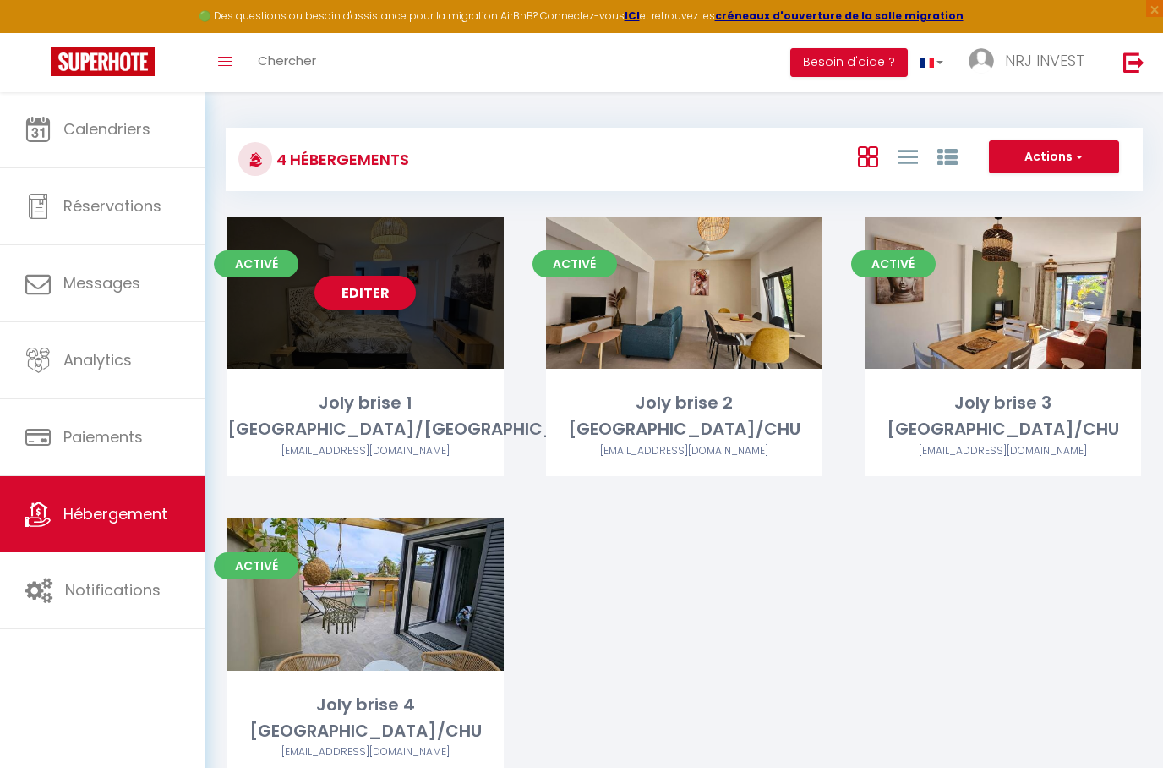
click at [295, 355] on div "Editer" at bounding box center [365, 292] width 276 height 152
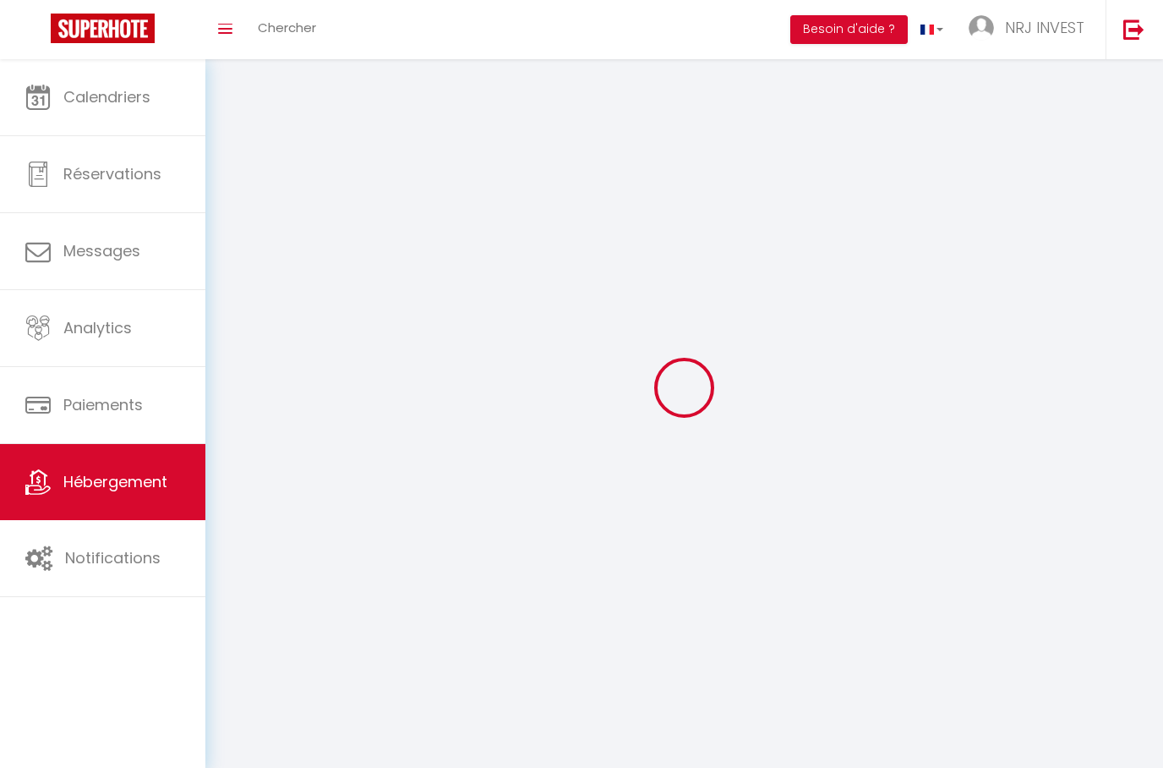
select select "1"
select select
select select "28"
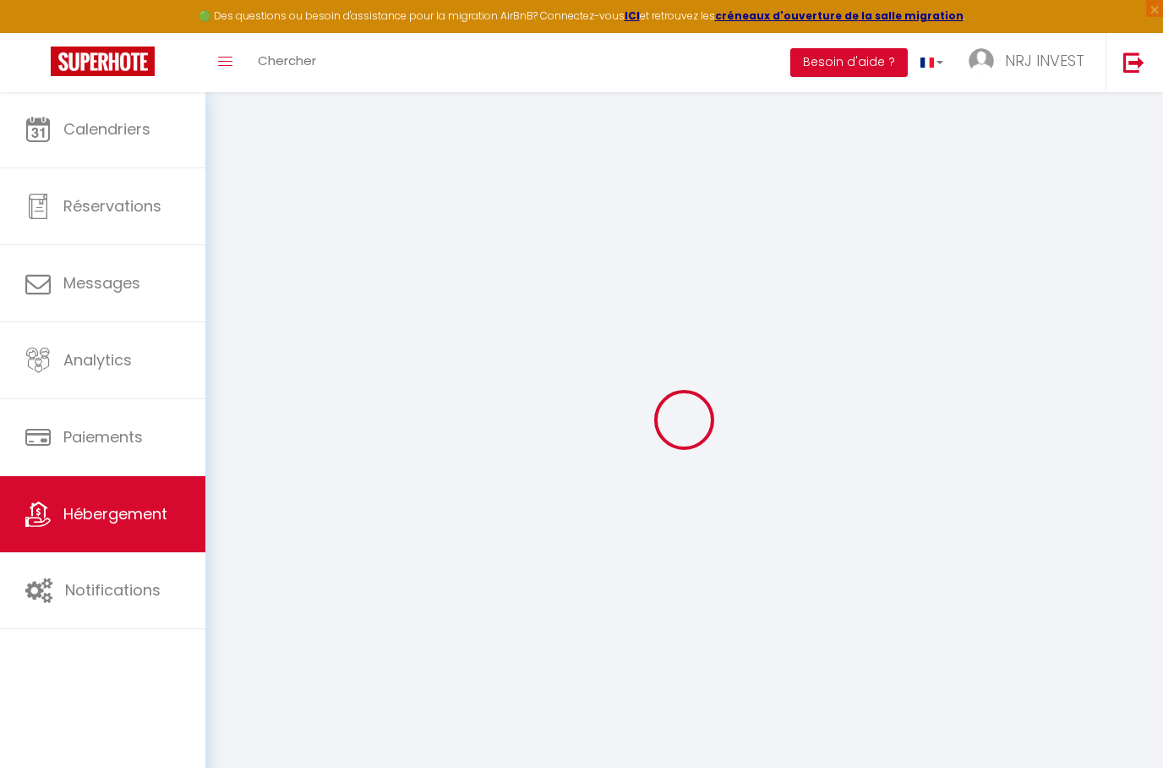
type input "Joly brise 1 [GEOGRAPHIC_DATA]/[GEOGRAPHIC_DATA]"
type input "jeremy"
type input "hoarau"
type input "ch zazo"
type input "97430"
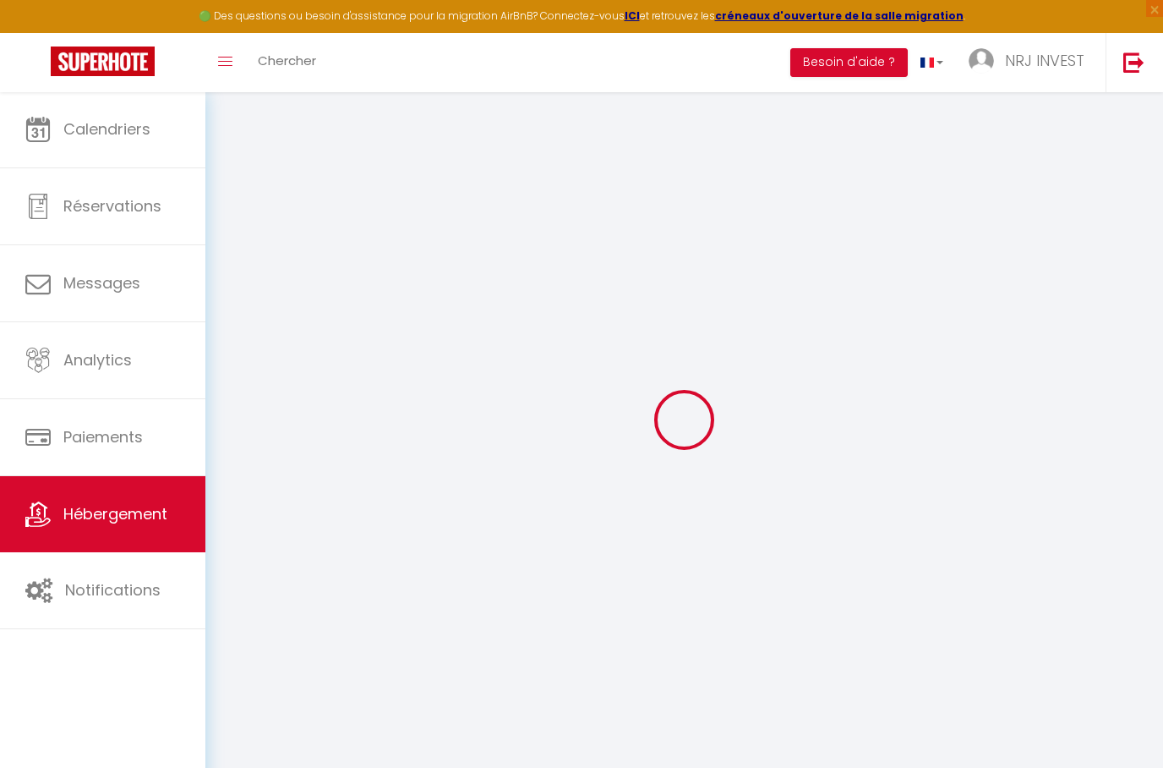
type input "Tampon"
select select "2"
type input "90"
type input "50"
type input "5"
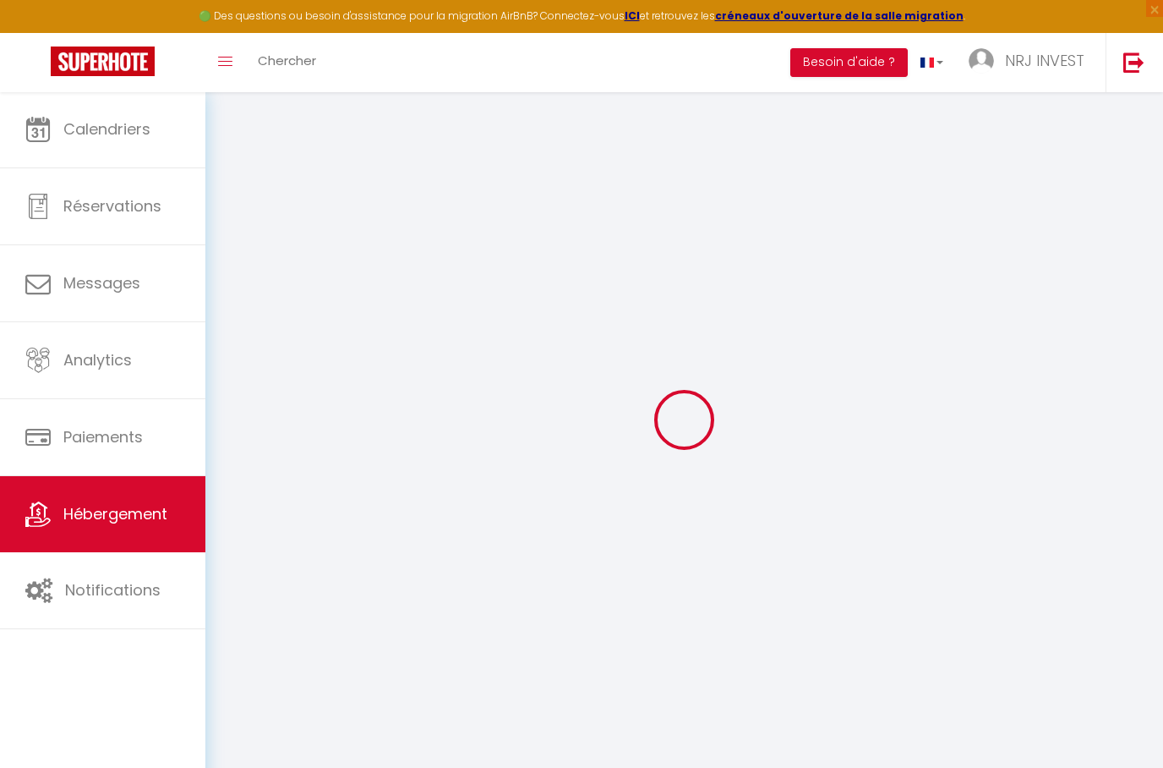
type input "4"
select select
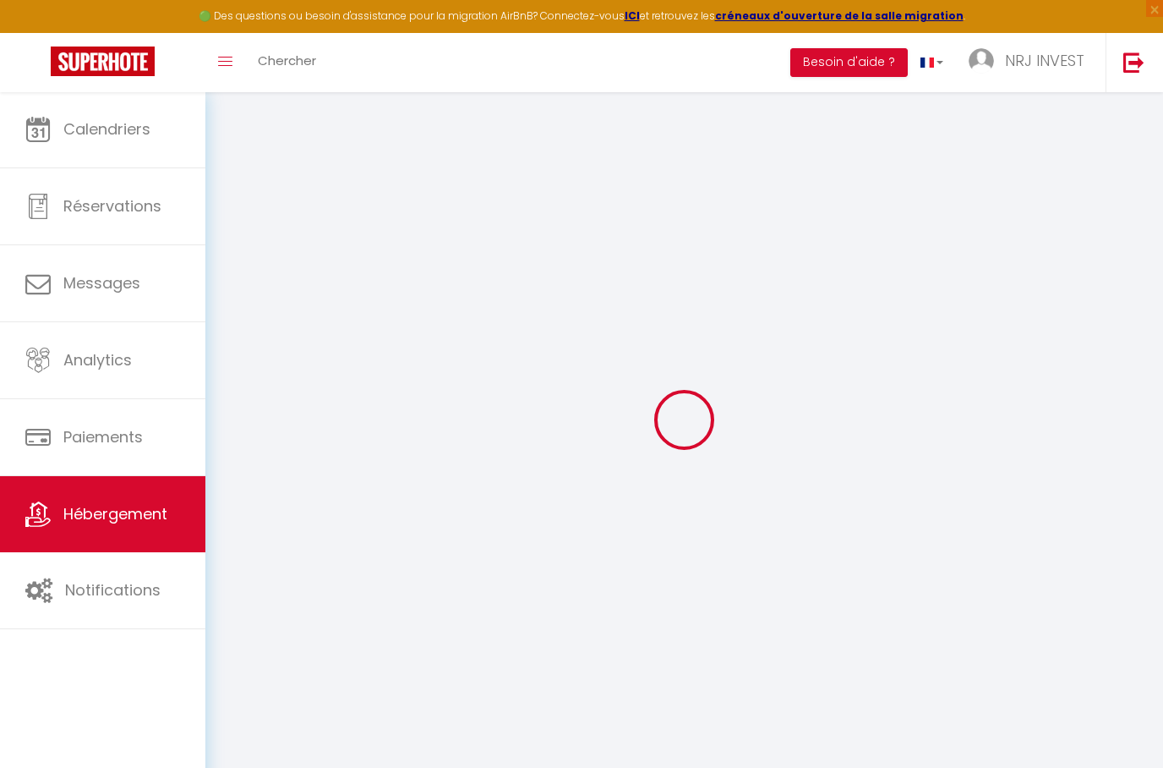
select select
type input "50 rue georges moy de la croix"
type input "97410"
type input "saint pierre"
select select "177"
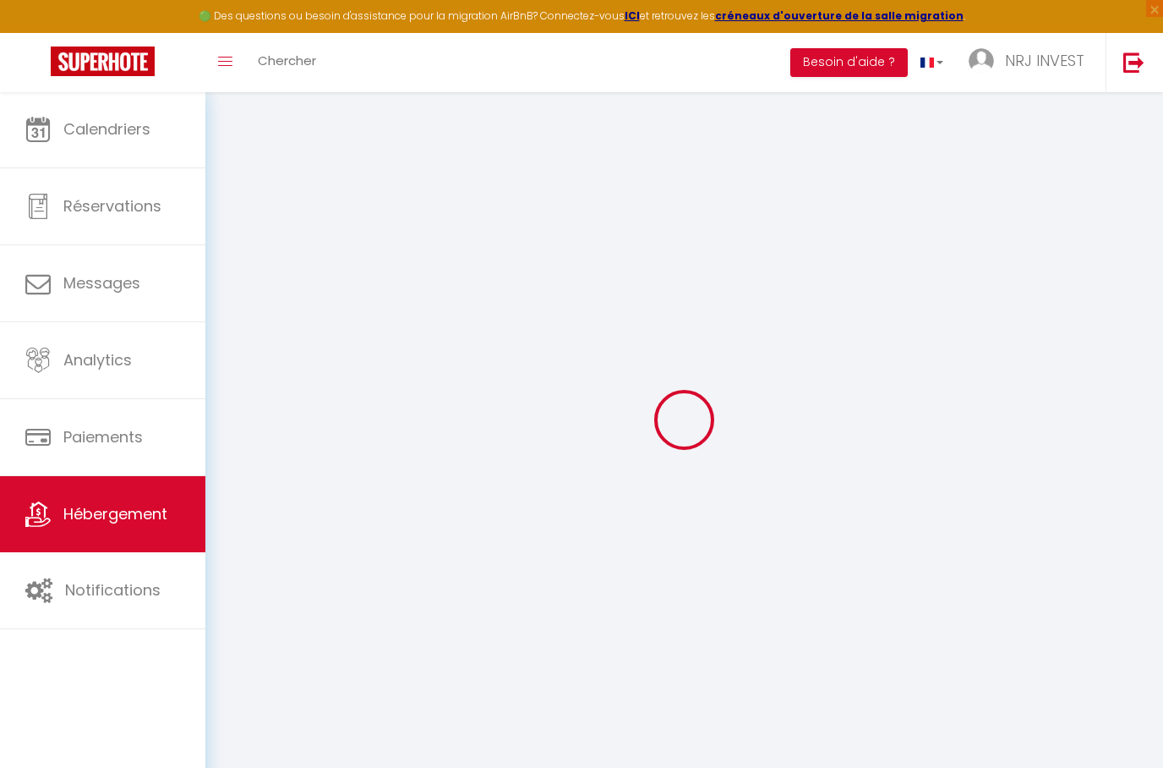
type input "nrjinvest974@gmail.com"
select select "15397"
checkbox input "false"
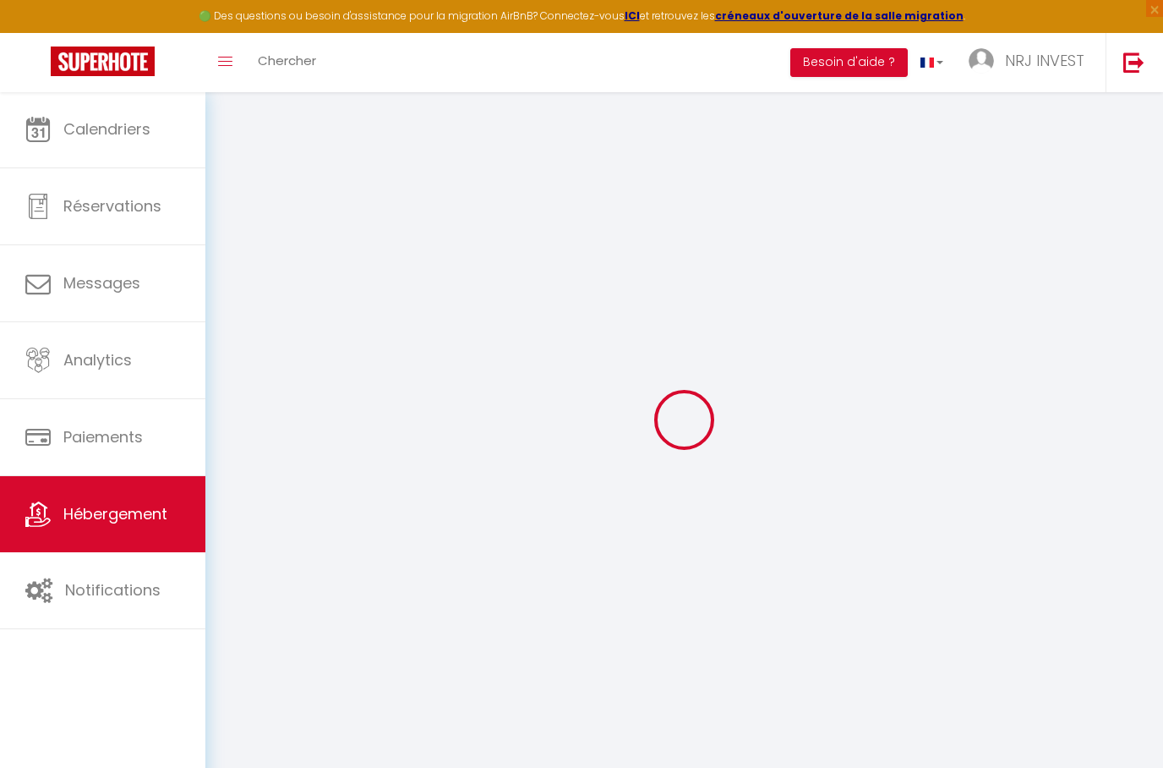
checkbox input "false"
radio input "true"
type input "0"
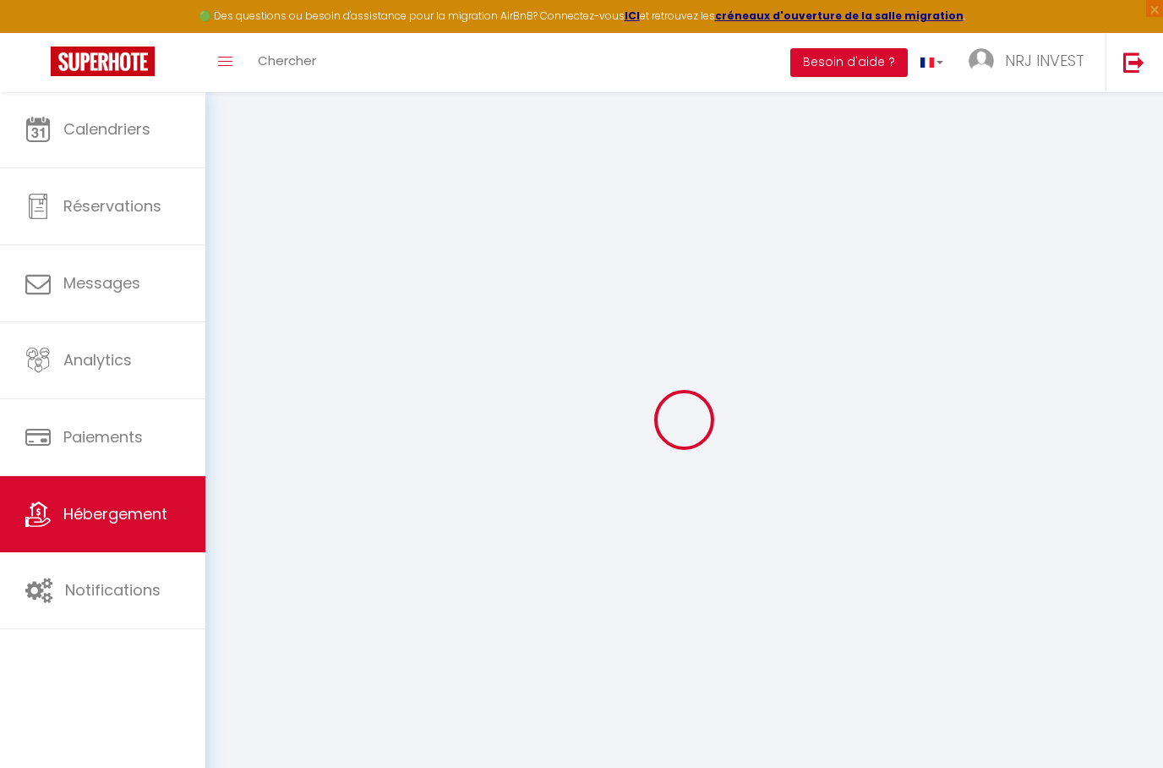
type input "0"
select select "15:00"
select select "19:00"
select select "11:00"
select select "30"
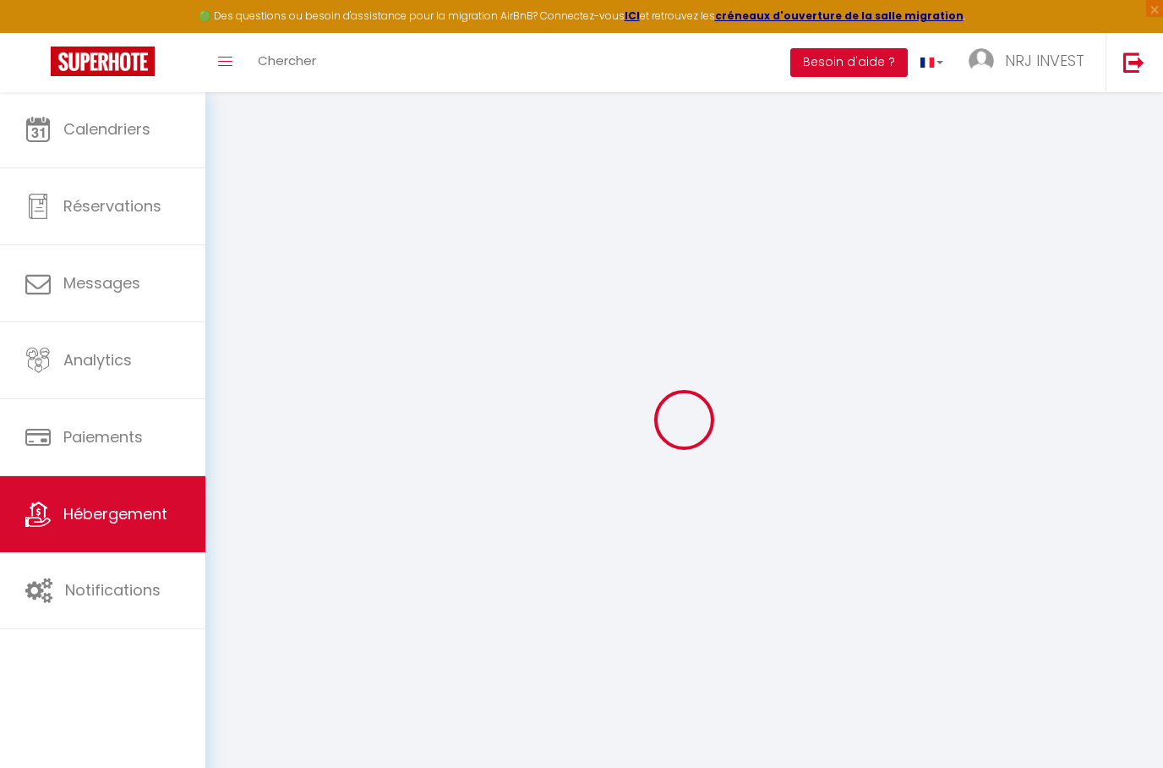
select select "120"
checkbox input "false"
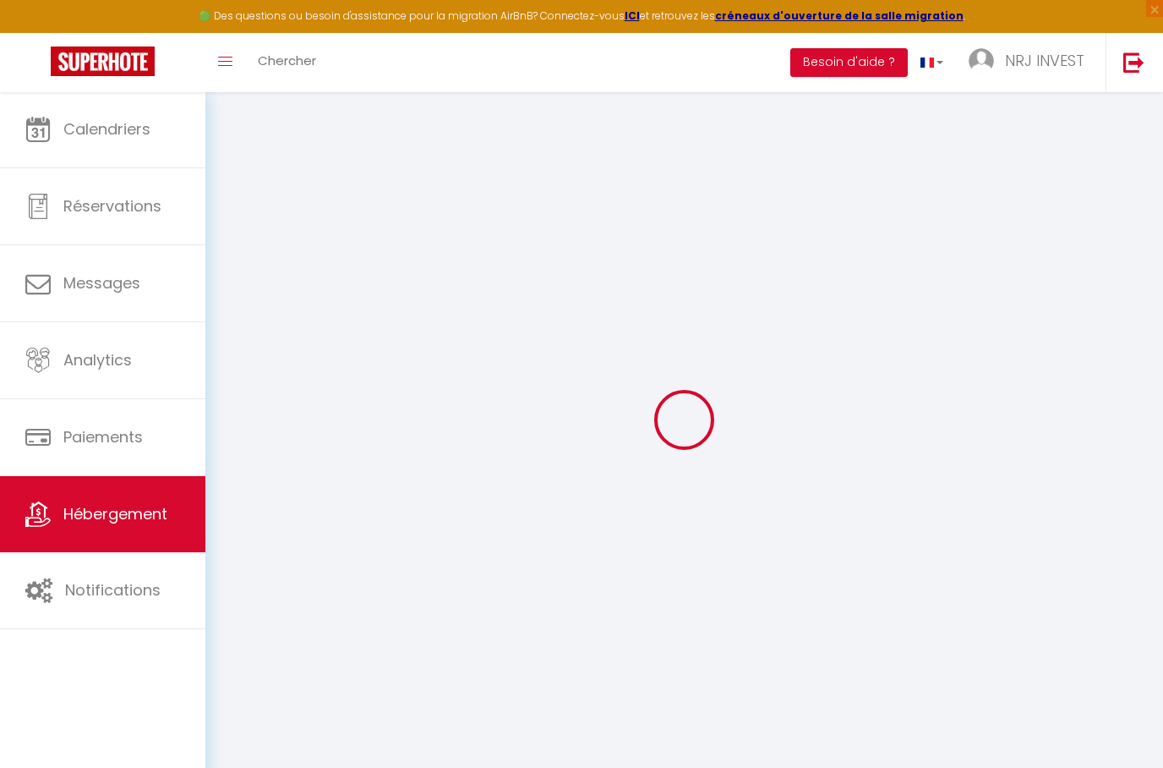
checkbox input "false"
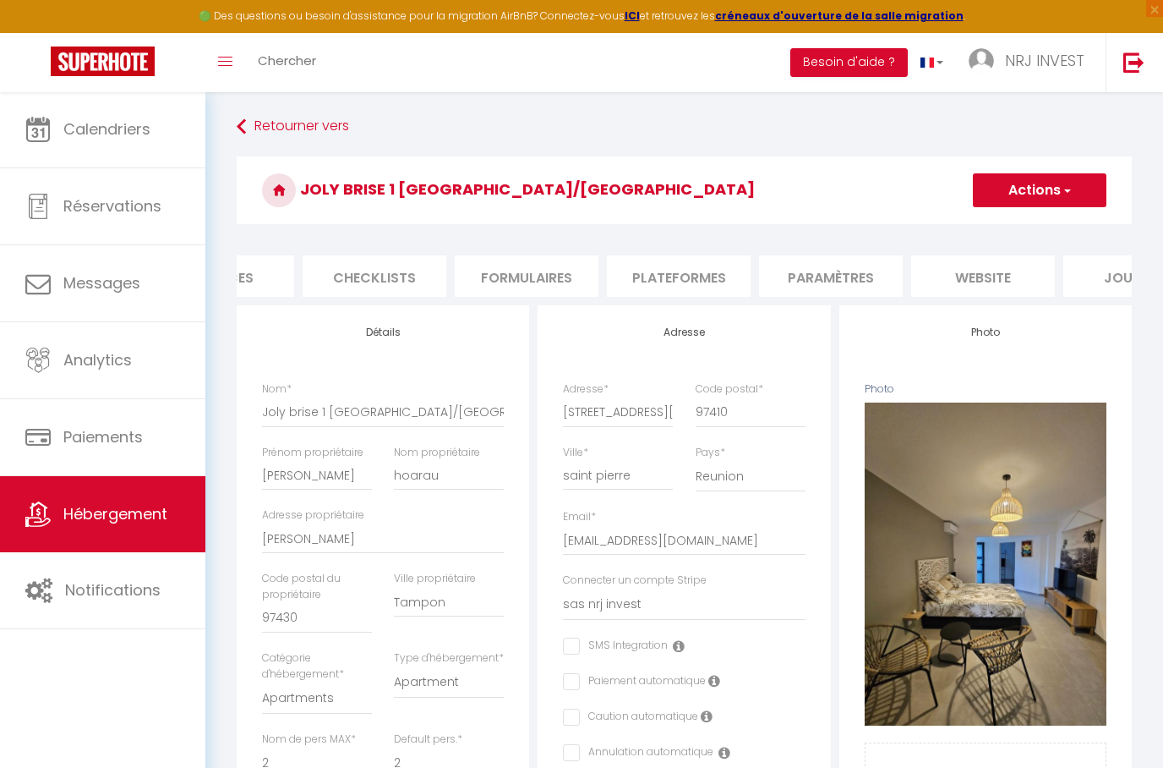
scroll to position [0, 548]
click at [982, 274] on li "website" at bounding box center [978, 275] width 144 height 41
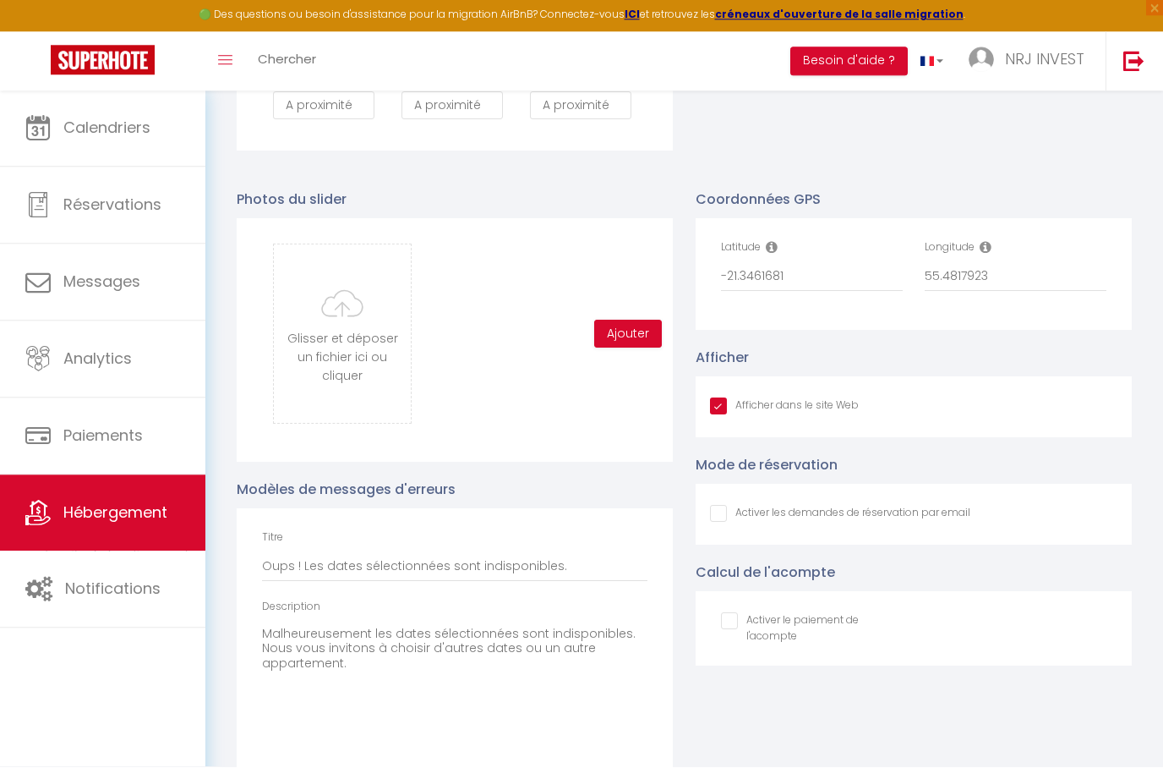
scroll to position [2903, 0]
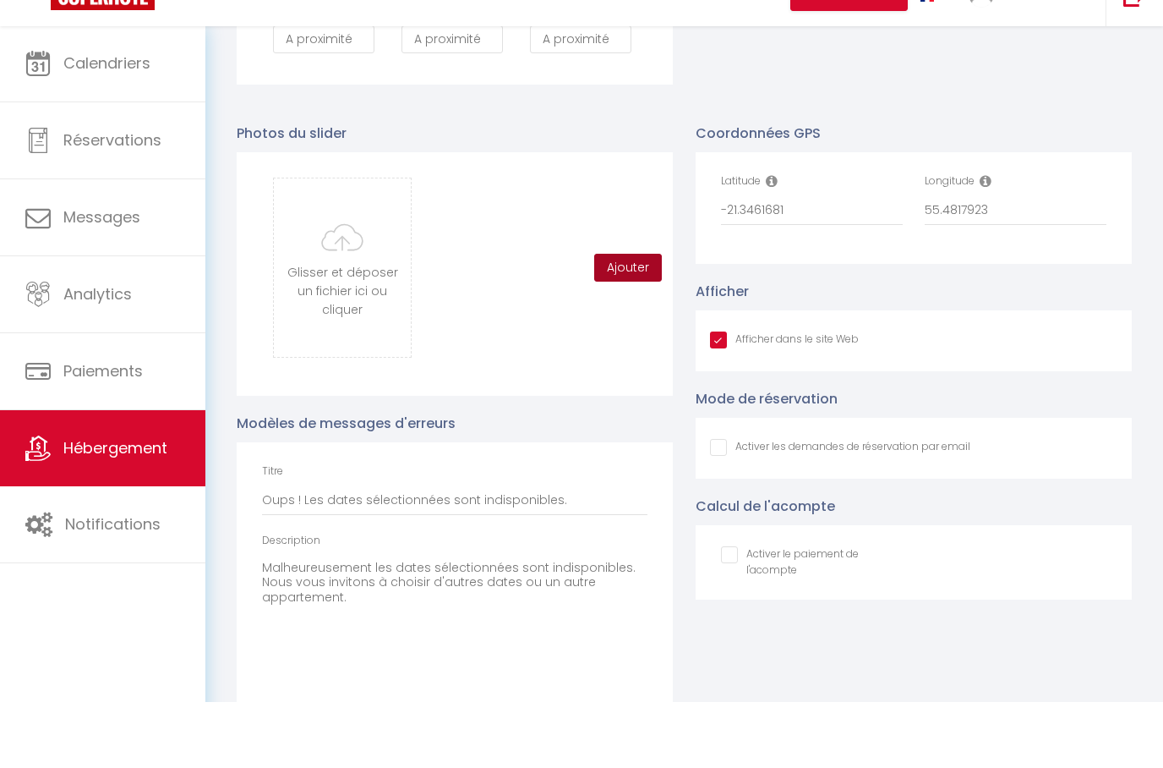
click at [638, 320] on button "Ajouter" at bounding box center [628, 334] width 68 height 29
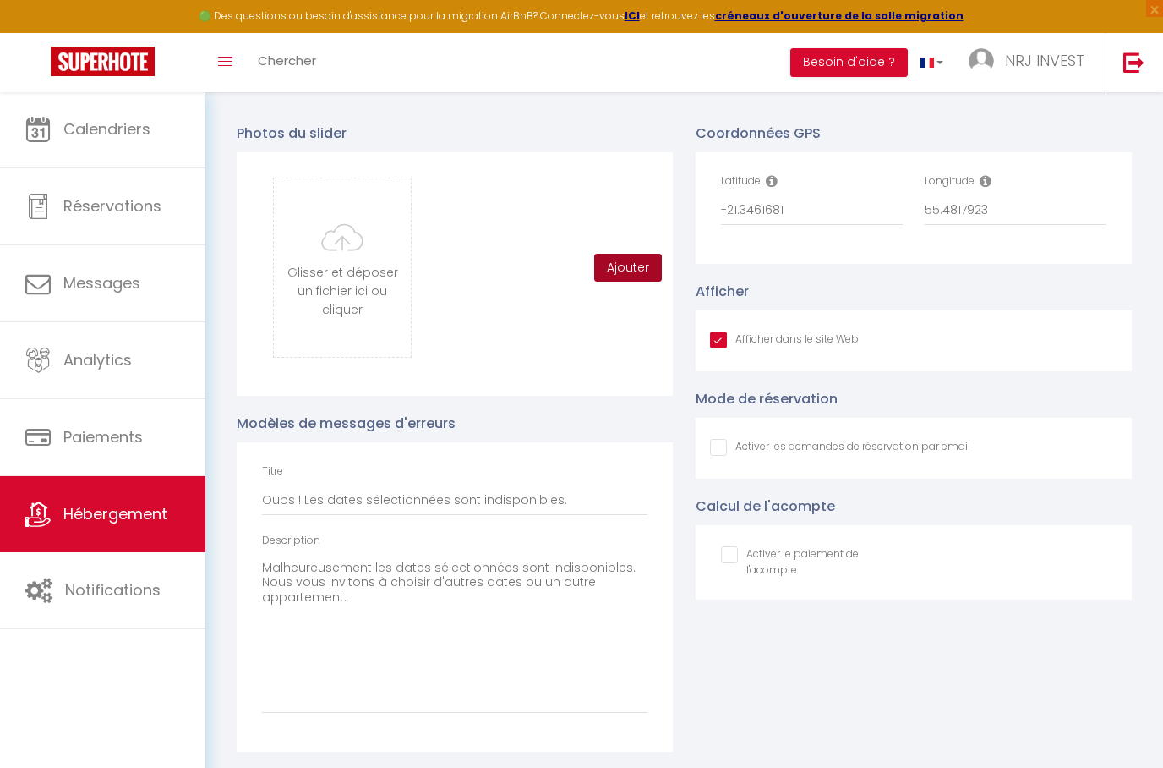
click at [632, 276] on button "Ajouter" at bounding box center [628, 268] width 68 height 29
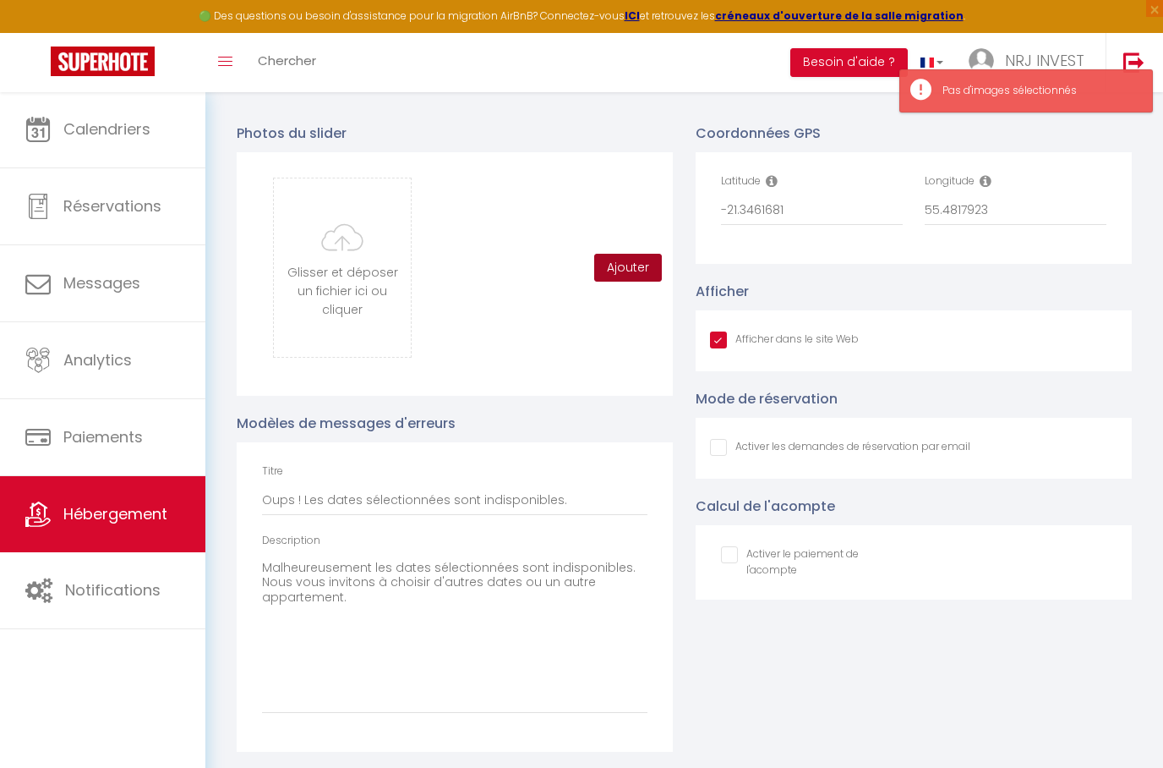
click at [633, 260] on button "Ajouter" at bounding box center [628, 268] width 68 height 29
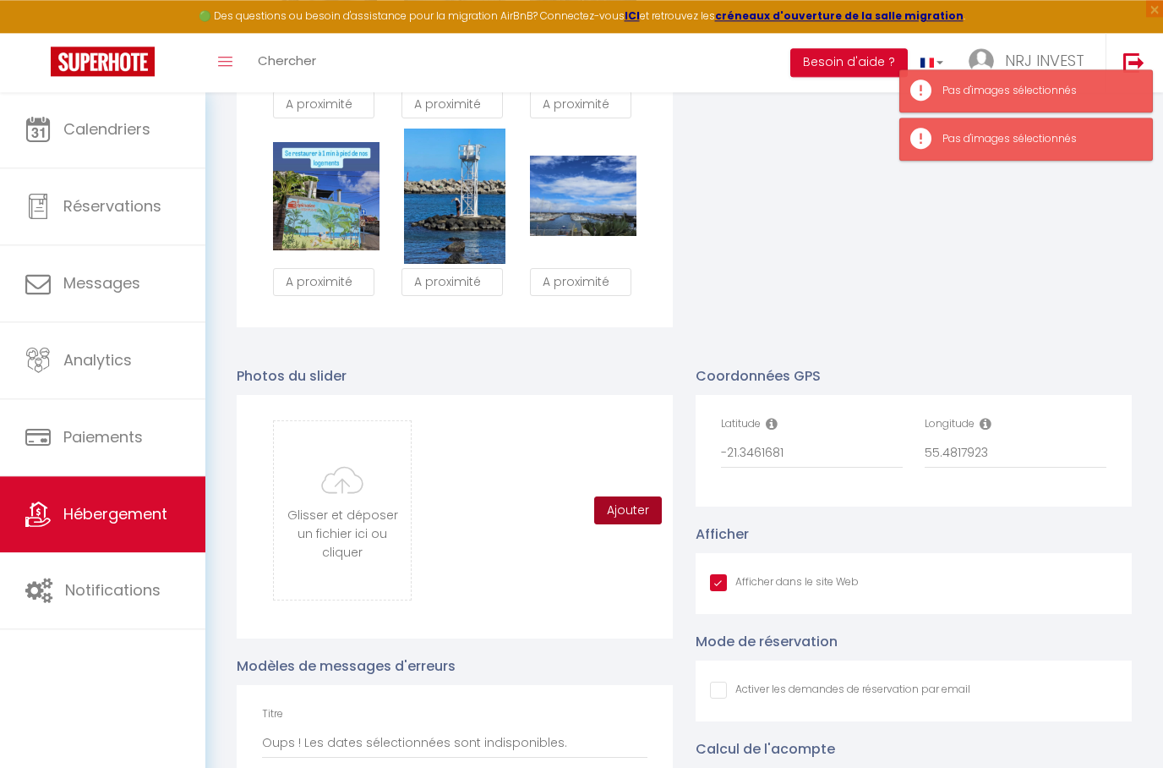
scroll to position [2685, 0]
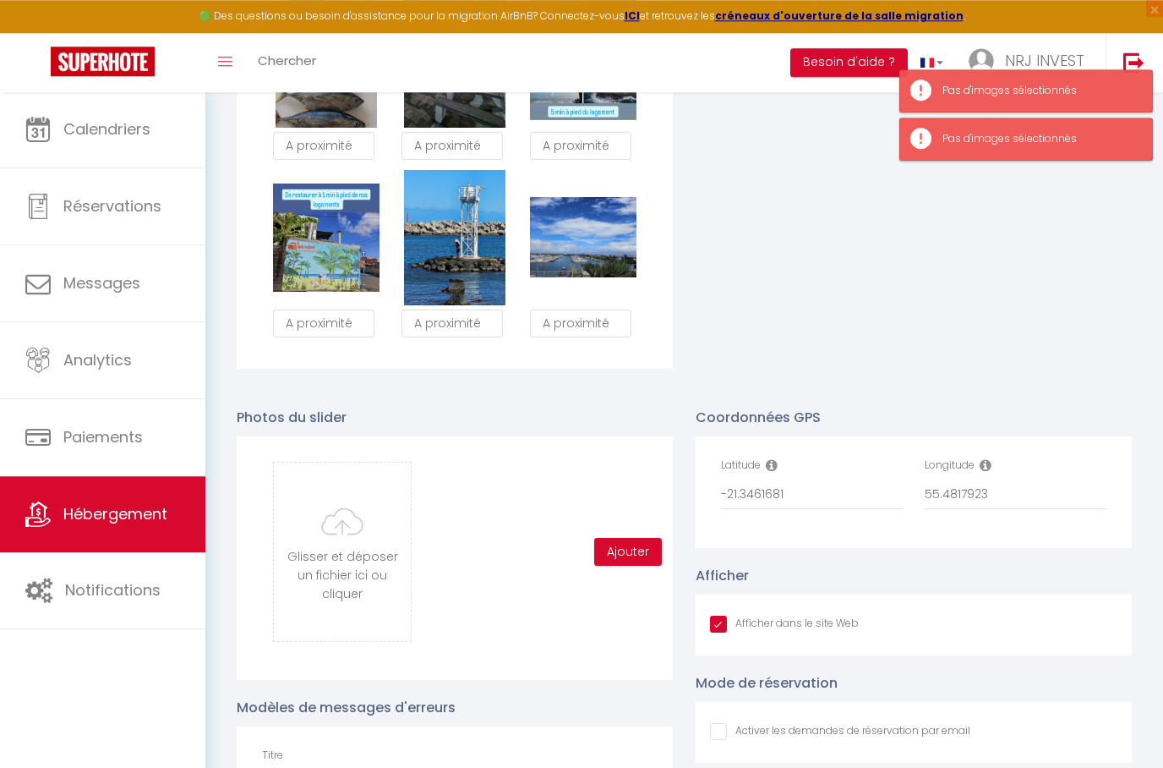
click at [312, 524] on input "file" at bounding box center [342, 551] width 137 height 178
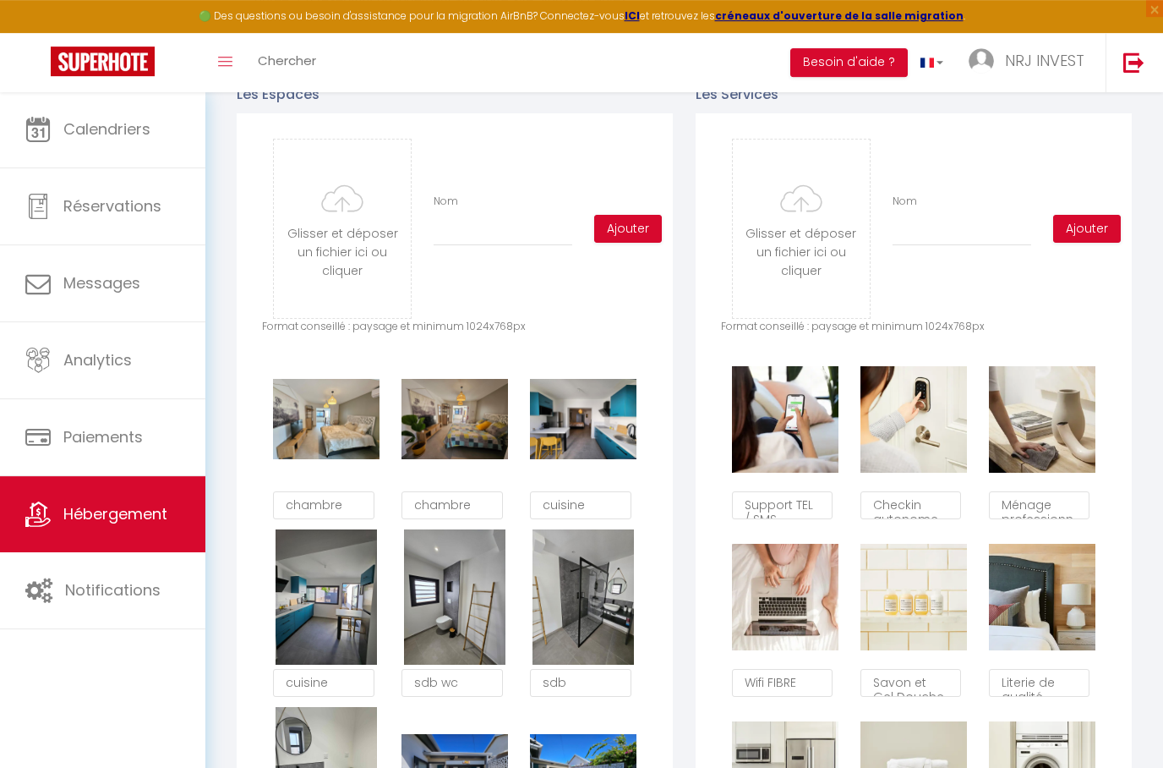
scroll to position [728, 0]
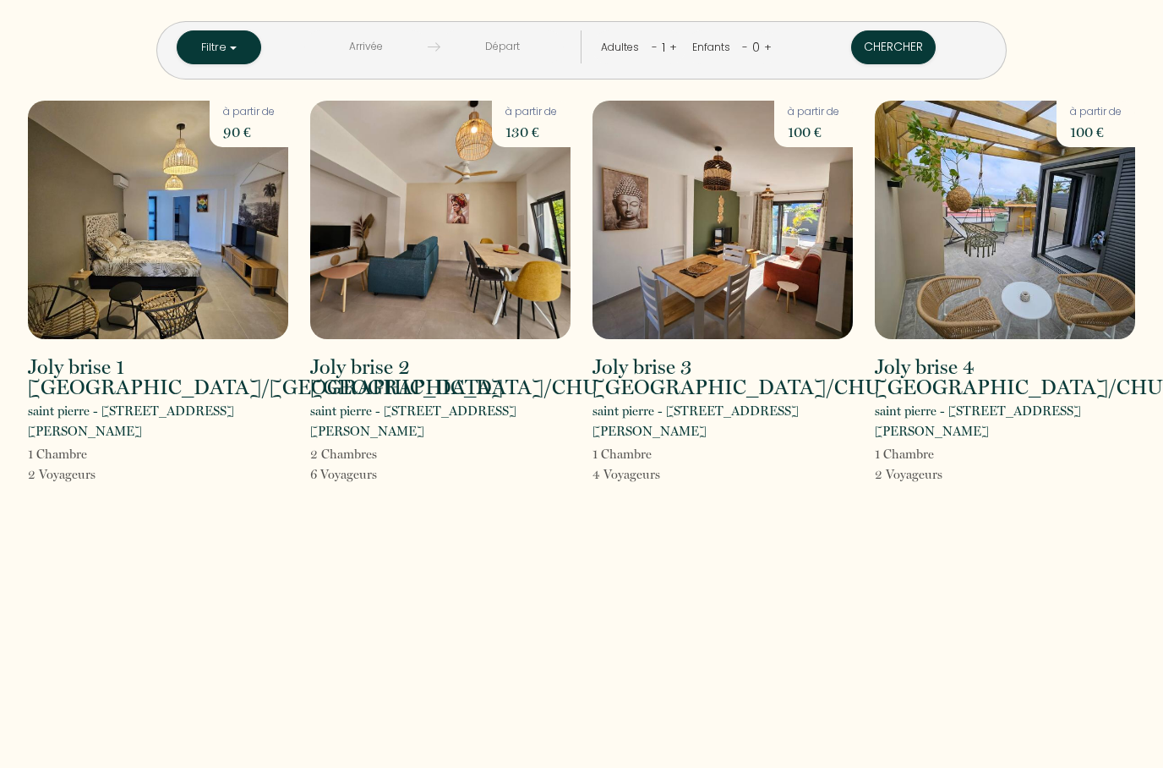
click at [78, 359] on h2 "Joly brise 1 [GEOGRAPHIC_DATA]/[GEOGRAPHIC_DATA]" at bounding box center [265, 377] width 475 height 41
click at [112, 307] on img at bounding box center [158, 220] width 260 height 238
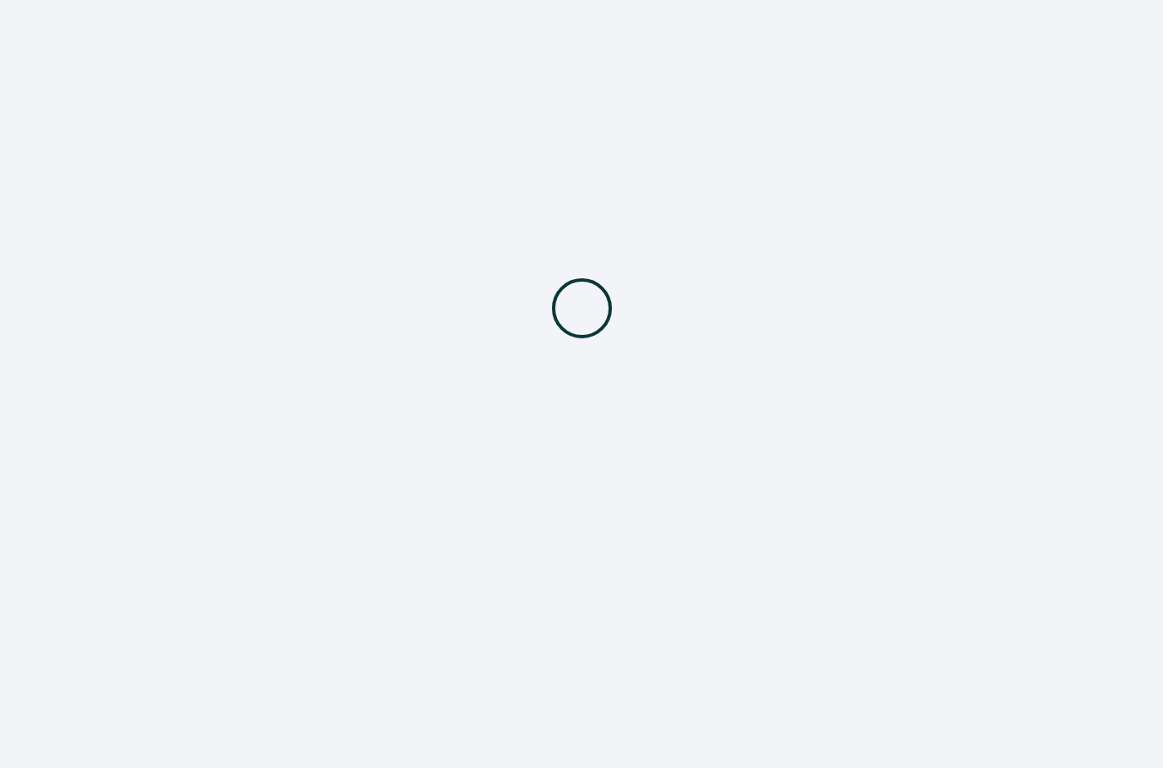
click at [118, 381] on div at bounding box center [581, 308] width 1163 height 616
